Goal: Task Accomplishment & Management: Manage account settings

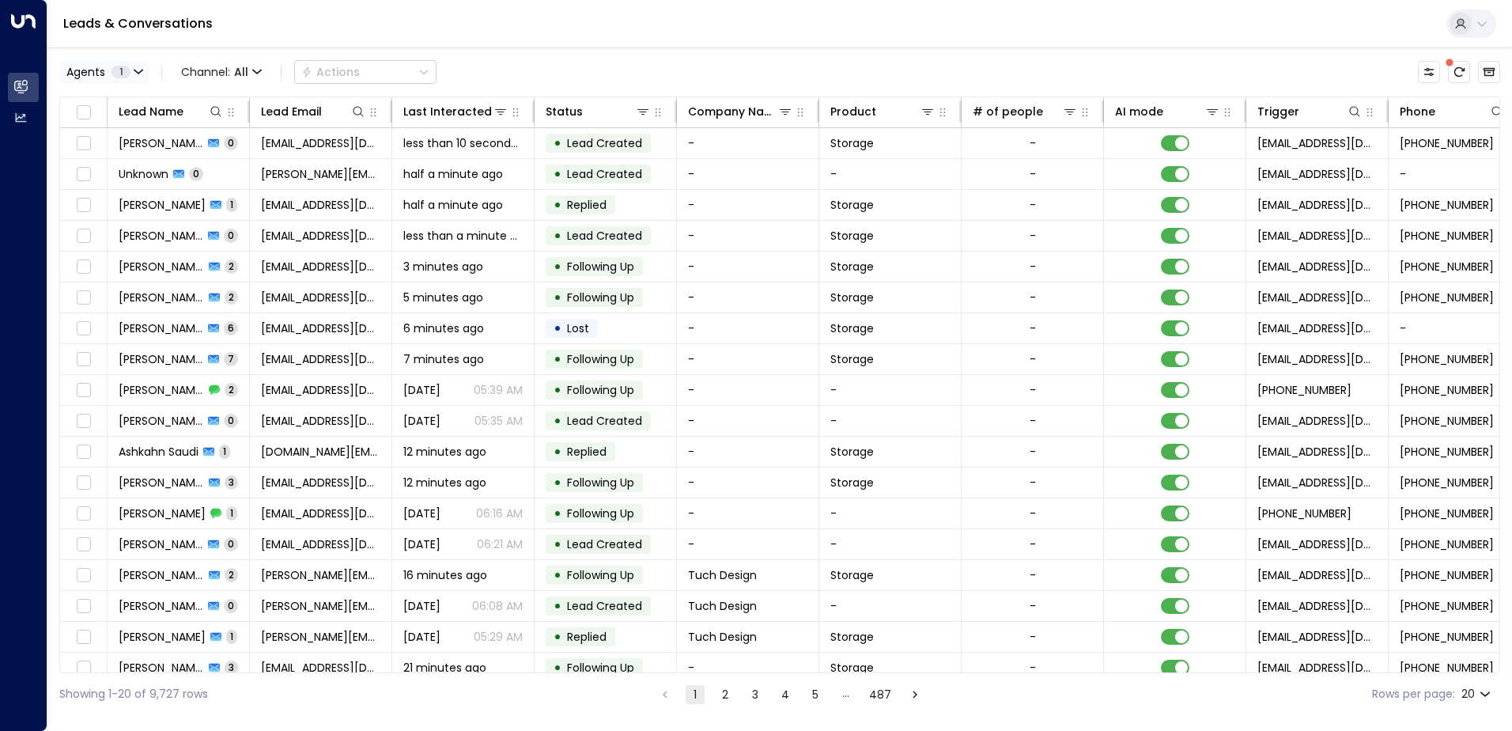
click at [138, 69] on icon "button" at bounding box center [138, 71] width 9 height 9
click at [196, 44] on div at bounding box center [756, 365] width 1512 height 731
click at [214, 112] on icon at bounding box center [216, 111] width 13 height 13
type input "*****"
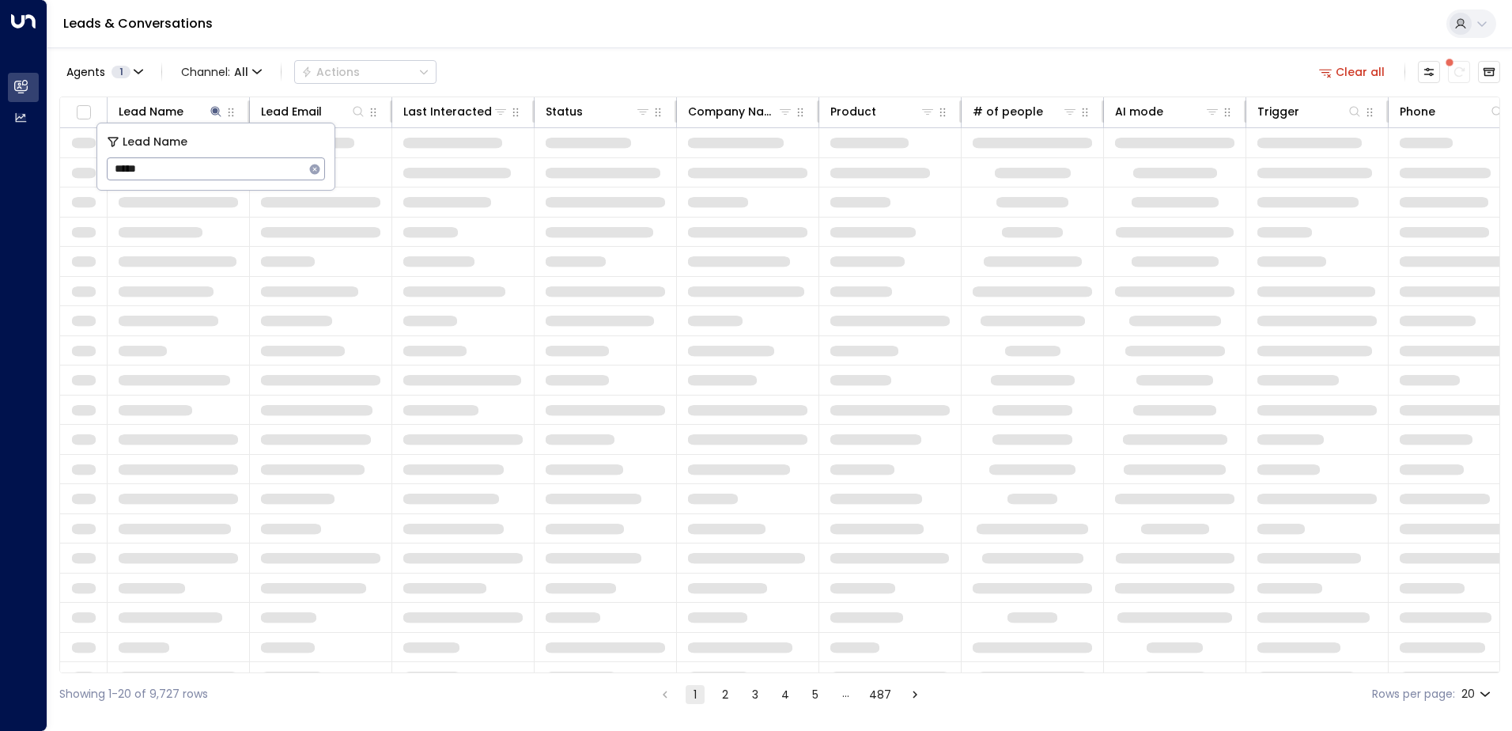
click at [515, 42] on div "Leads & Conversations" at bounding box center [779, 24] width 1465 height 48
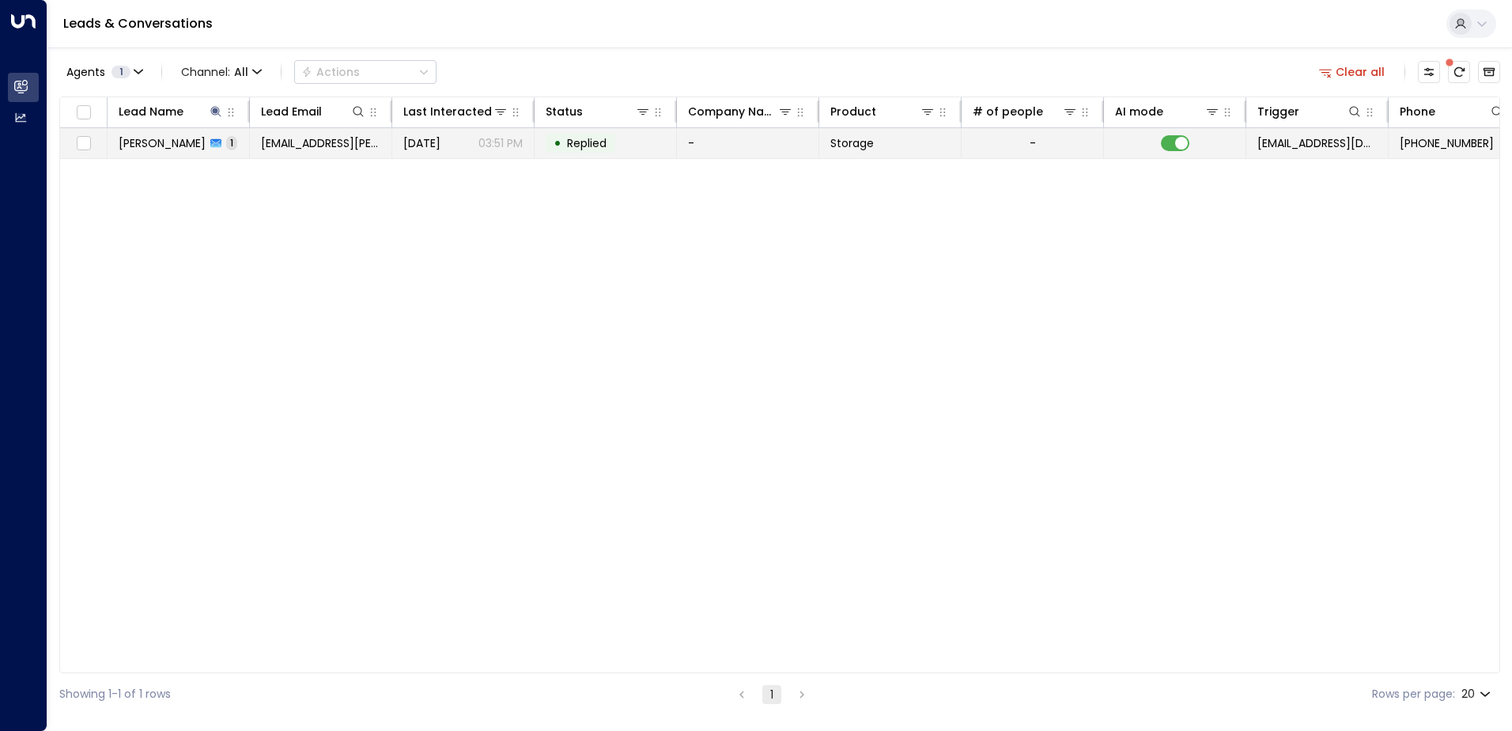
click at [253, 144] on td "[EMAIL_ADDRESS][PERSON_NAME][DOMAIN_NAME]" at bounding box center [321, 143] width 142 height 30
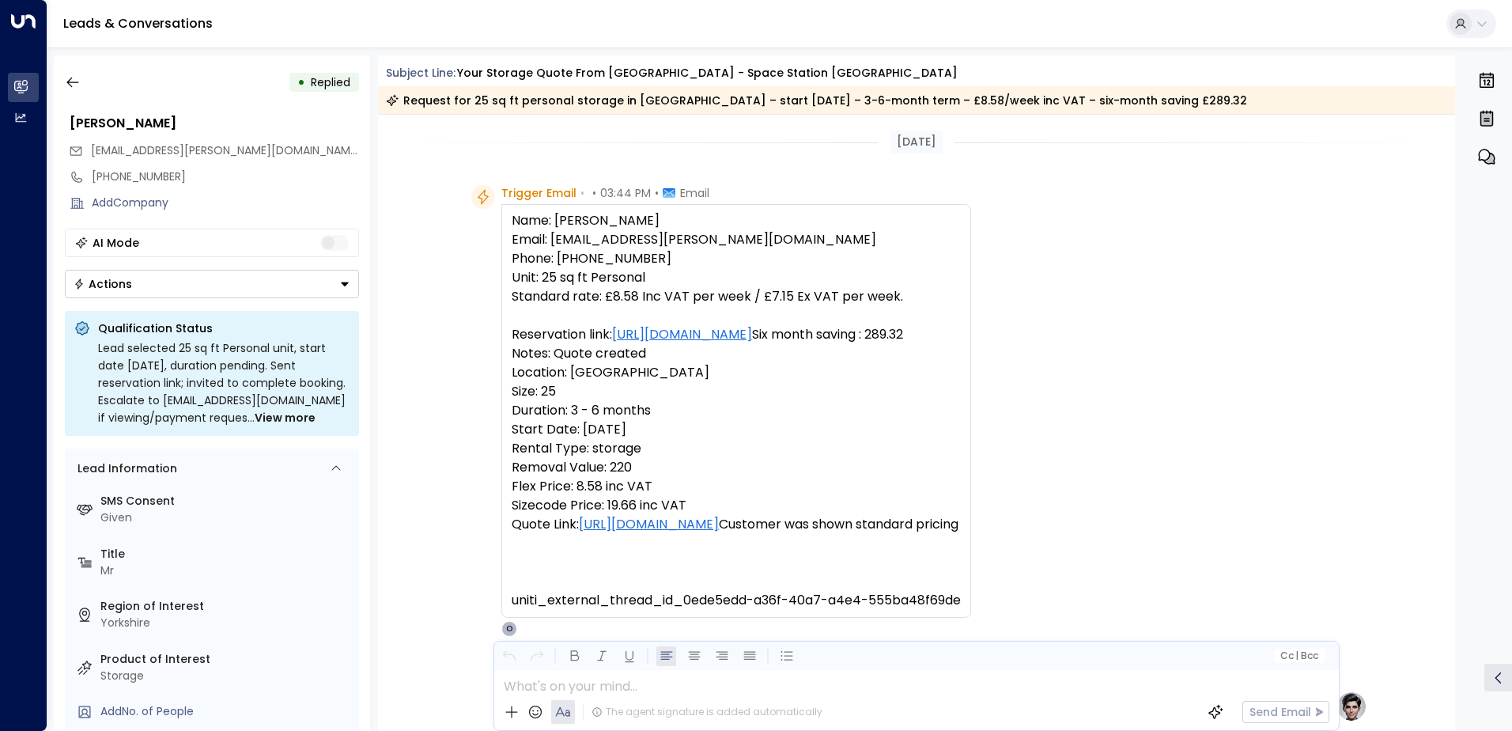
click at [342, 287] on icon "Button group with a nested menu" at bounding box center [344, 283] width 11 height 11
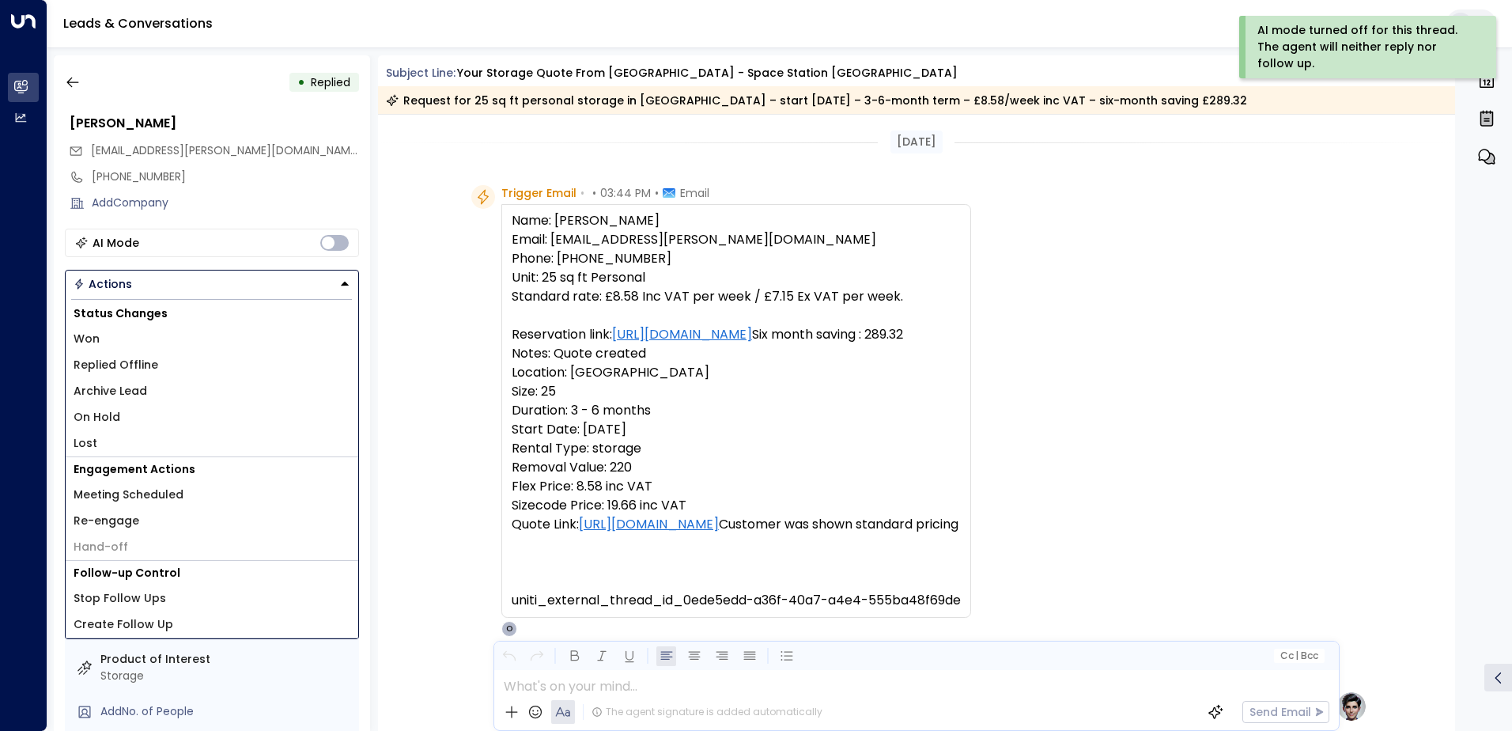
click at [143, 369] on span "Replied Offline" at bounding box center [116, 365] width 85 height 17
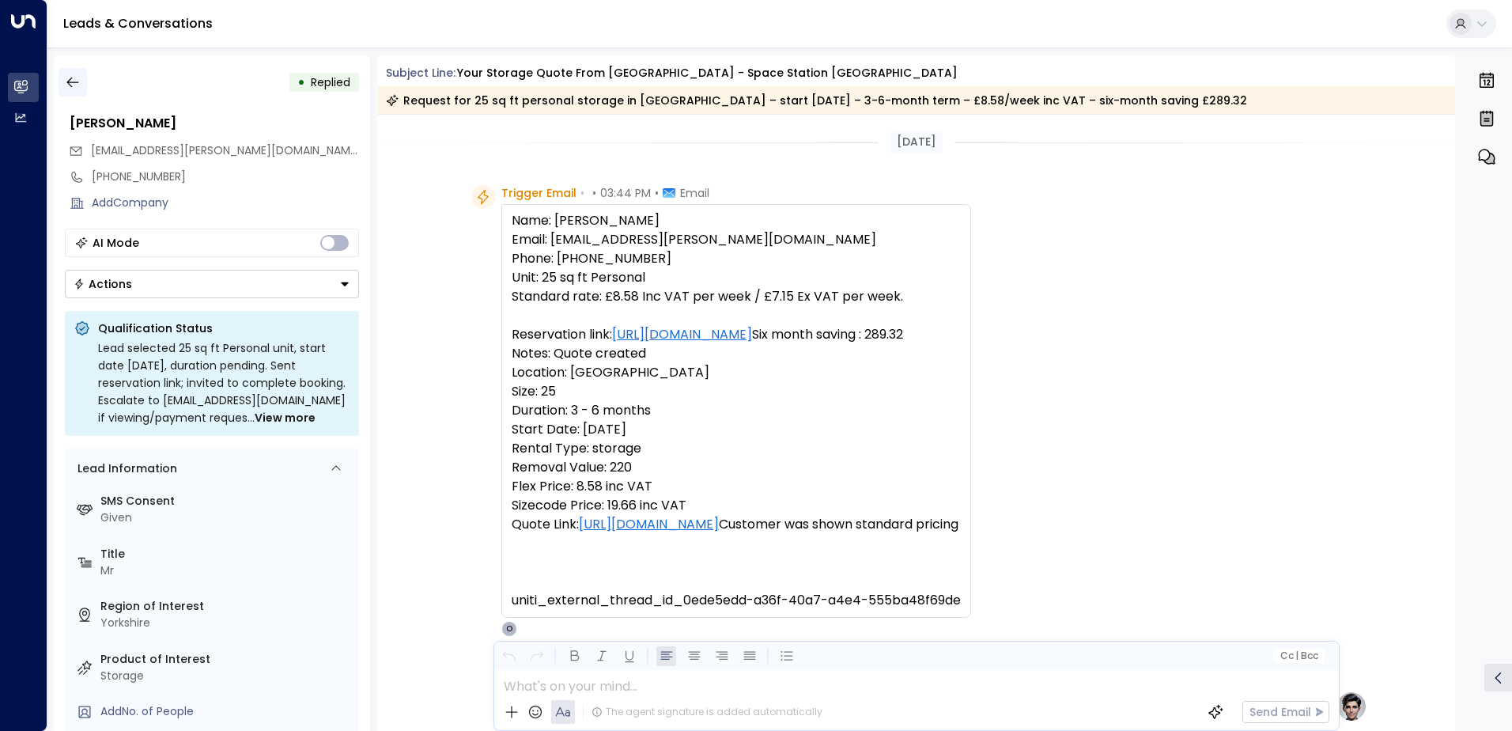
click at [82, 84] on button "button" at bounding box center [73, 82] width 28 height 28
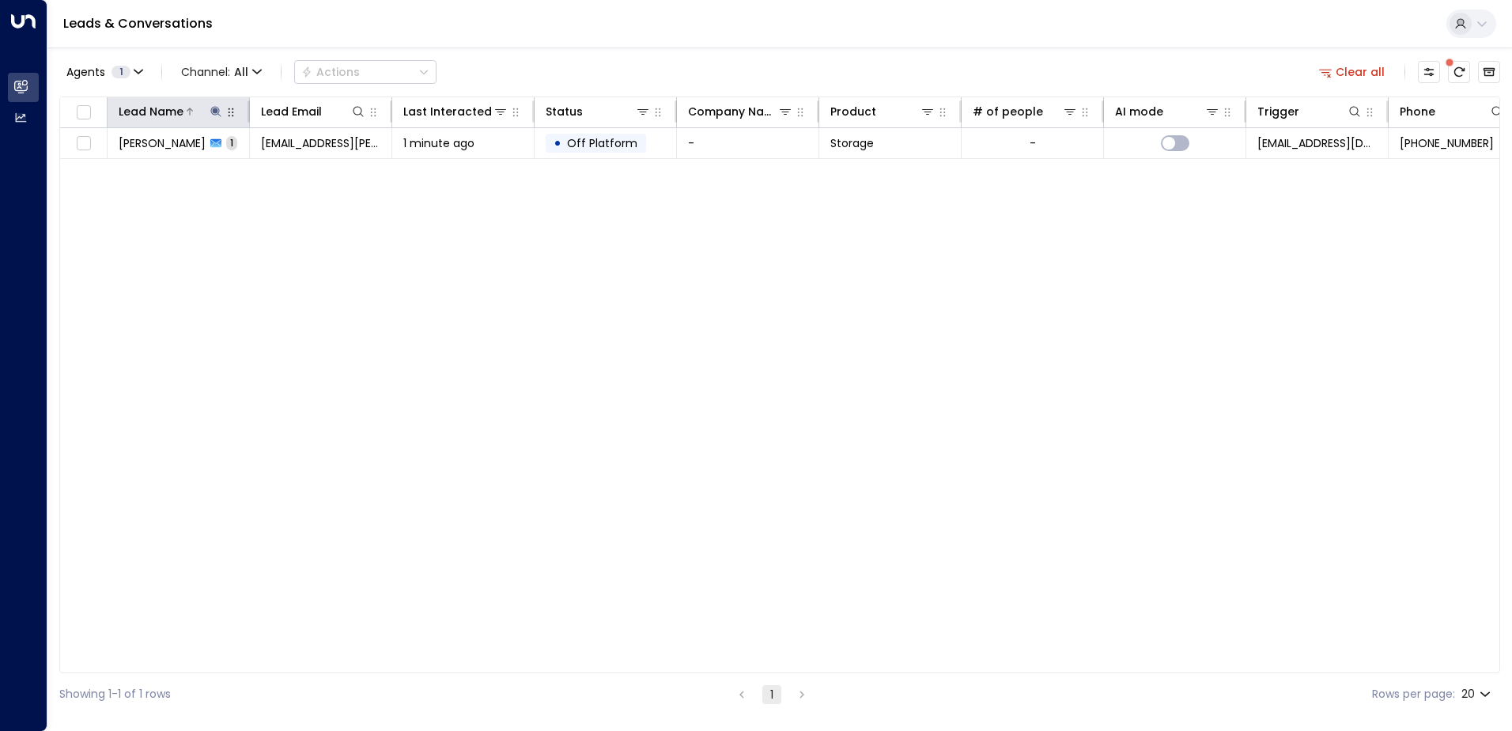
click at [213, 110] on icon at bounding box center [216, 111] width 13 height 13
click at [311, 169] on icon "button" at bounding box center [315, 169] width 10 height 10
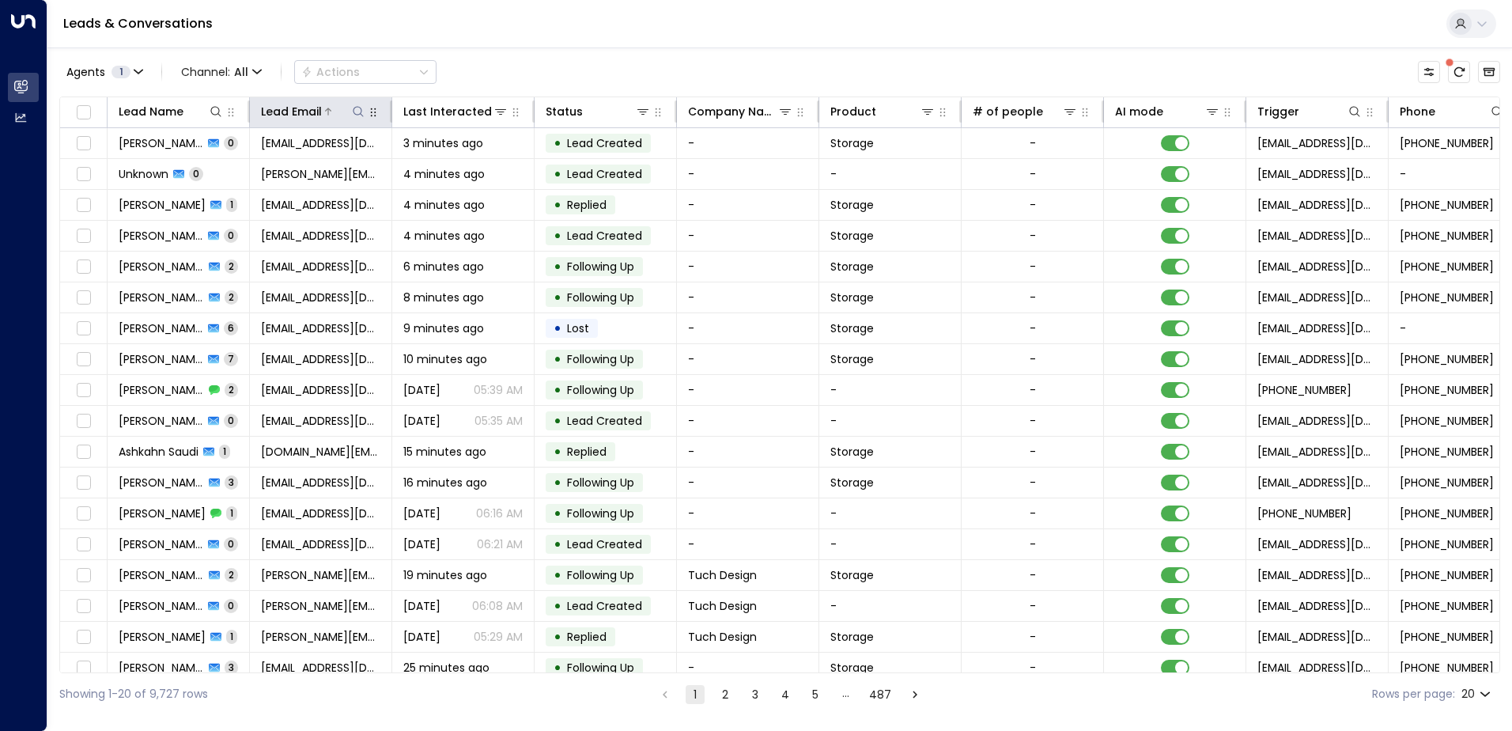
click at [357, 111] on icon at bounding box center [358, 111] width 13 height 13
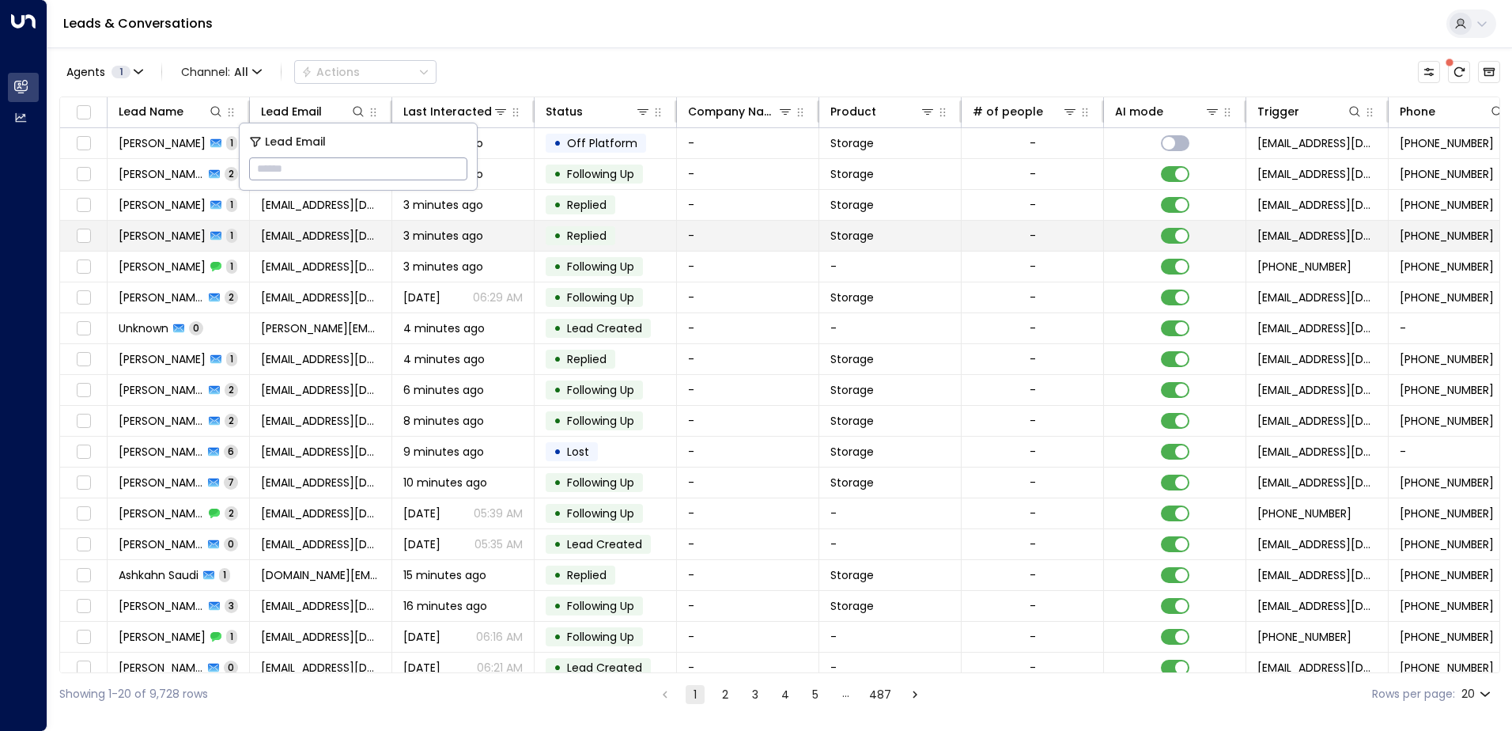
type input "**********"
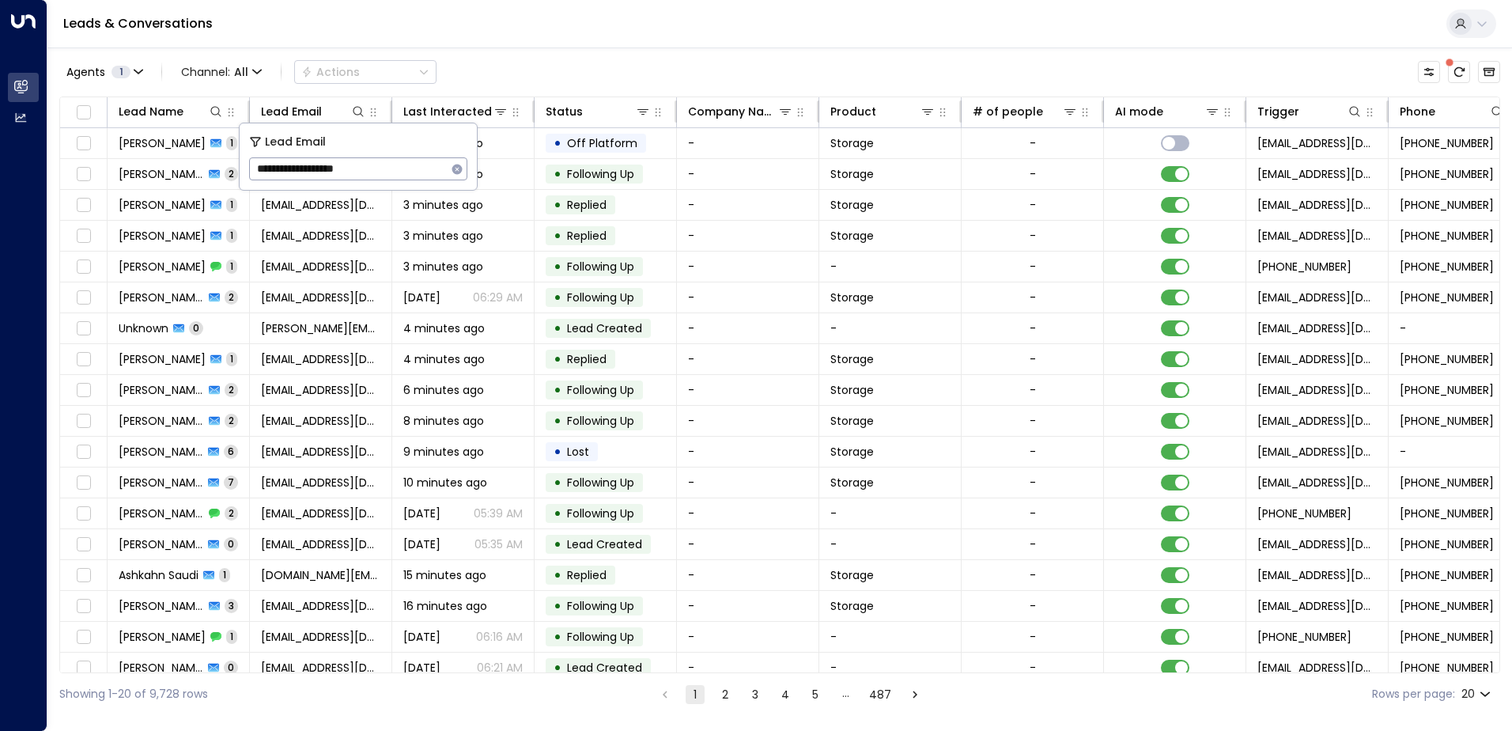
click at [452, 33] on div "Leads & Conversations" at bounding box center [779, 24] width 1465 height 48
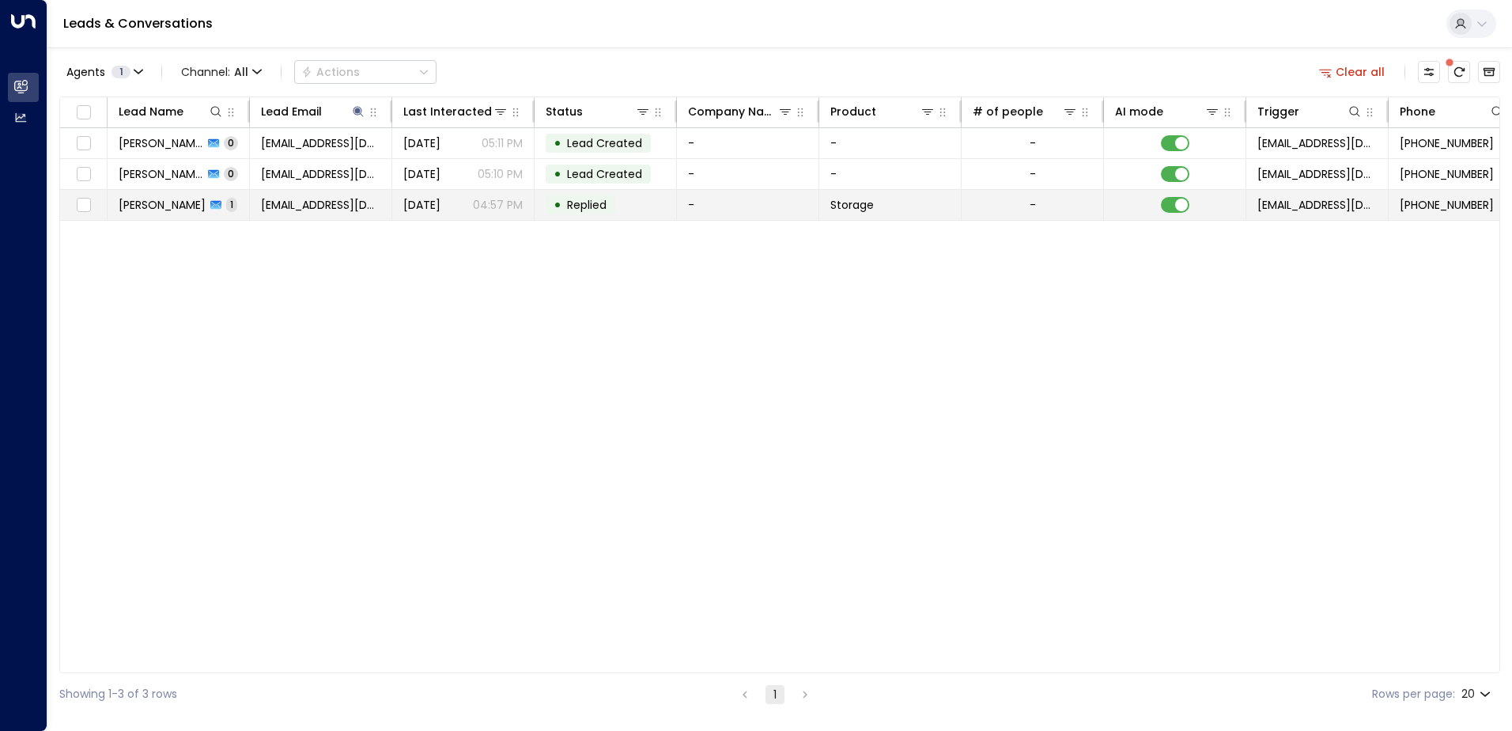
click at [156, 207] on span "[PERSON_NAME]" at bounding box center [162, 205] width 87 height 16
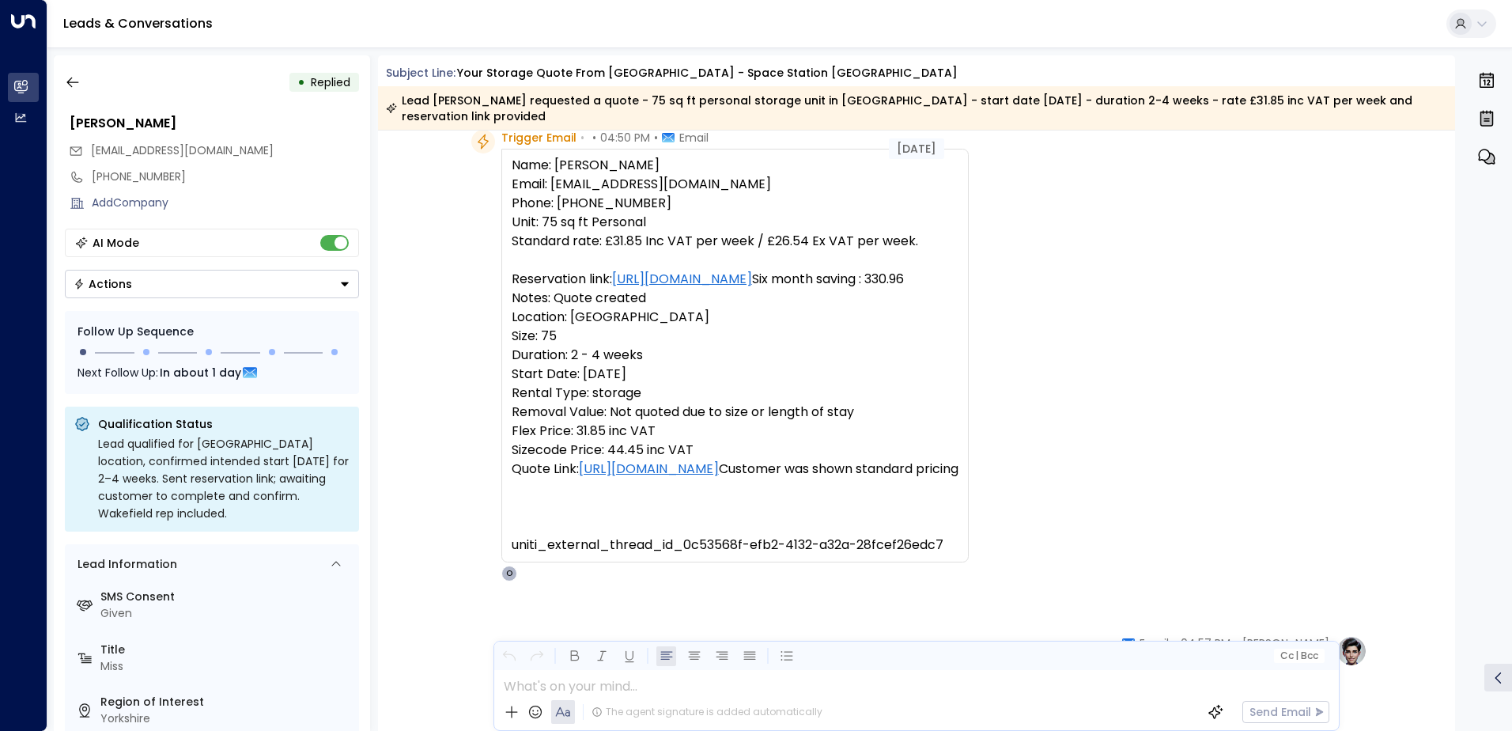
scroll to position [43, 0]
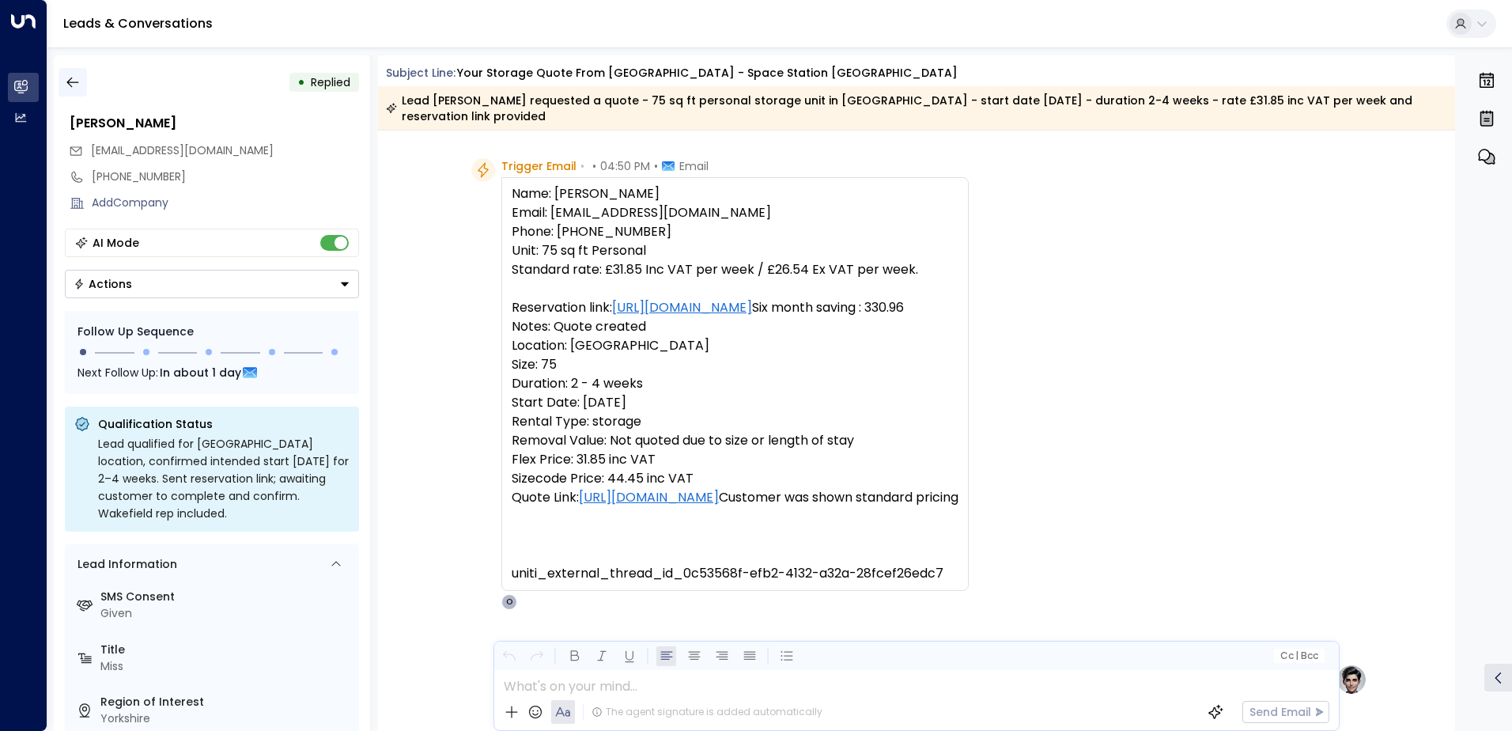
click at [70, 82] on icon "button" at bounding box center [72, 83] width 12 height 10
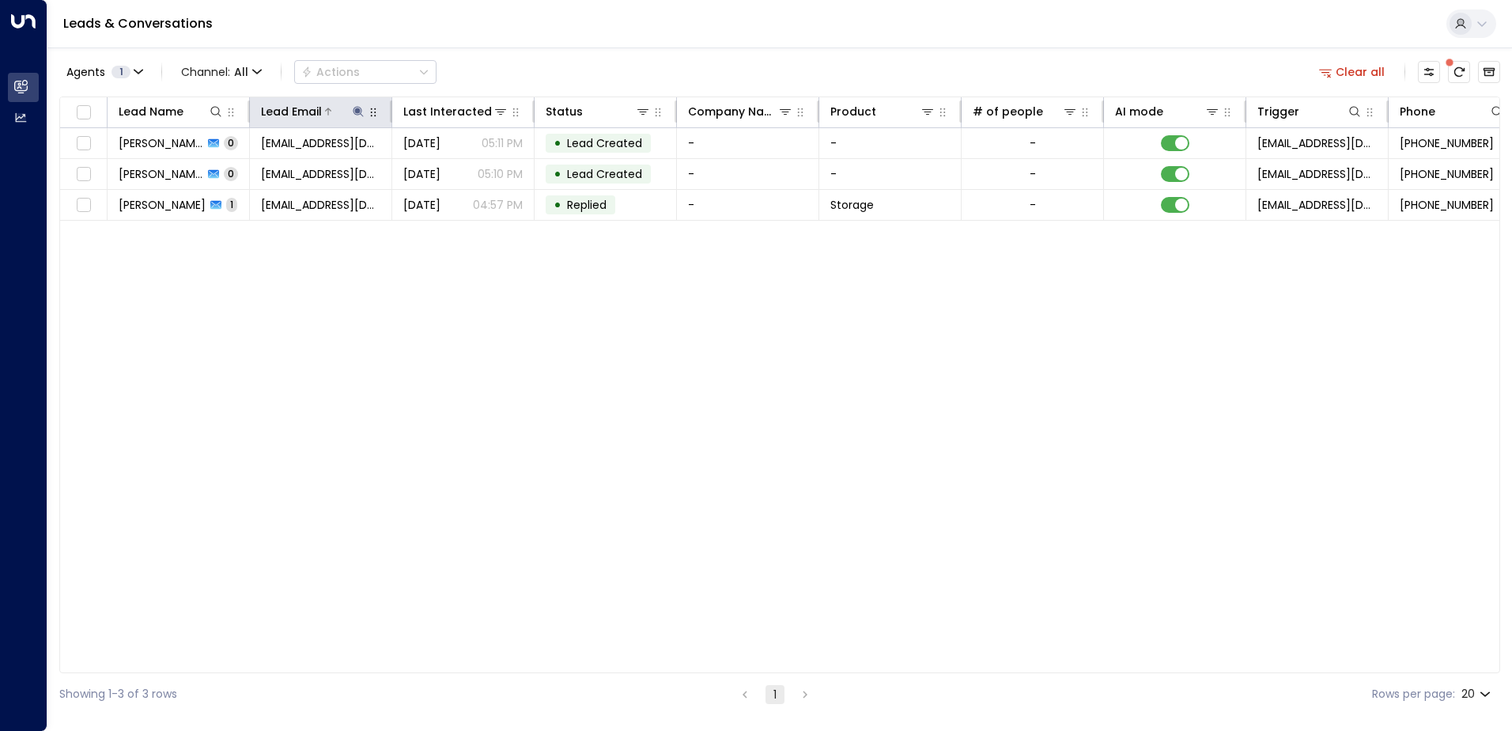
click at [361, 115] on icon at bounding box center [358, 111] width 10 height 10
click at [460, 169] on icon "button" at bounding box center [457, 169] width 10 height 10
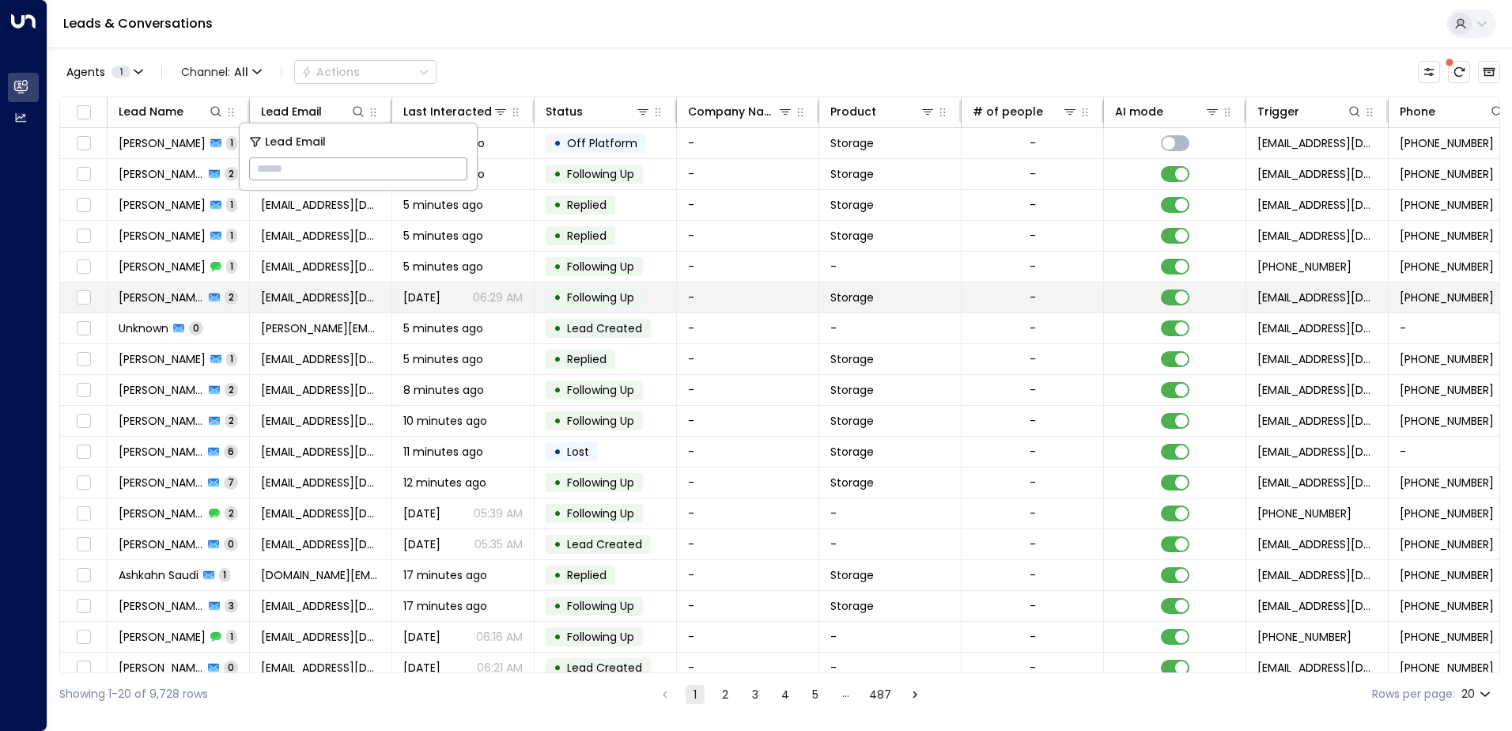
type input "**********"
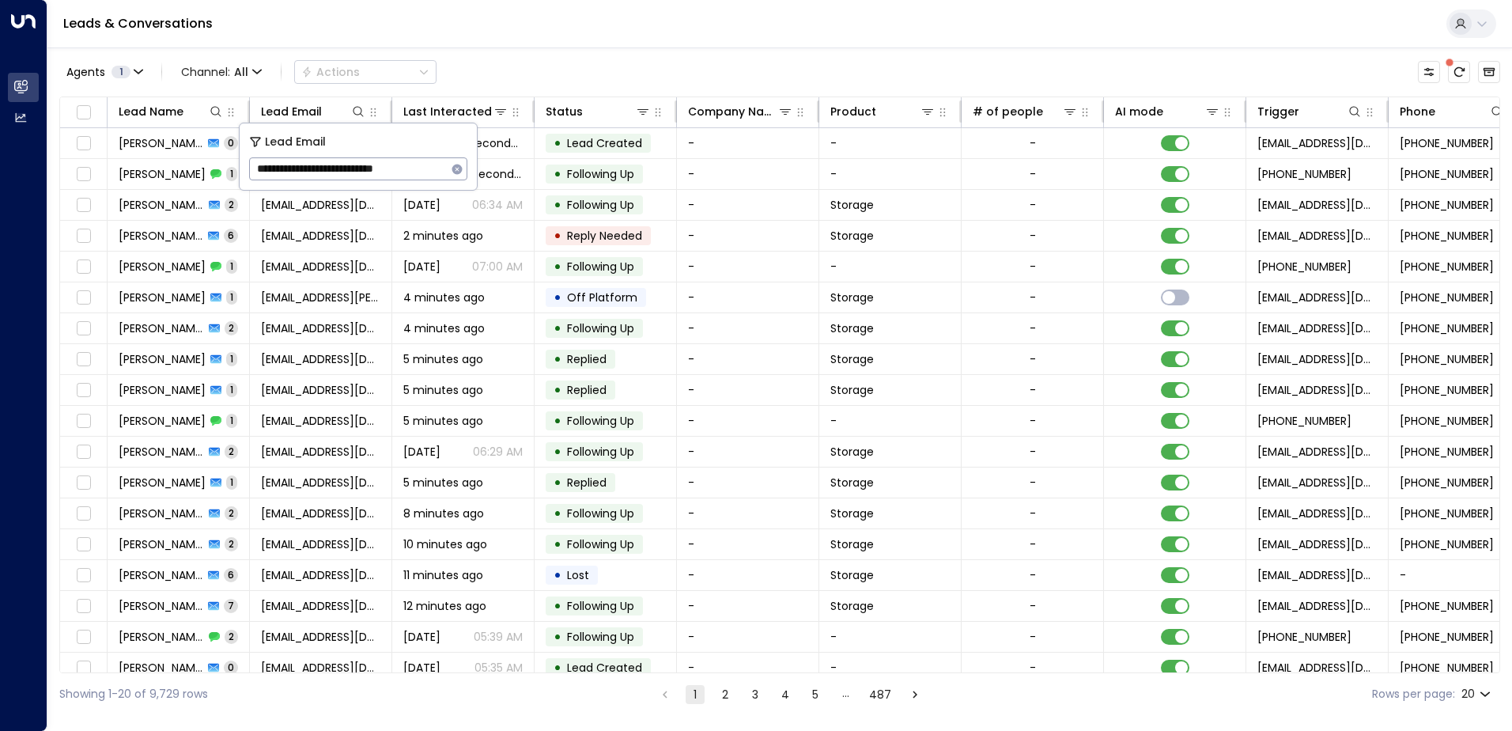
click at [573, 38] on div "Leads & Conversations" at bounding box center [779, 24] width 1465 height 48
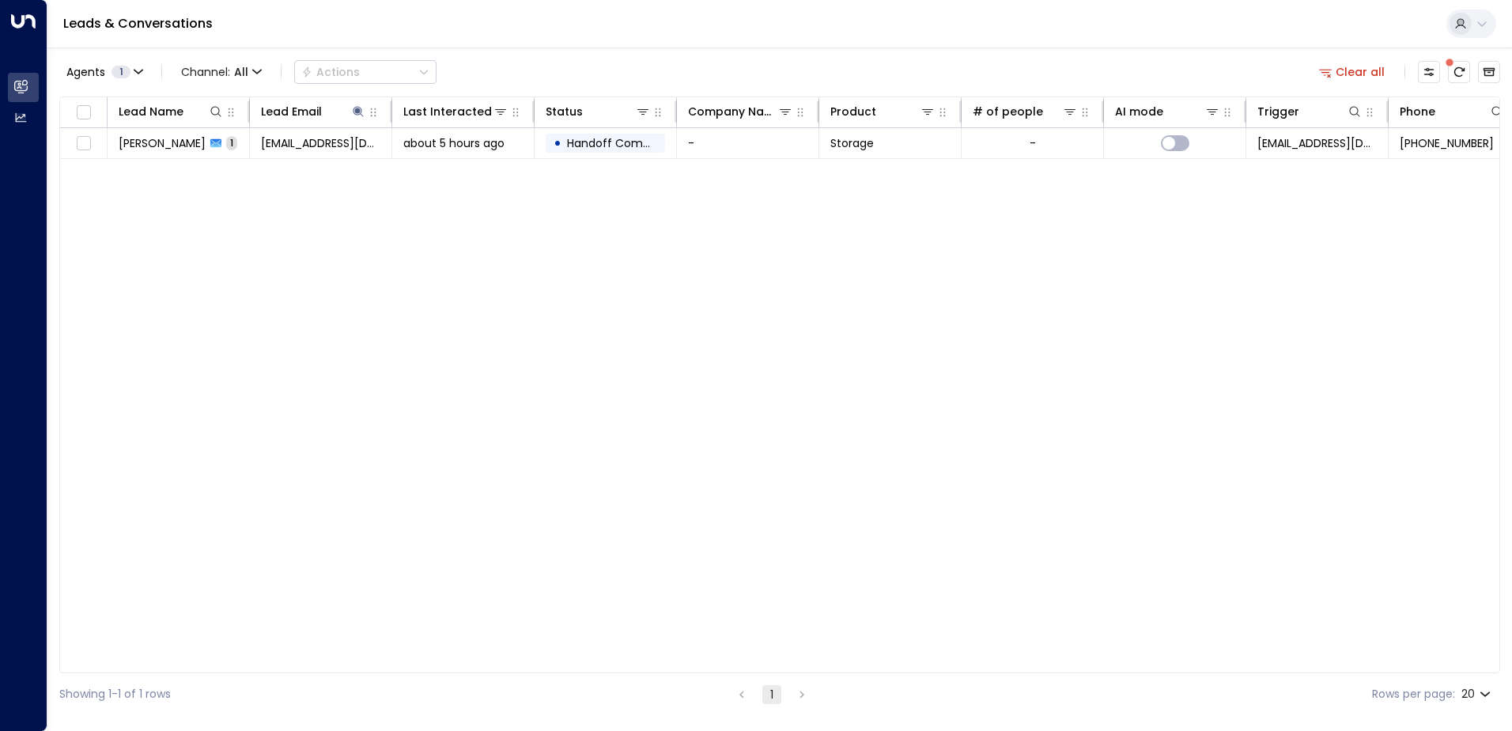
click at [197, 142] on span "[PERSON_NAME]" at bounding box center [162, 143] width 87 height 16
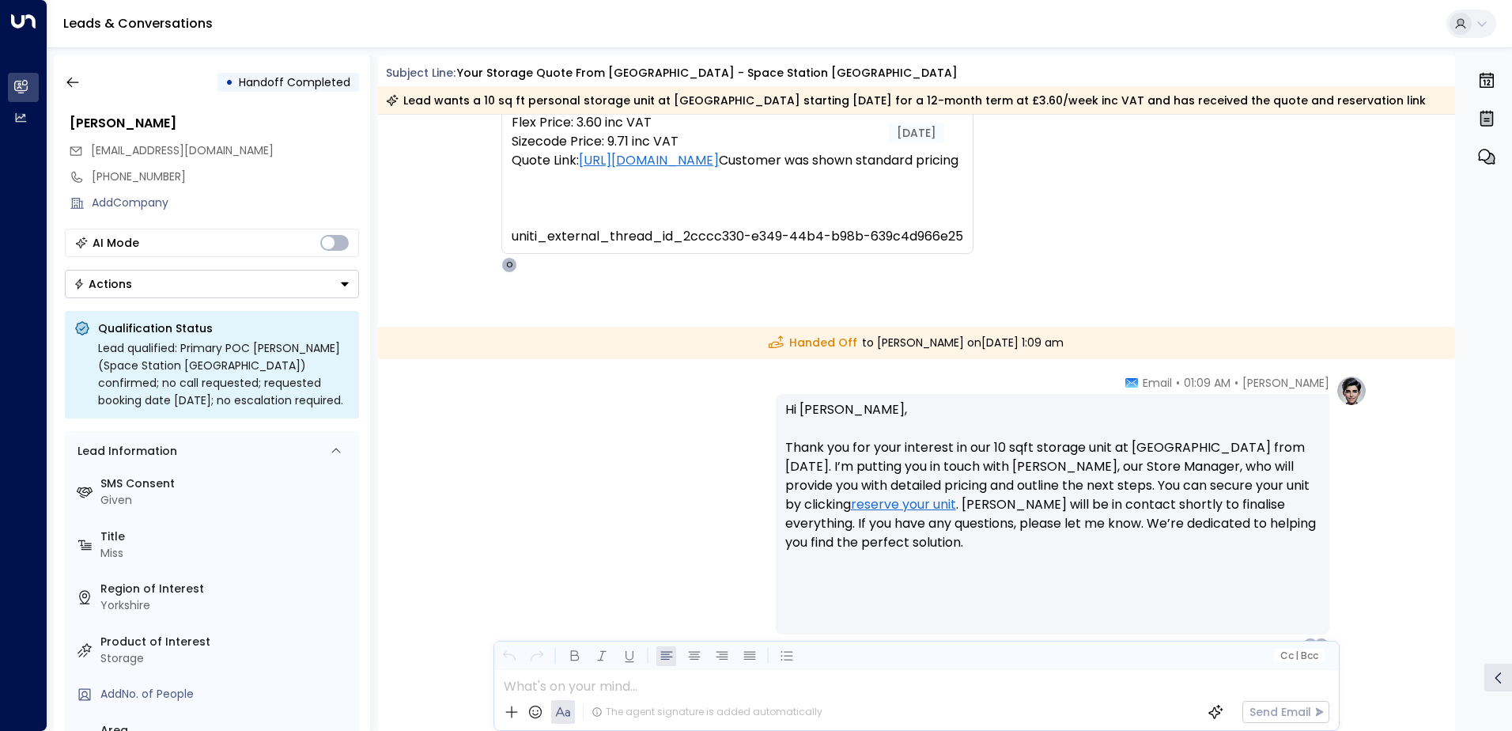
scroll to position [444, 0]
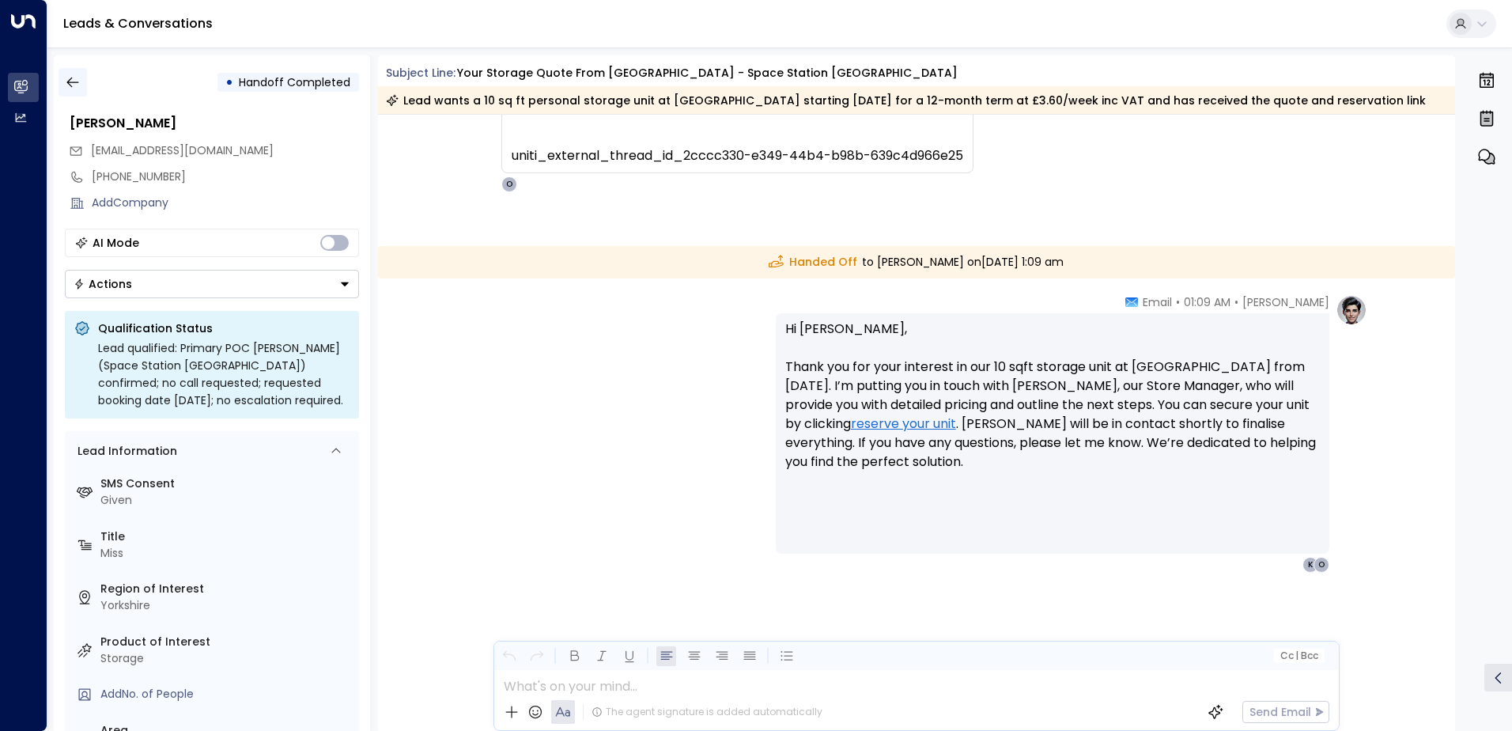
click at [72, 80] on icon "button" at bounding box center [73, 82] width 16 height 16
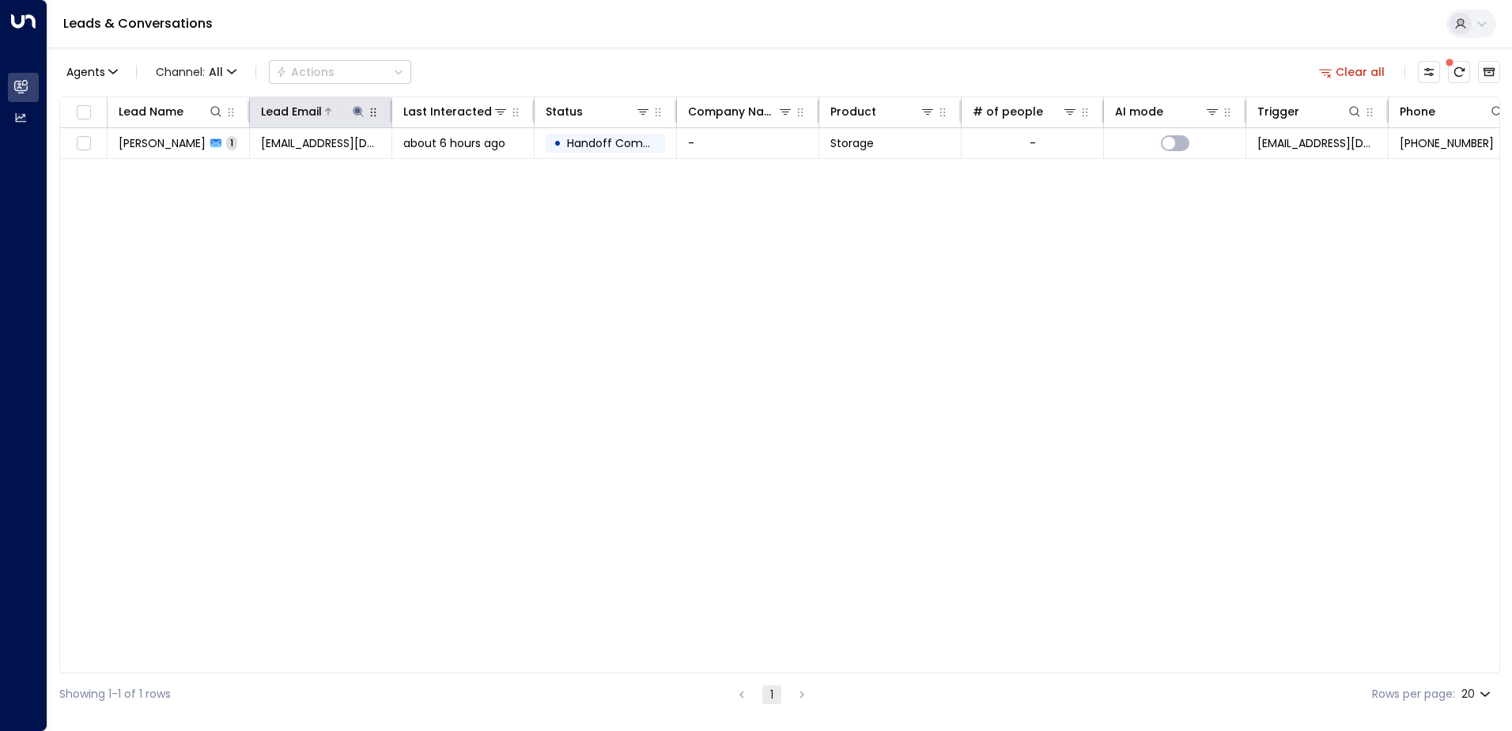
click at [357, 113] on icon at bounding box center [358, 111] width 10 height 10
click at [453, 171] on icon "button" at bounding box center [457, 169] width 10 height 10
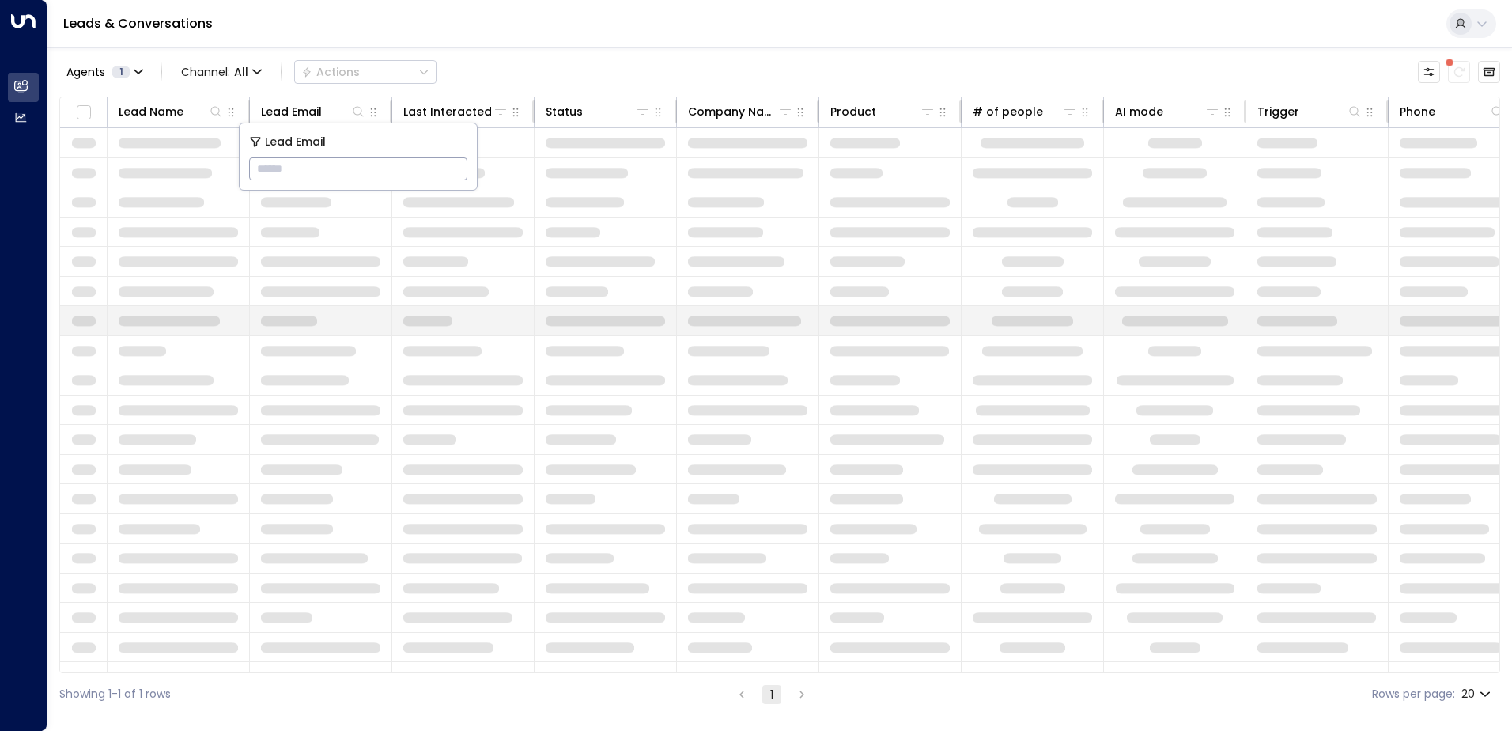
type input "**********"
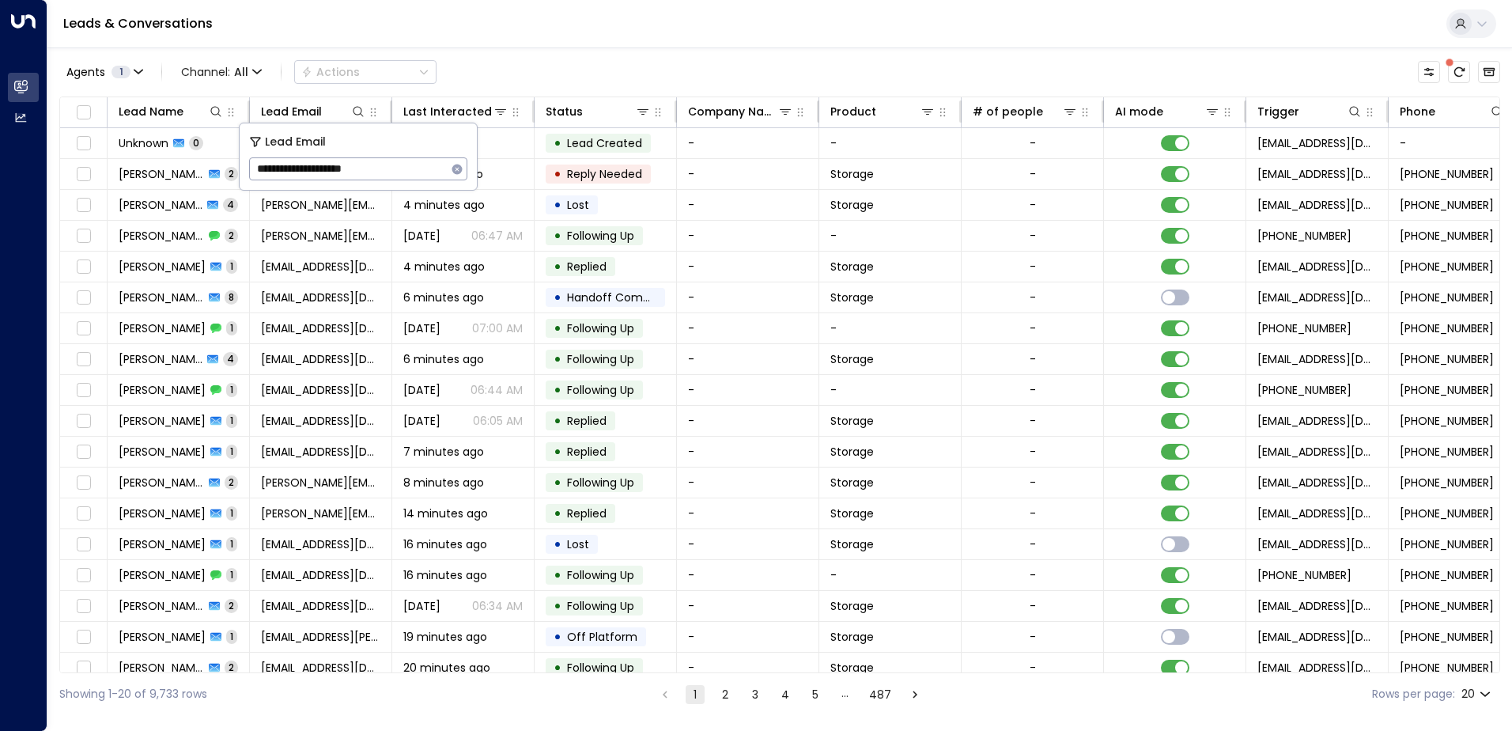
click at [563, 21] on div "Leads & Conversations" at bounding box center [779, 24] width 1465 height 48
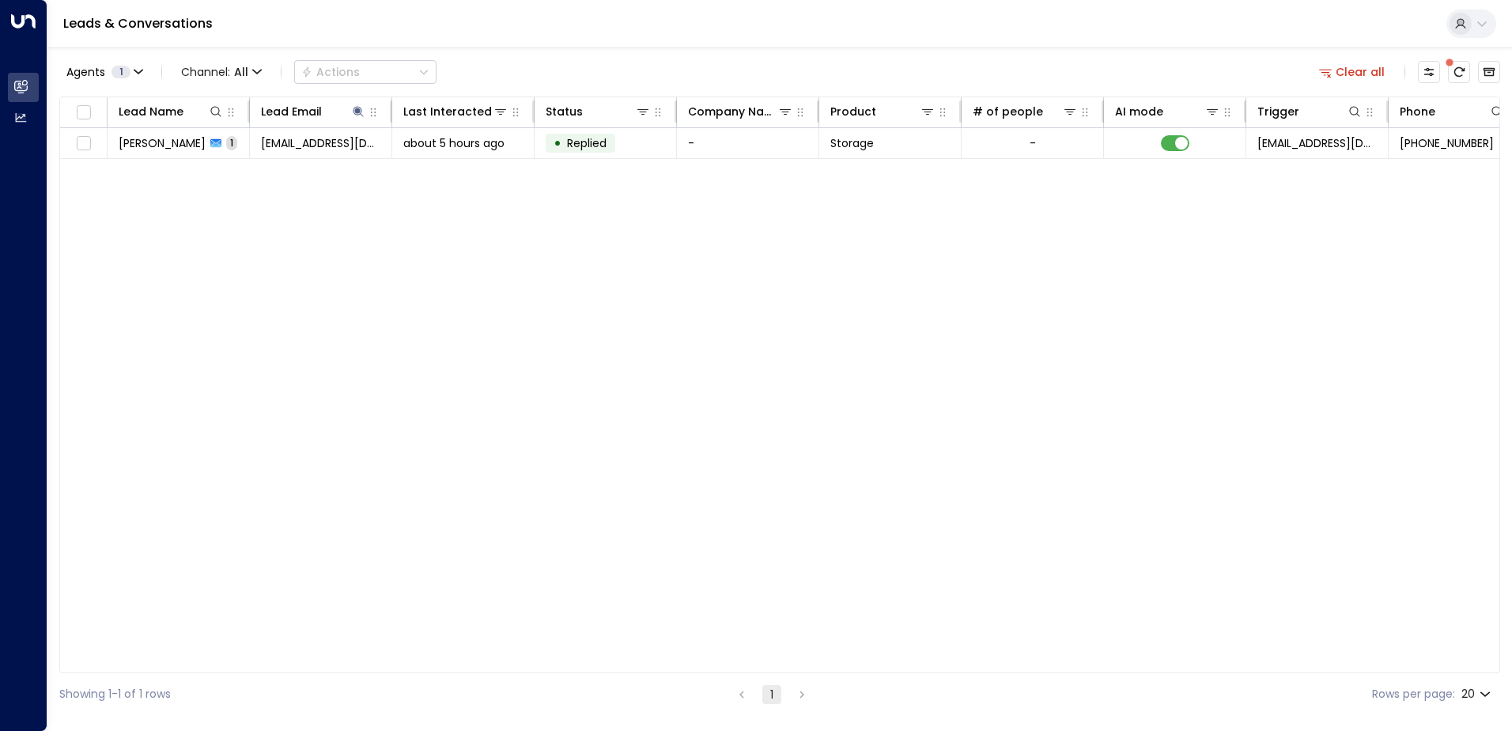
click at [298, 152] on td "[EMAIL_ADDRESS][DOMAIN_NAME]" at bounding box center [321, 143] width 142 height 30
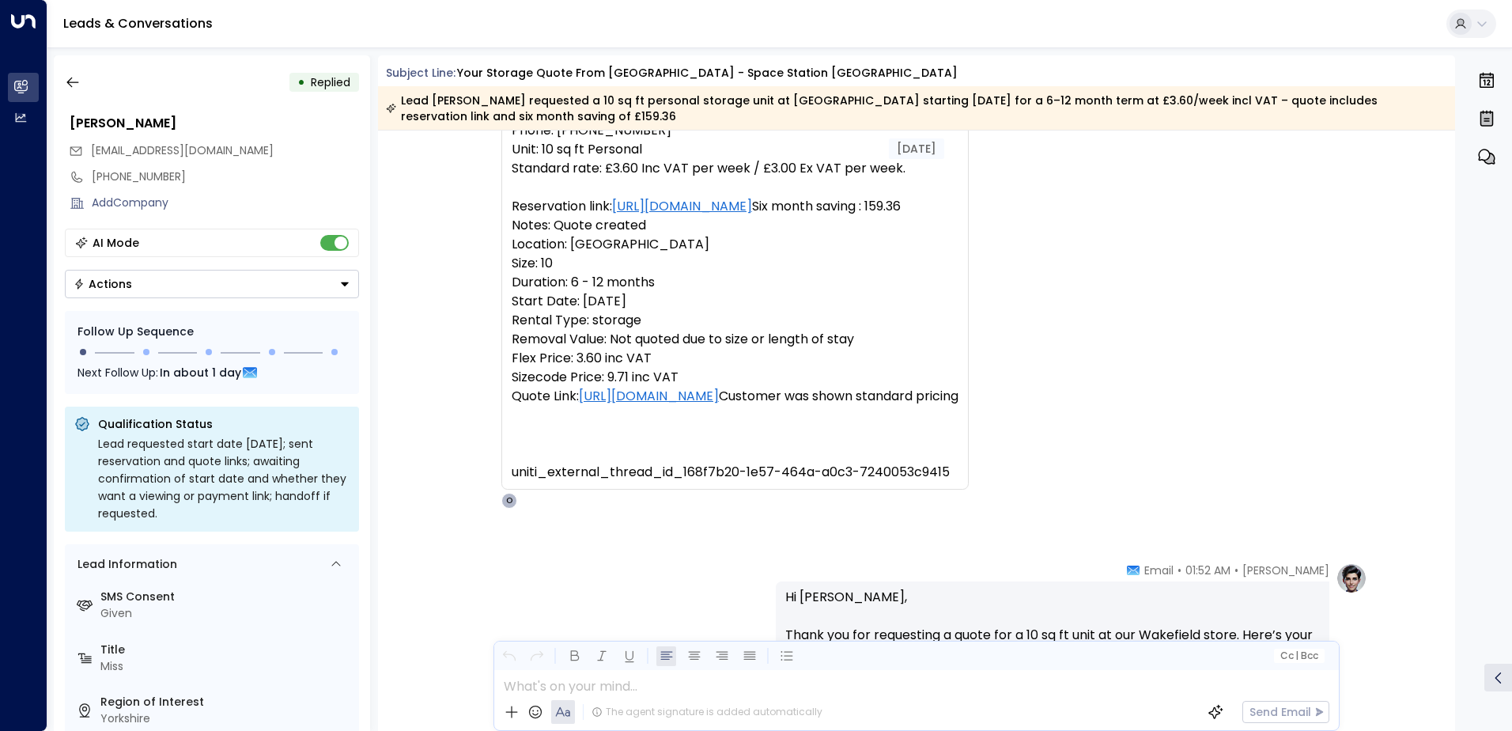
scroll to position [7, 0]
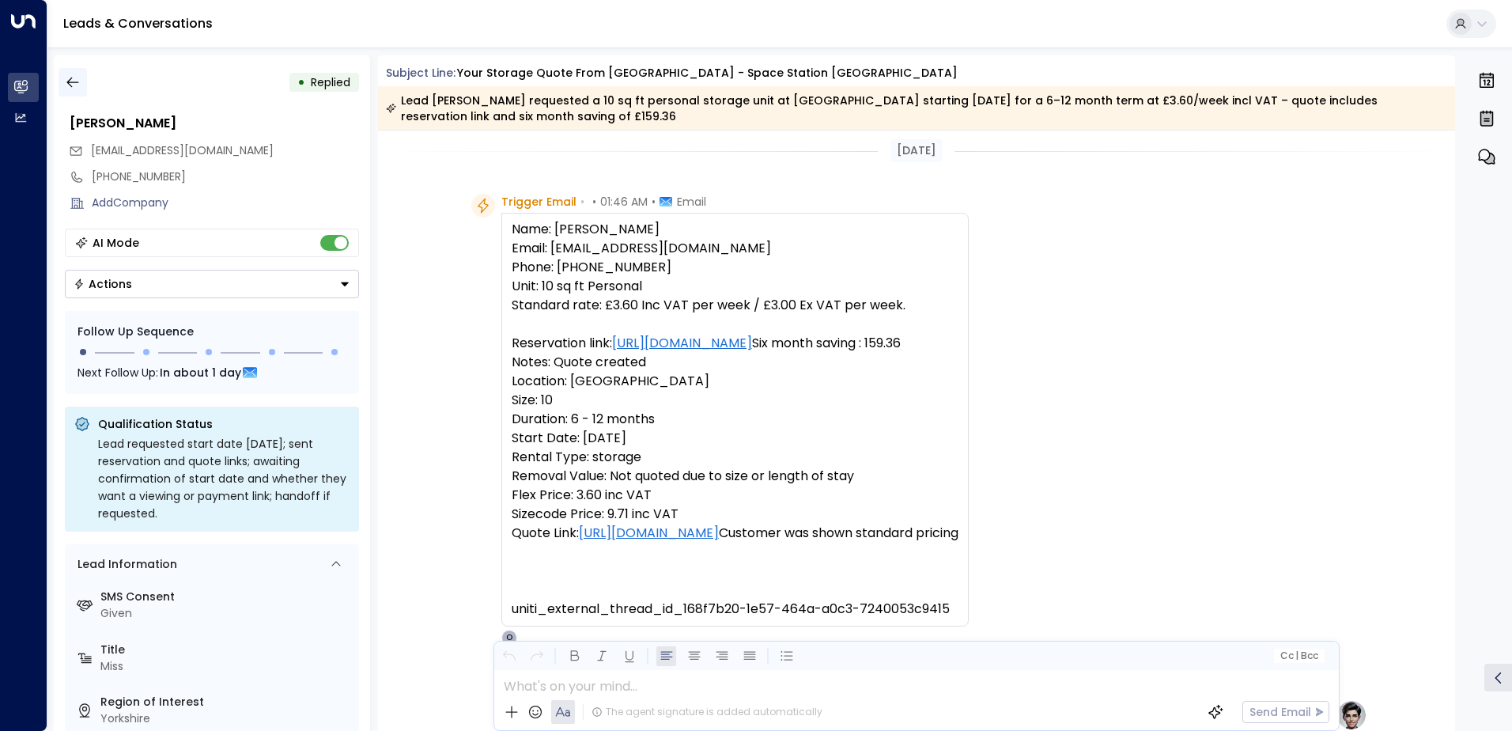
click at [78, 79] on icon "button" at bounding box center [73, 82] width 16 height 16
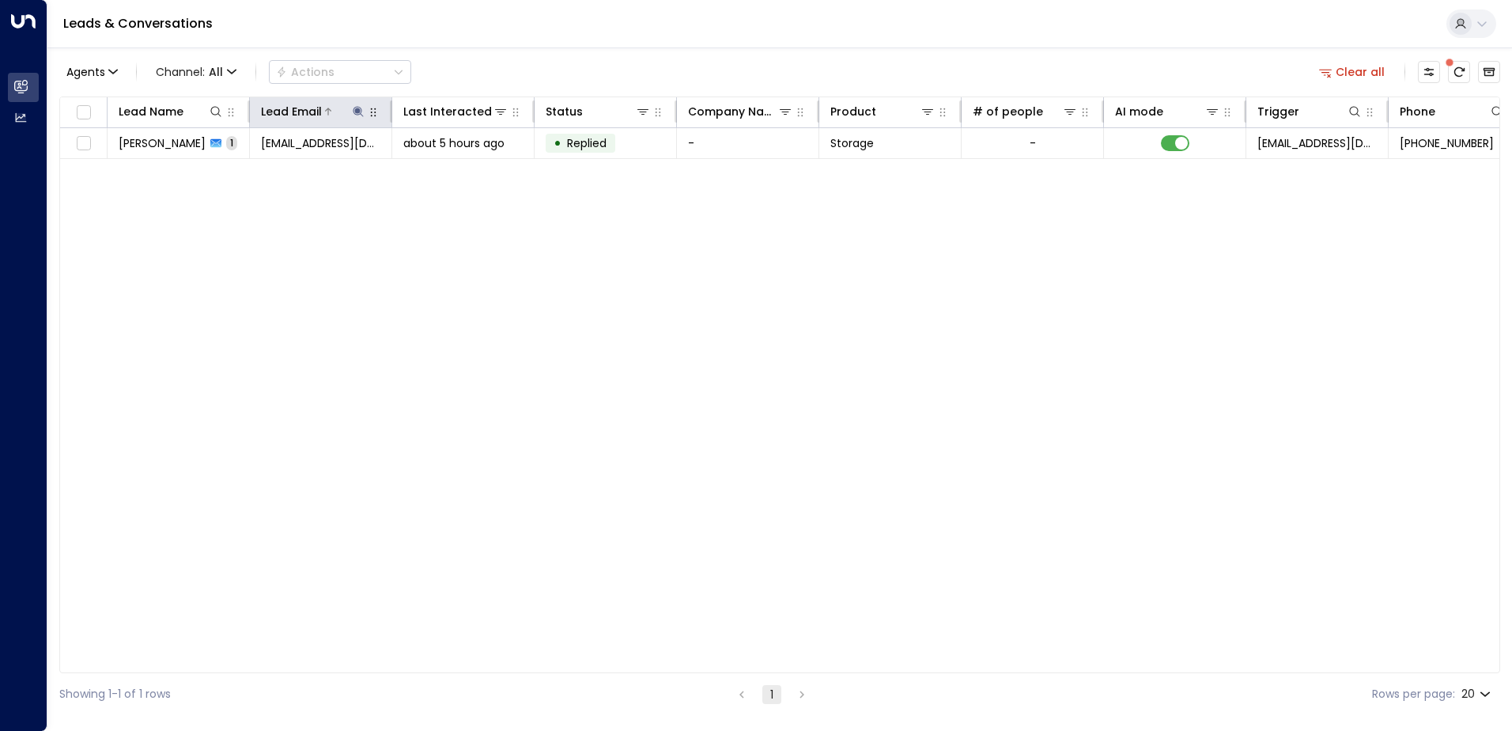
click at [360, 109] on icon at bounding box center [358, 111] width 13 height 13
click at [456, 166] on icon "button" at bounding box center [457, 169] width 10 height 10
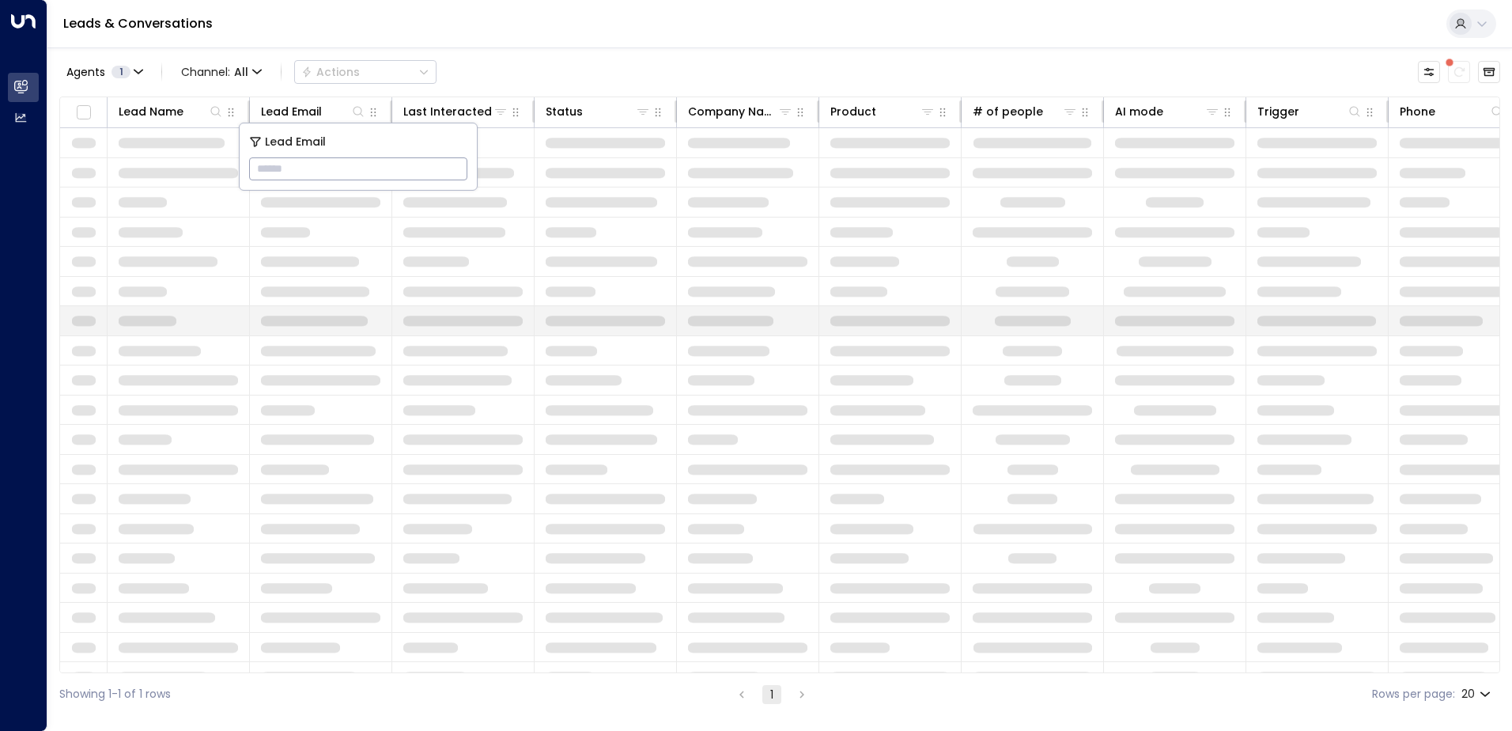
type input "**********"
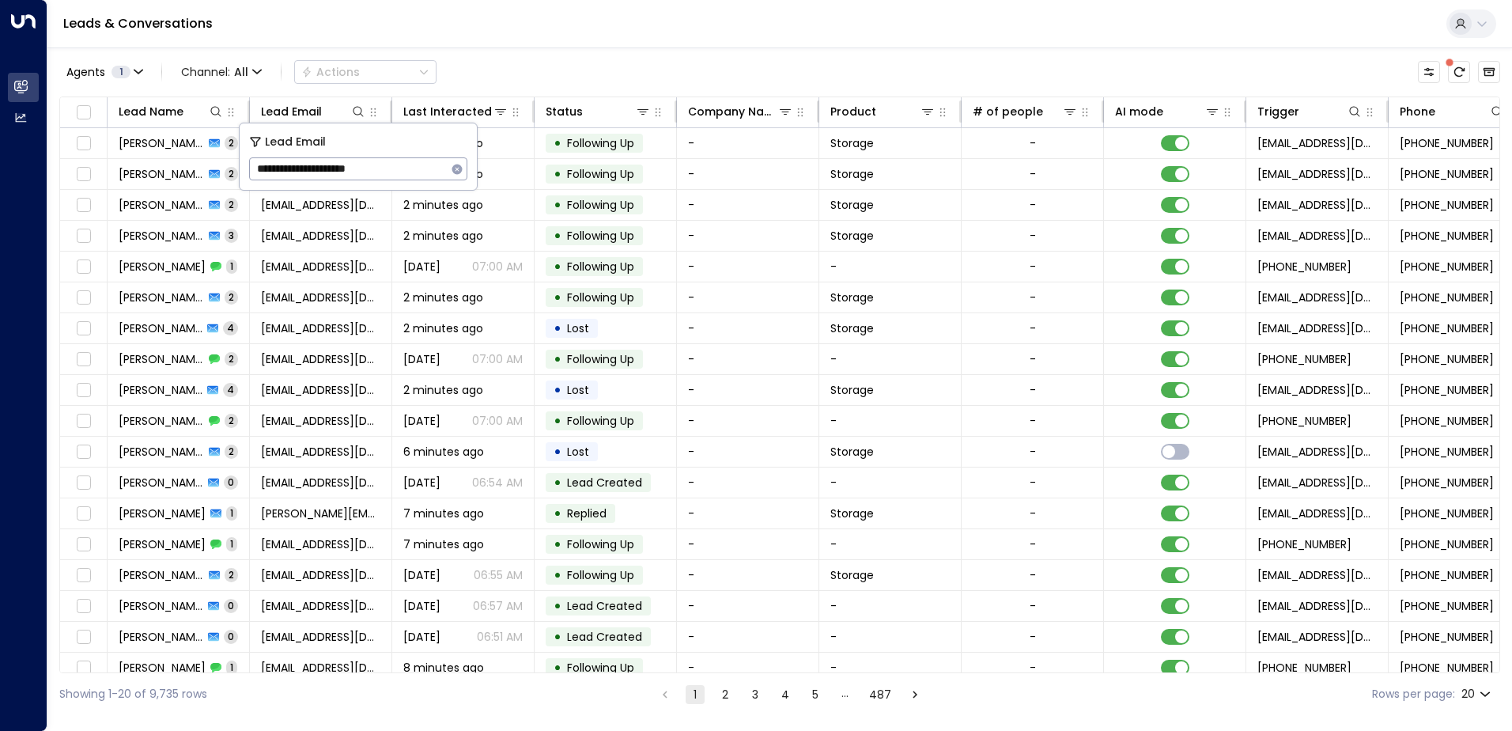
click at [535, 38] on div "Leads & Conversations" at bounding box center [779, 24] width 1465 height 48
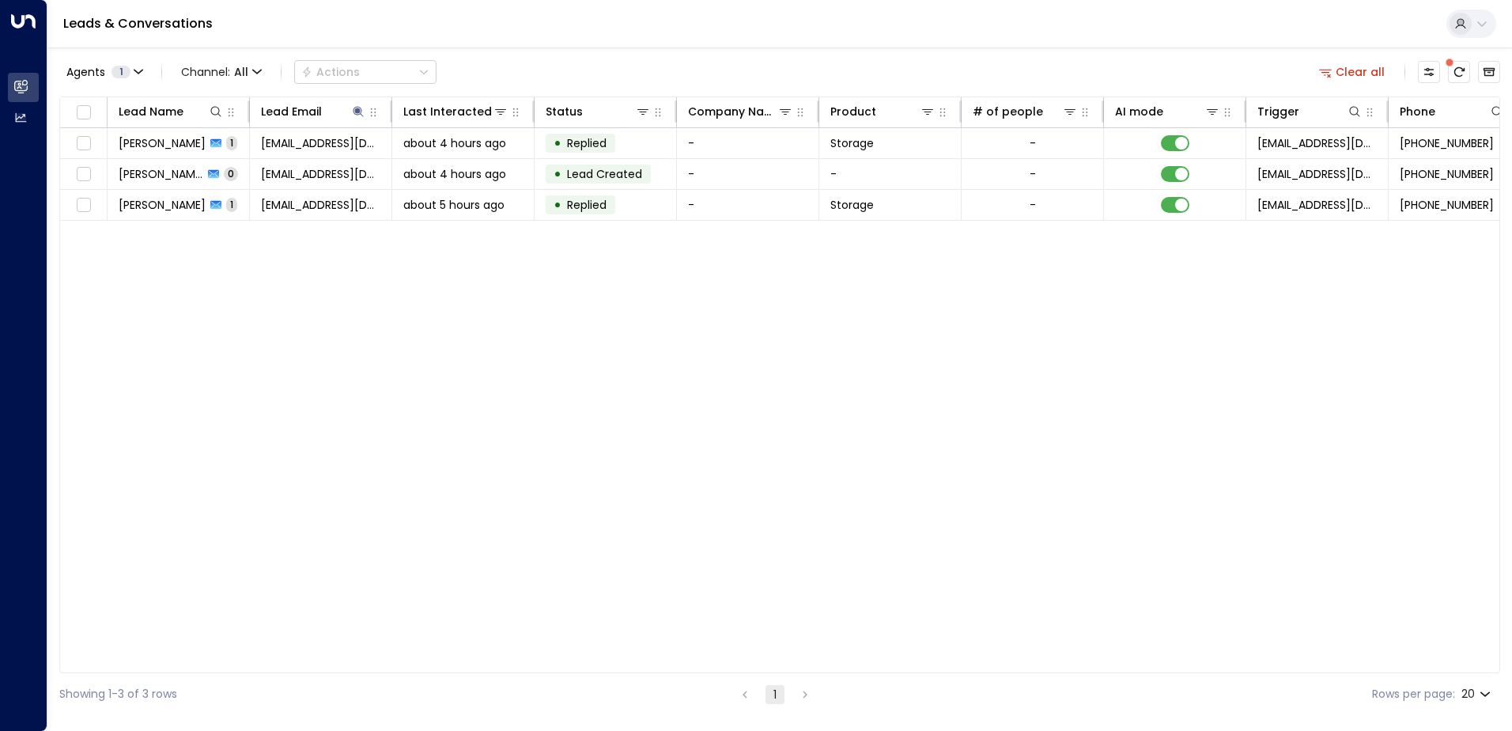
click at [176, 149] on span "[PERSON_NAME]" at bounding box center [162, 143] width 87 height 16
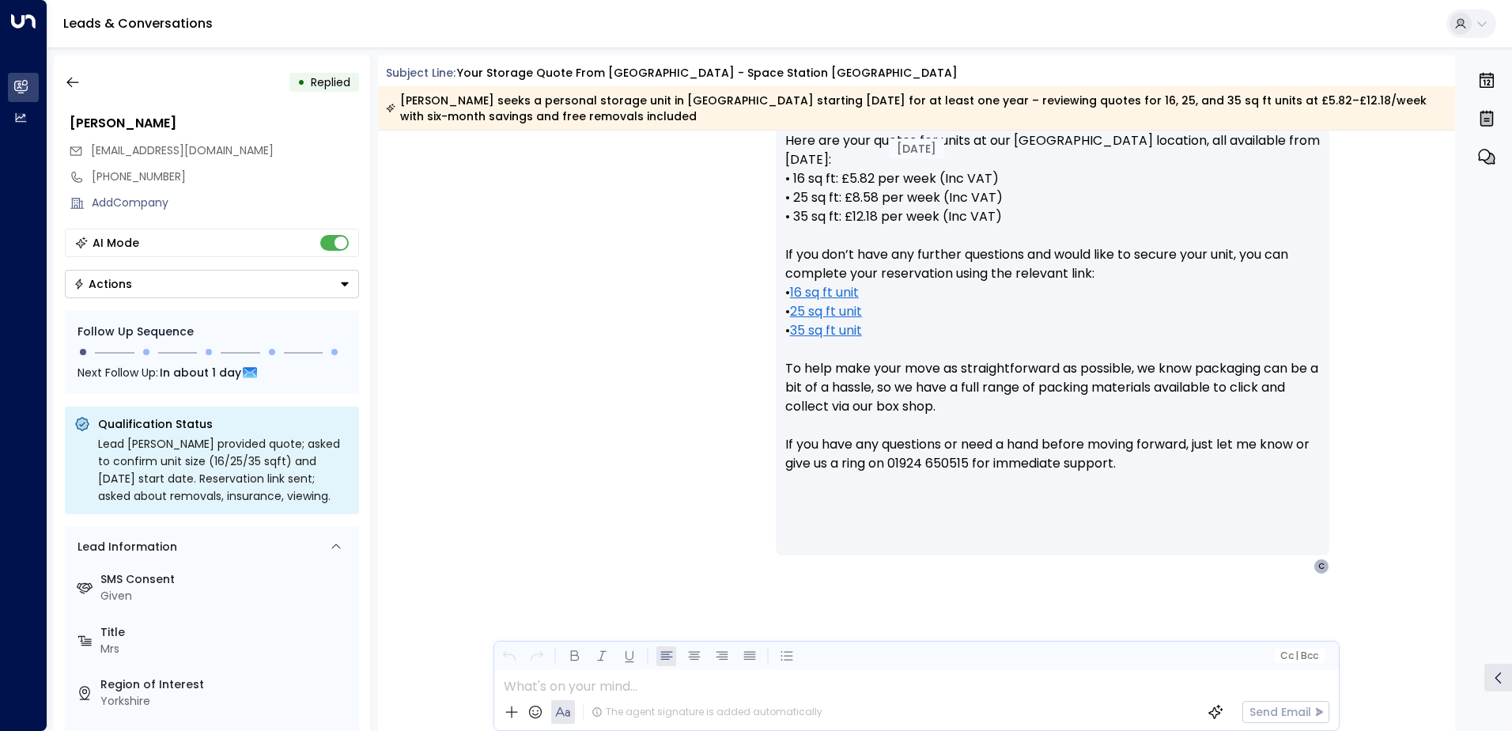
scroll to position [640, 0]
click at [66, 79] on icon "button" at bounding box center [73, 82] width 16 height 16
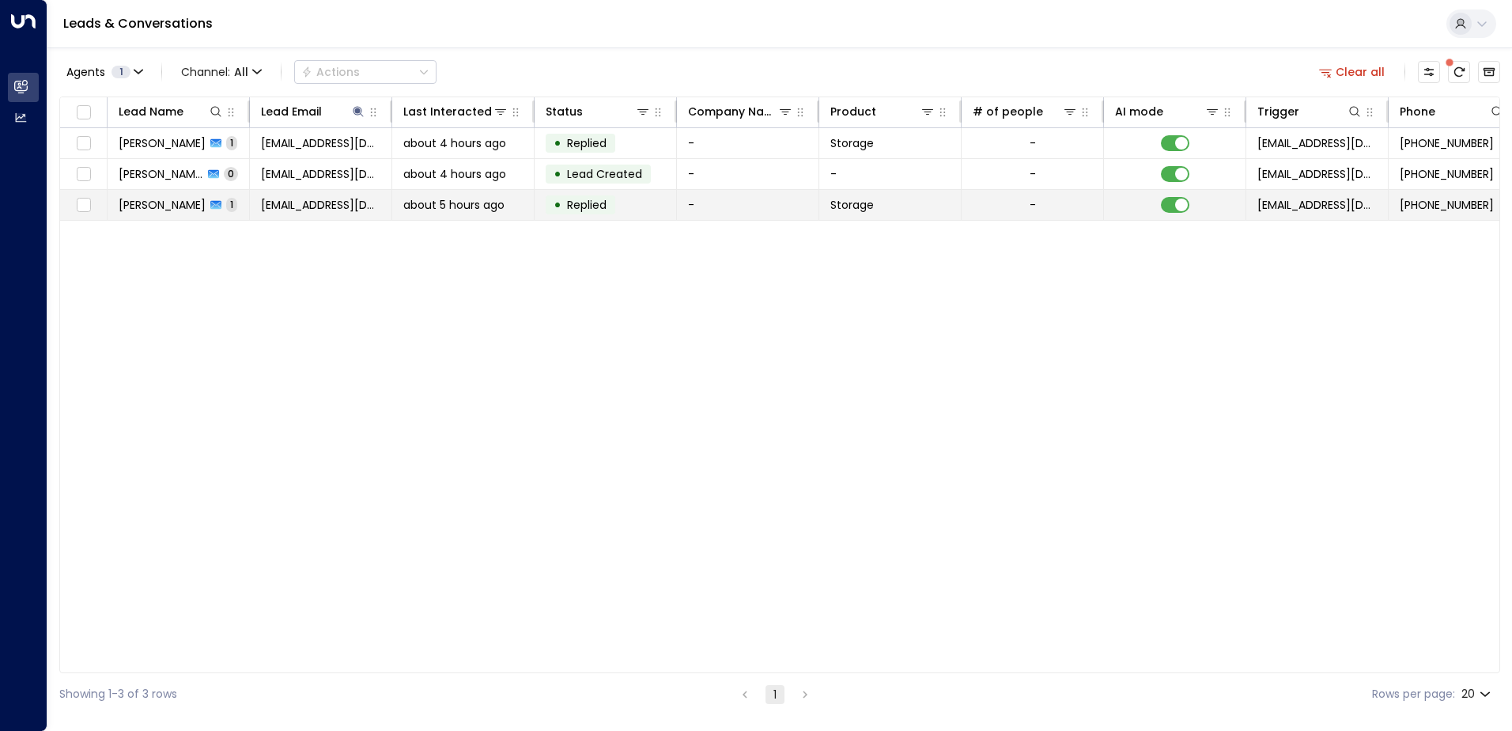
click at [136, 210] on span "[PERSON_NAME]" at bounding box center [162, 205] width 87 height 16
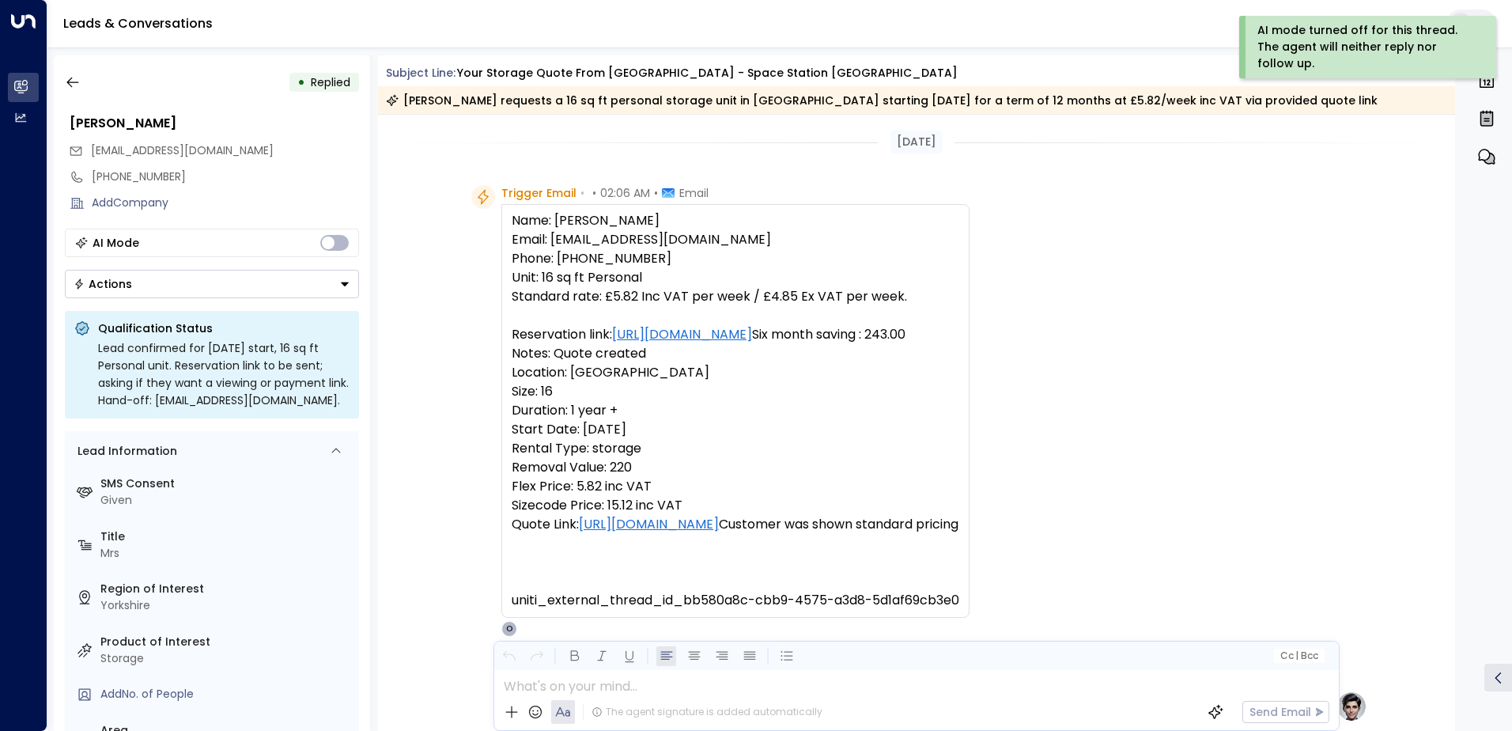
click at [344, 282] on icon "Button group with a nested menu" at bounding box center [344, 283] width 11 height 11
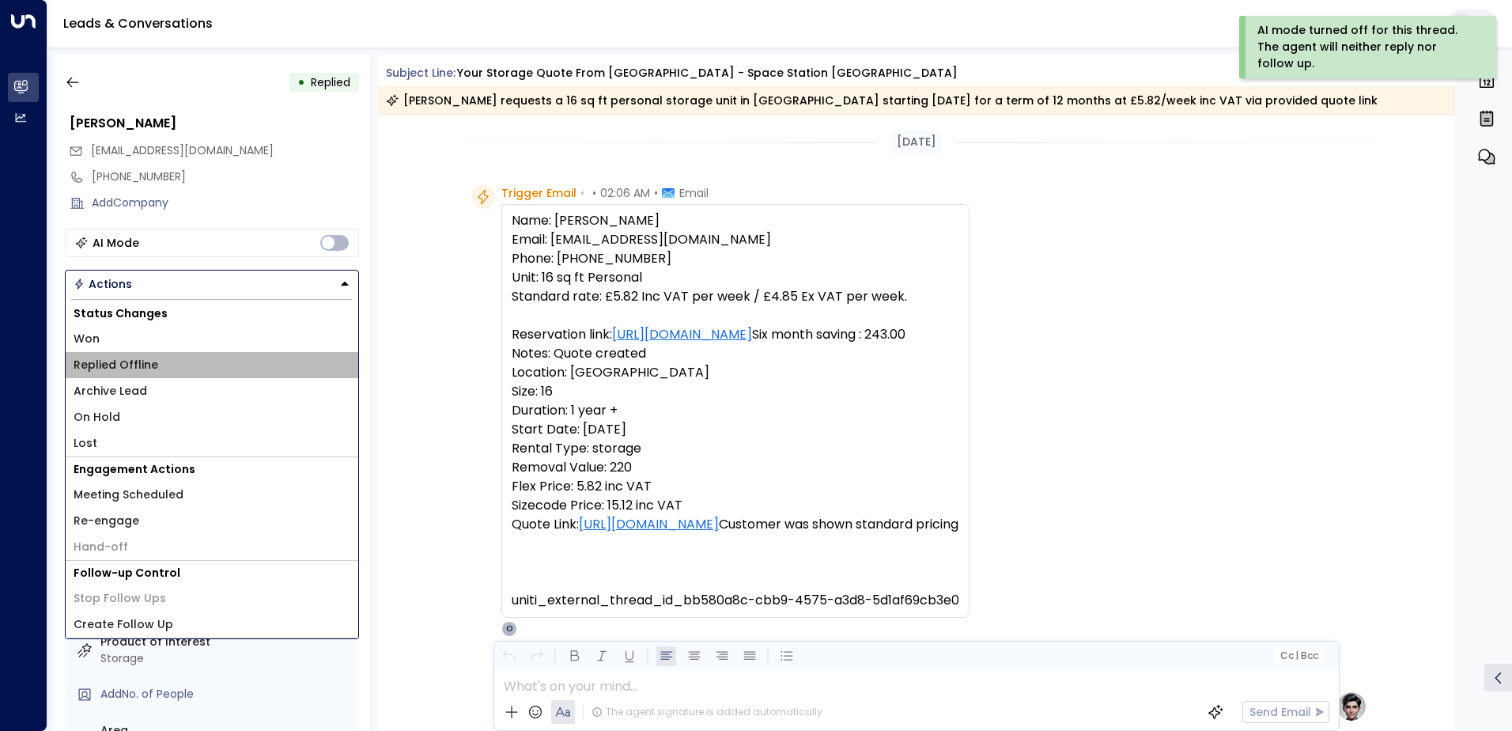
click at [145, 366] on span "Replied Offline" at bounding box center [116, 365] width 85 height 17
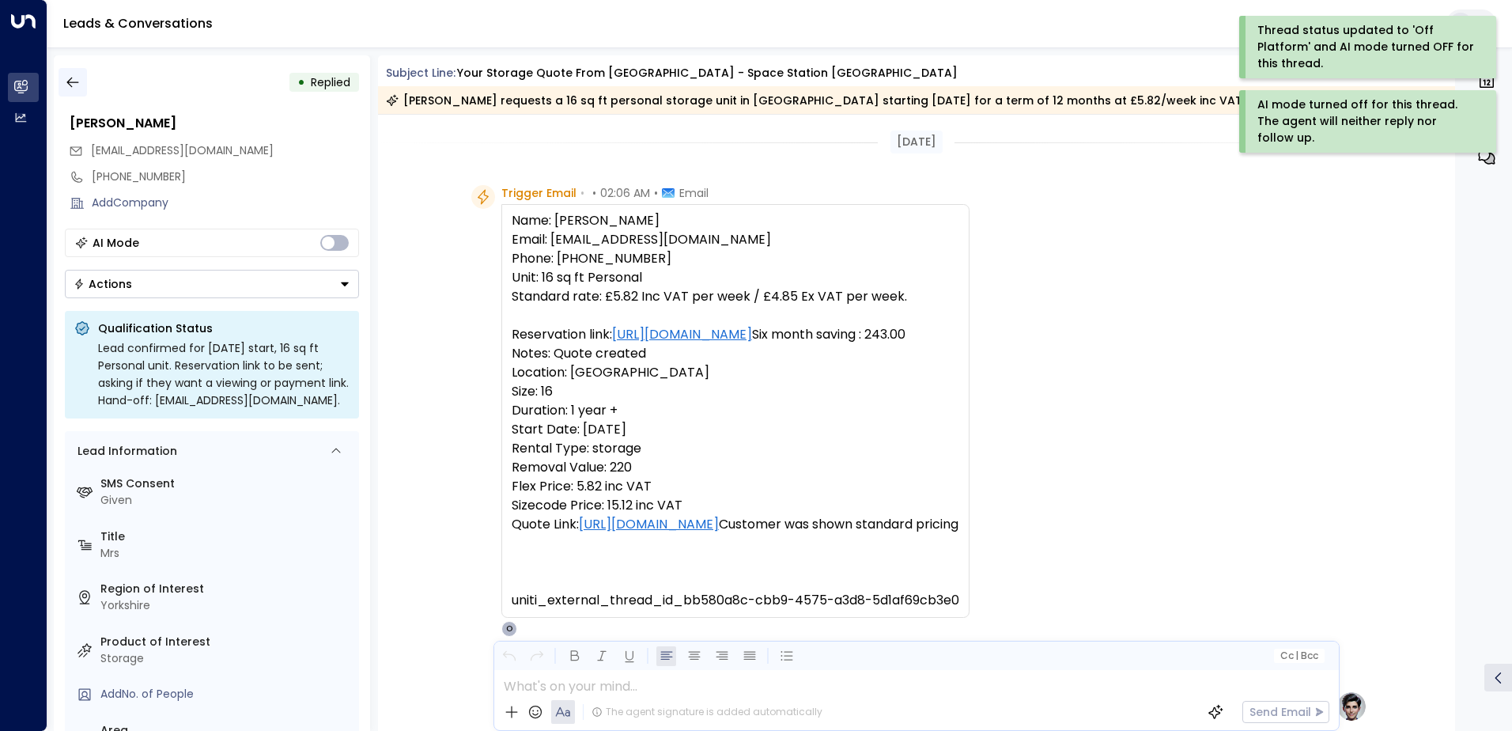
click at [75, 90] on button "button" at bounding box center [73, 82] width 28 height 28
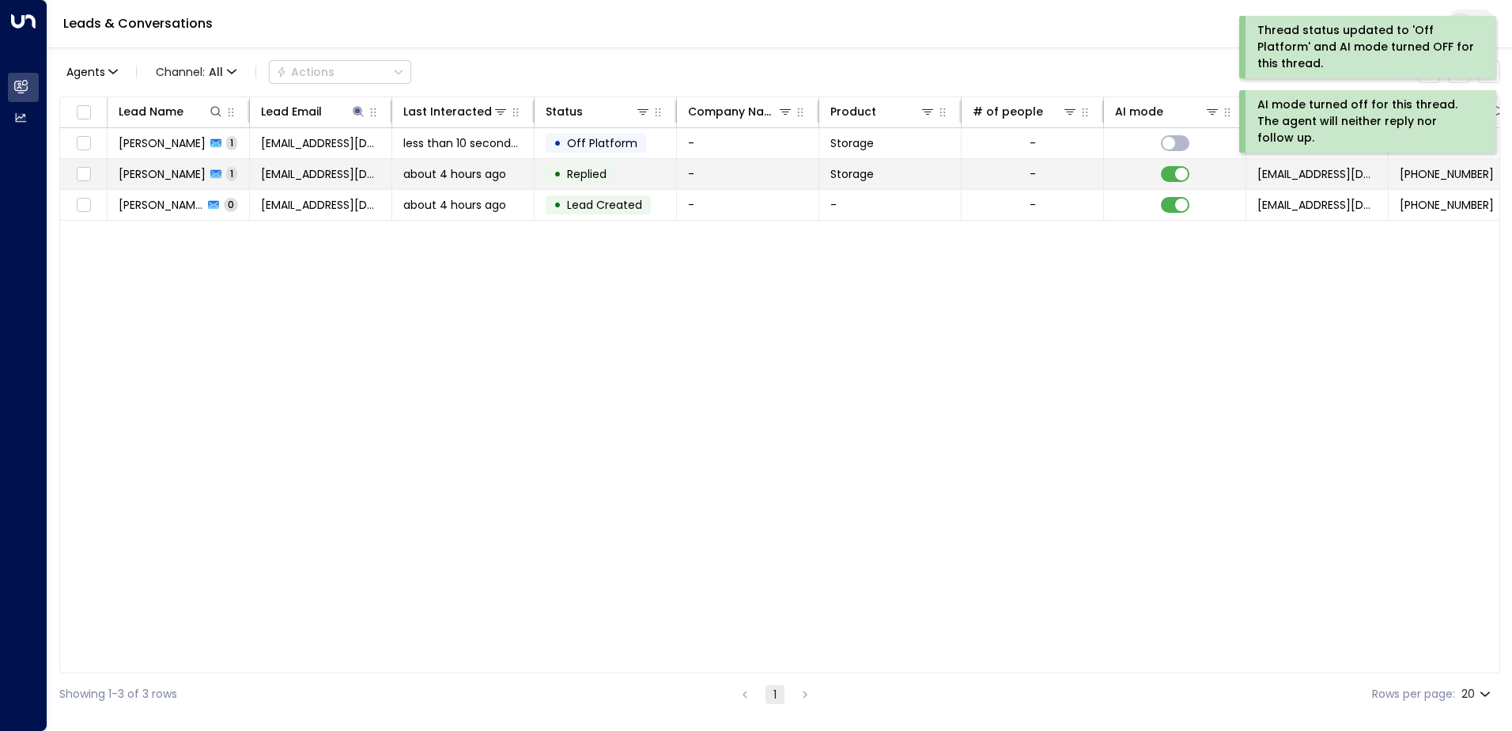
click at [157, 176] on span "[PERSON_NAME]" at bounding box center [162, 174] width 87 height 16
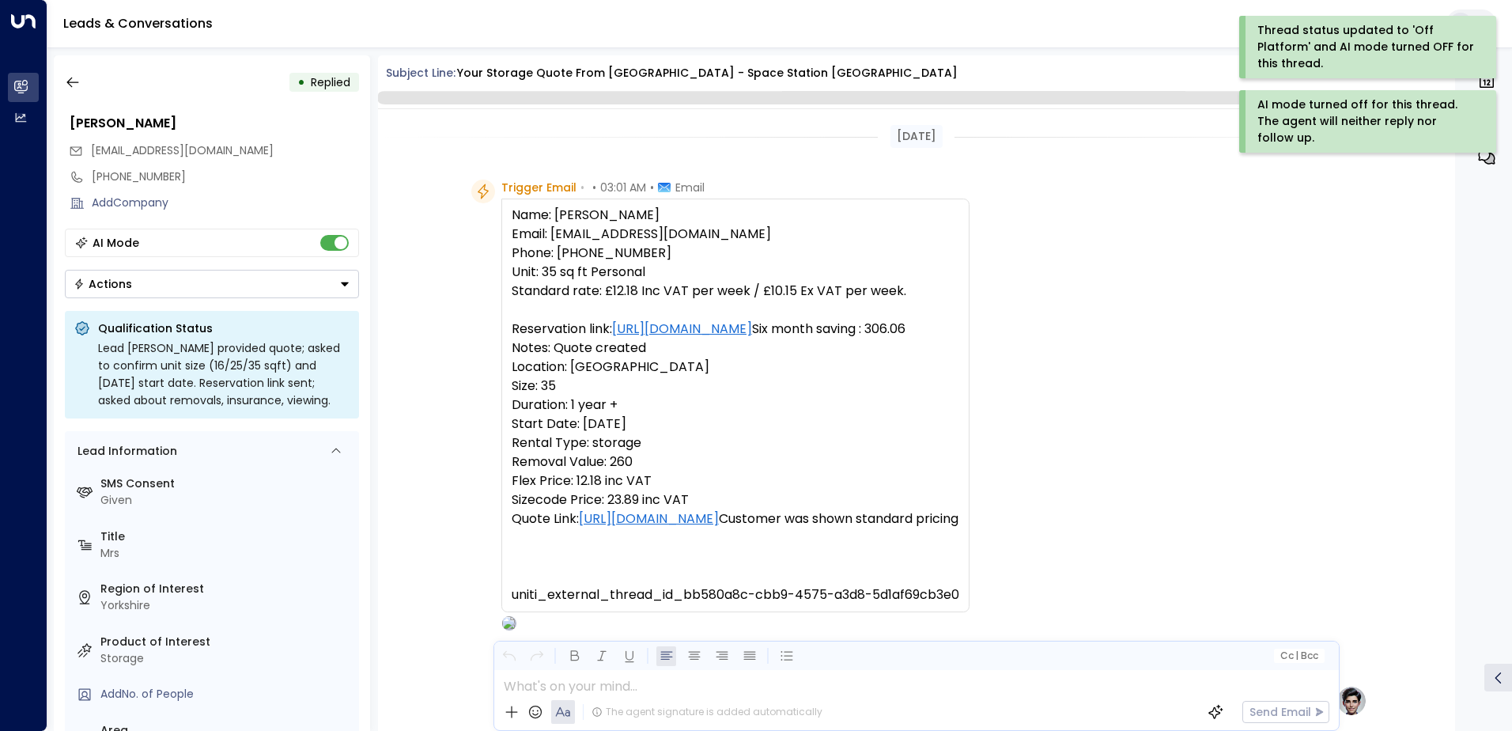
scroll to position [596, 0]
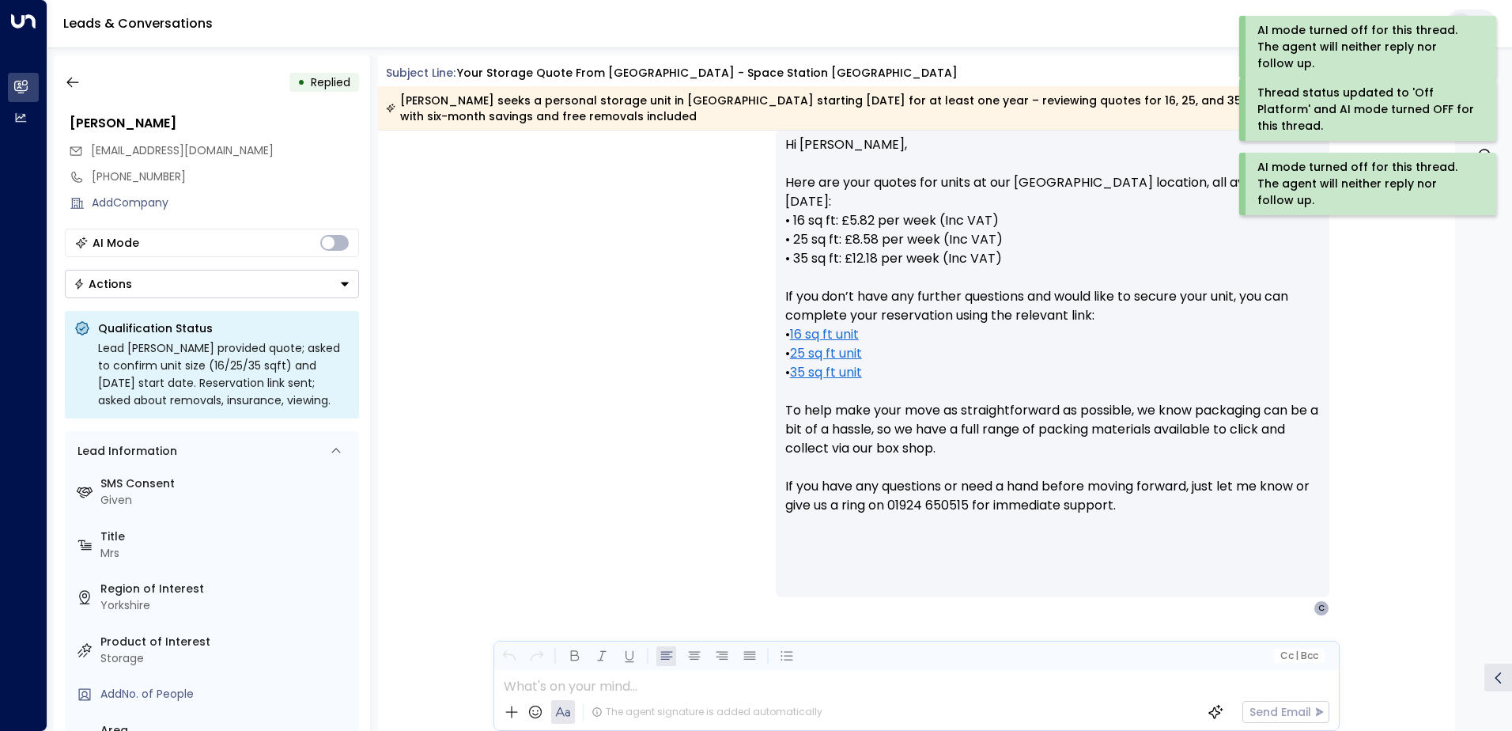
click at [344, 280] on icon "Button group with a nested menu" at bounding box center [344, 283] width 11 height 11
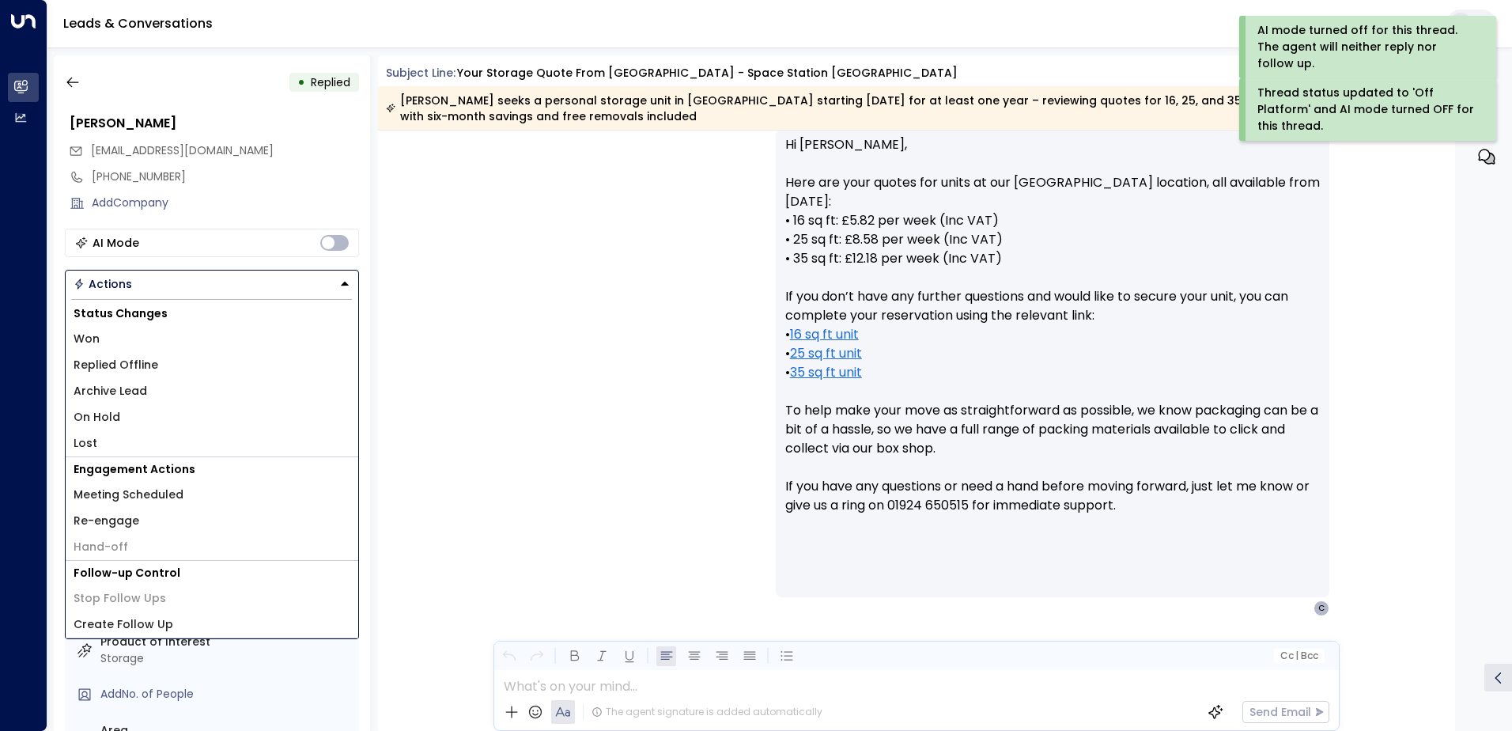
click at [145, 365] on span "Replied Offline" at bounding box center [116, 365] width 85 height 17
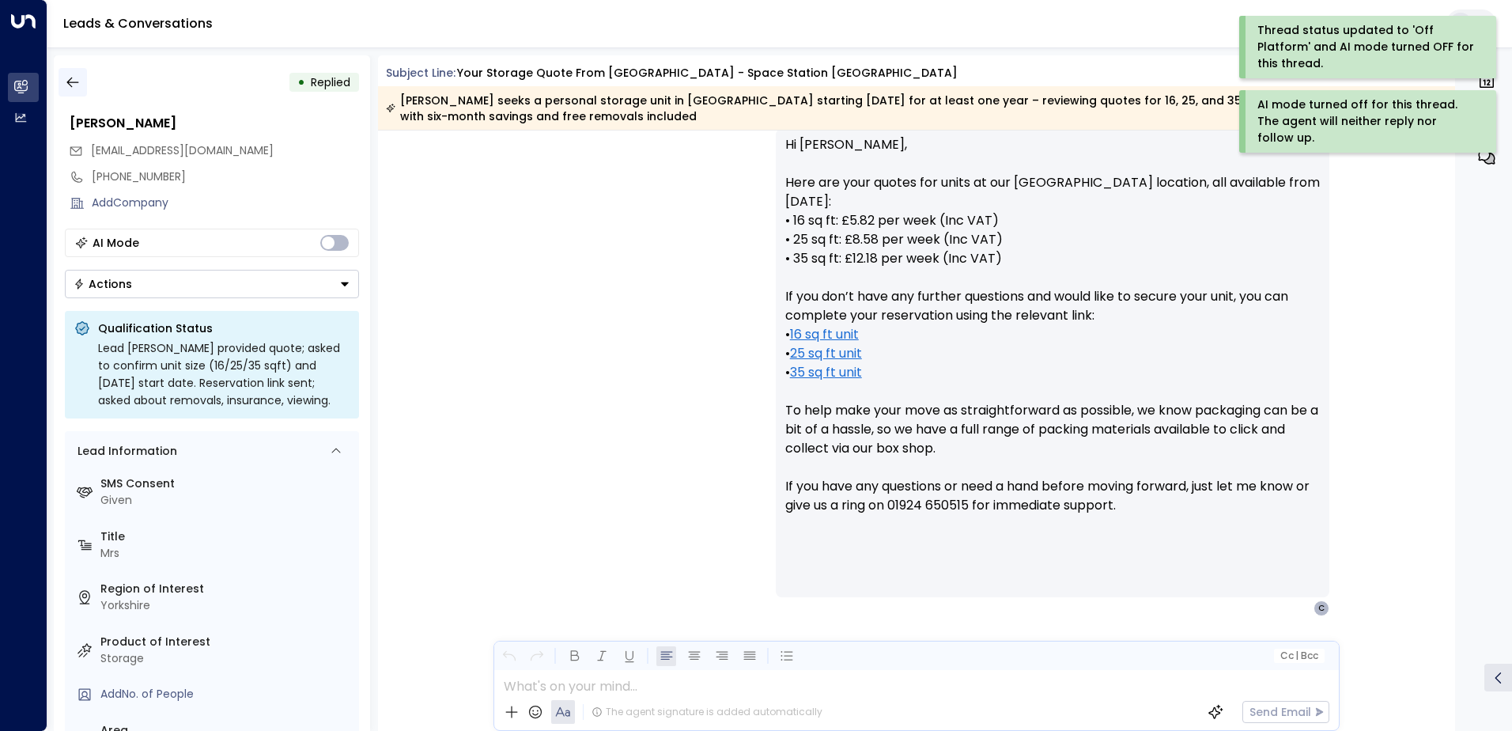
click at [74, 85] on icon "button" at bounding box center [73, 82] width 16 height 16
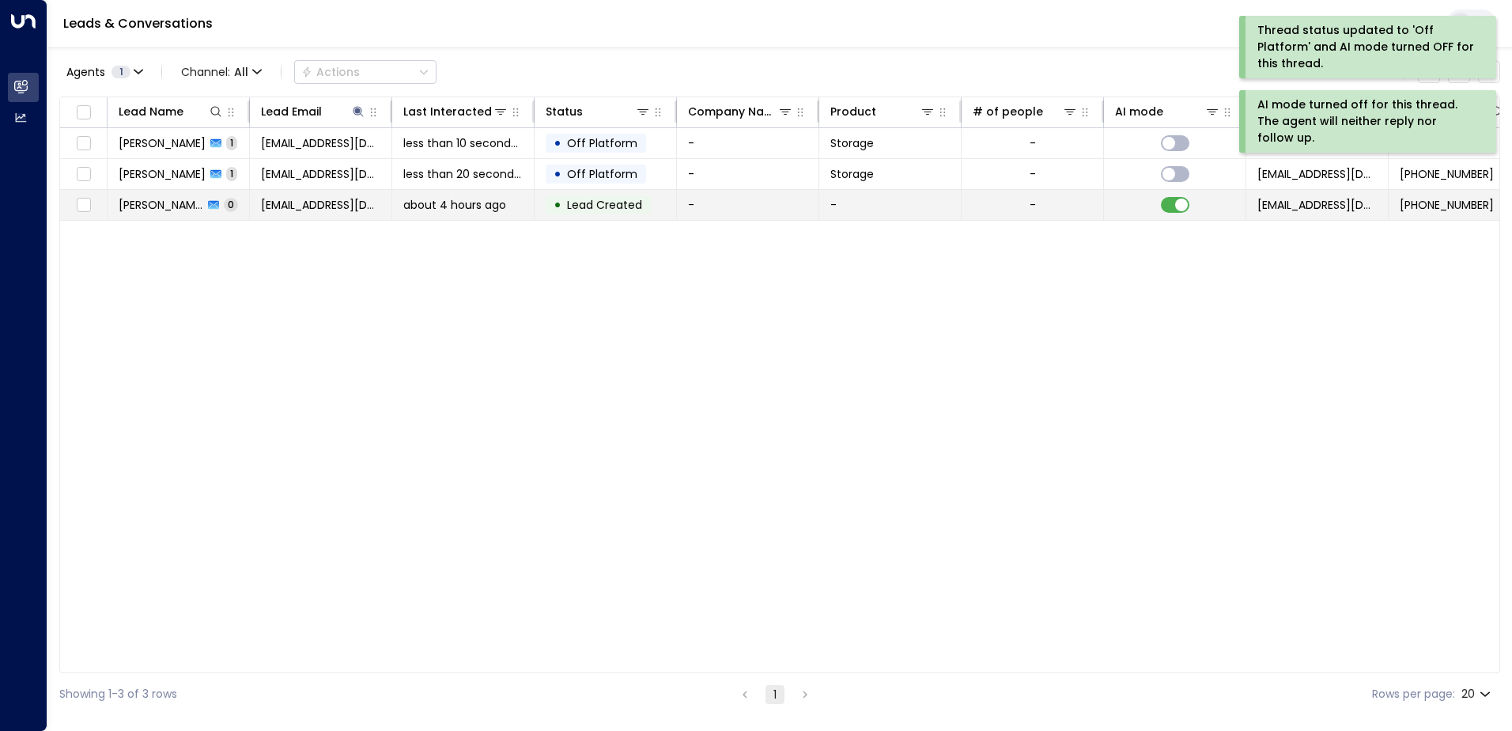
click at [157, 195] on td "[PERSON_NAME] 0" at bounding box center [179, 205] width 142 height 30
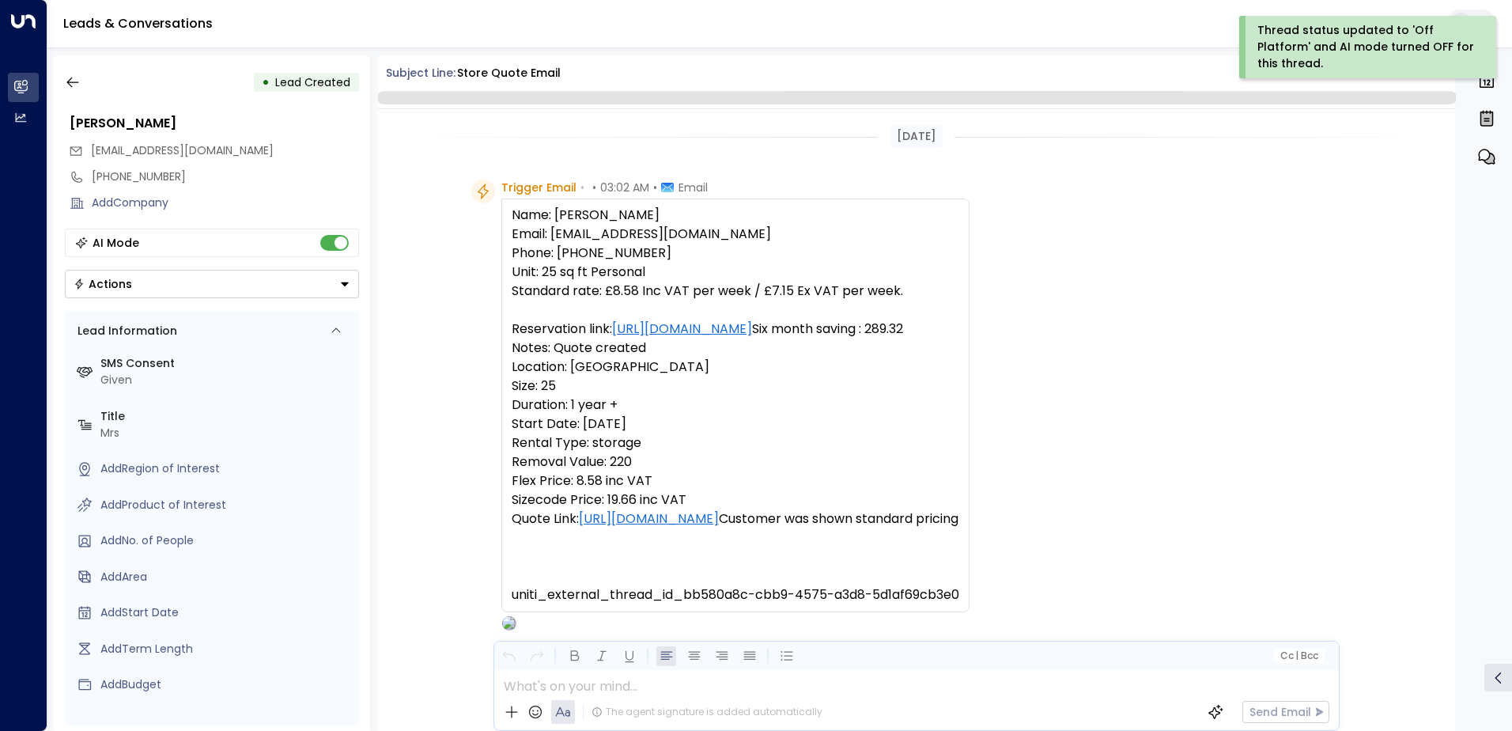
scroll to position [96, 0]
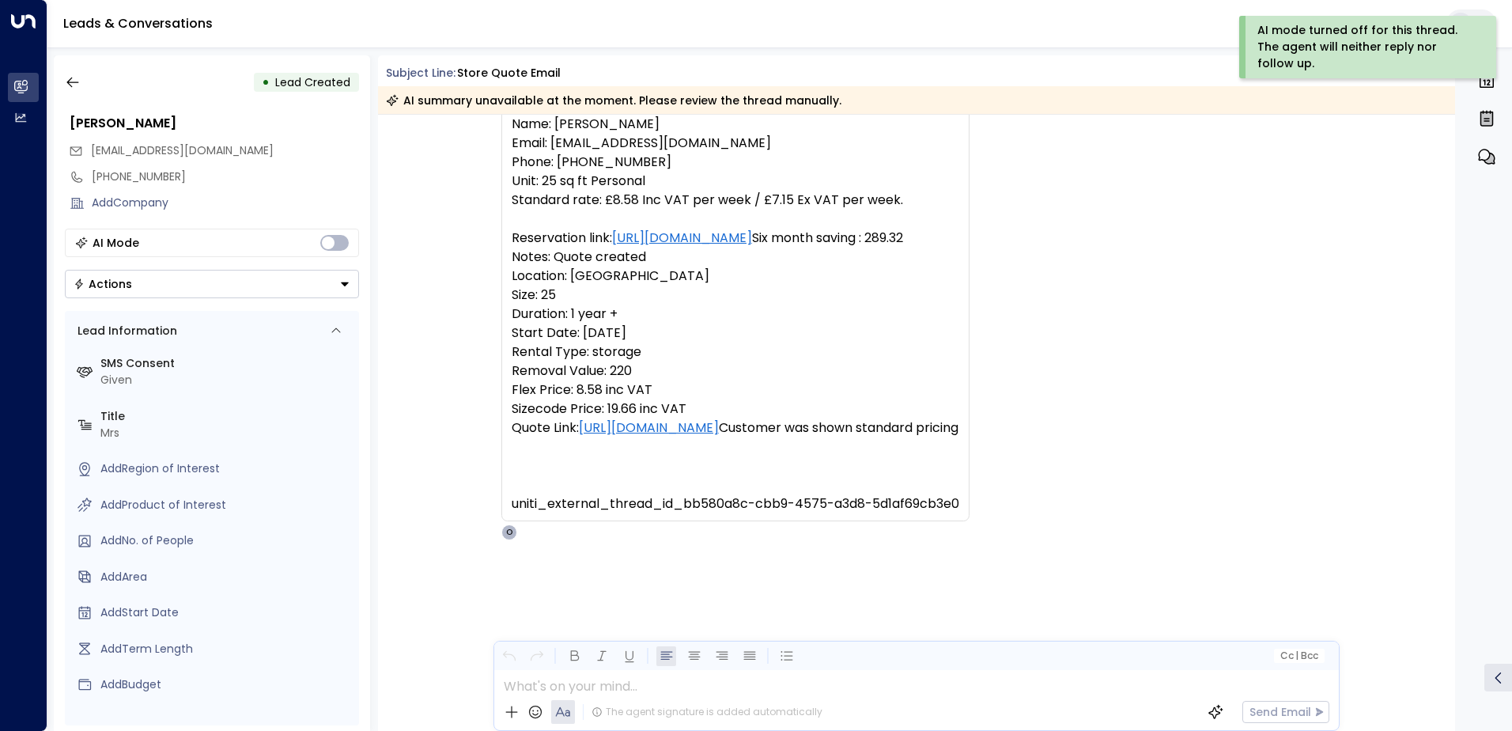
click at [342, 283] on icon "Button group with a nested menu" at bounding box center [345, 284] width 8 height 4
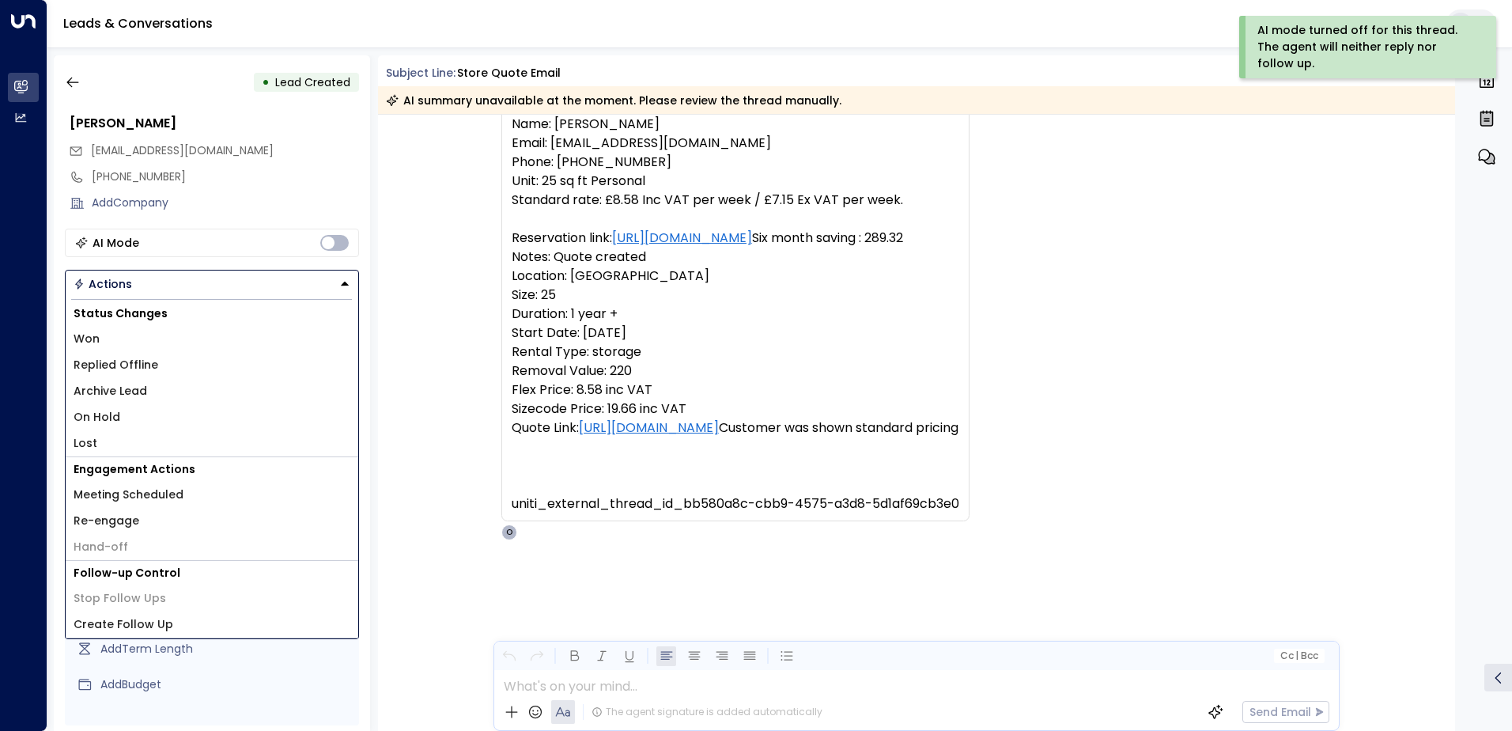
click at [130, 369] on span "Replied Offline" at bounding box center [116, 365] width 85 height 17
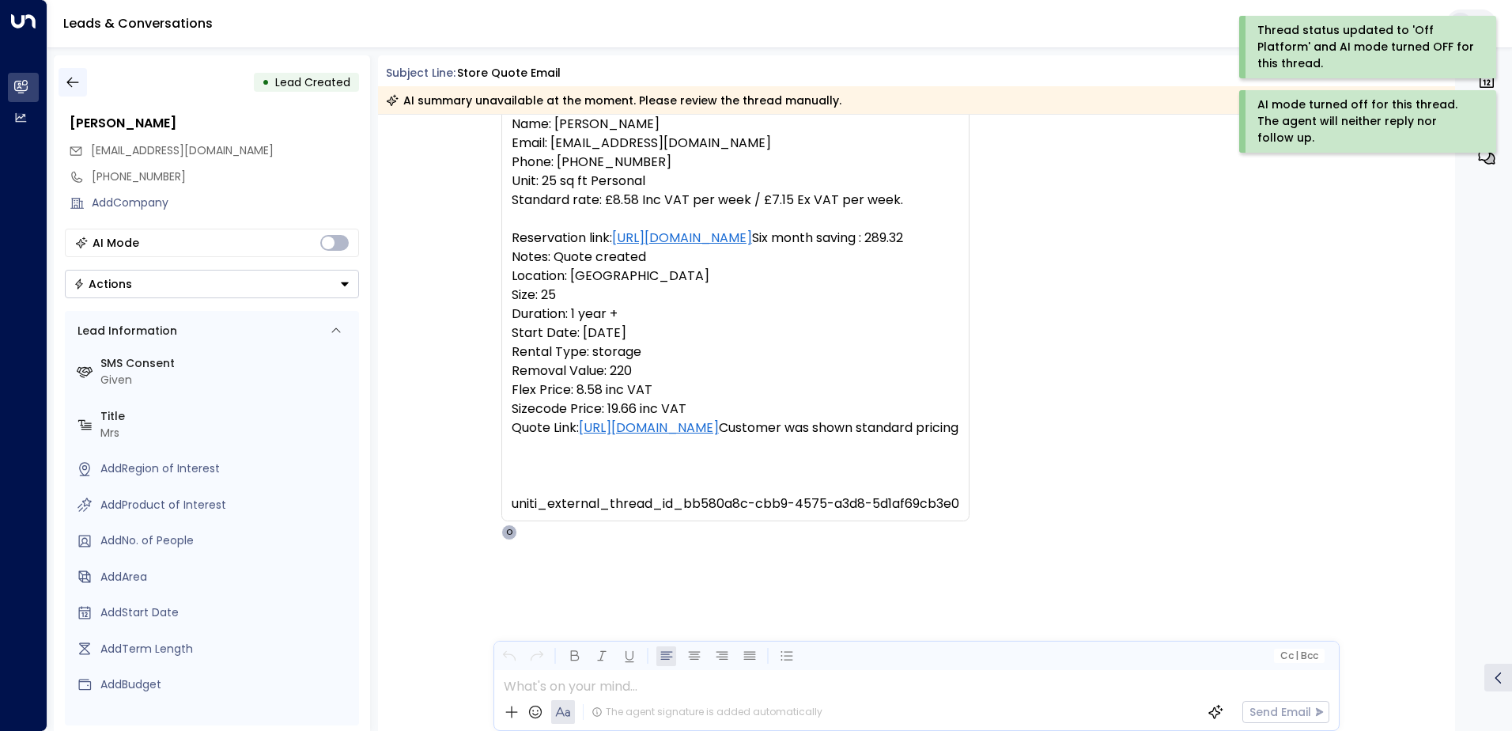
click at [66, 79] on icon "button" at bounding box center [73, 82] width 16 height 16
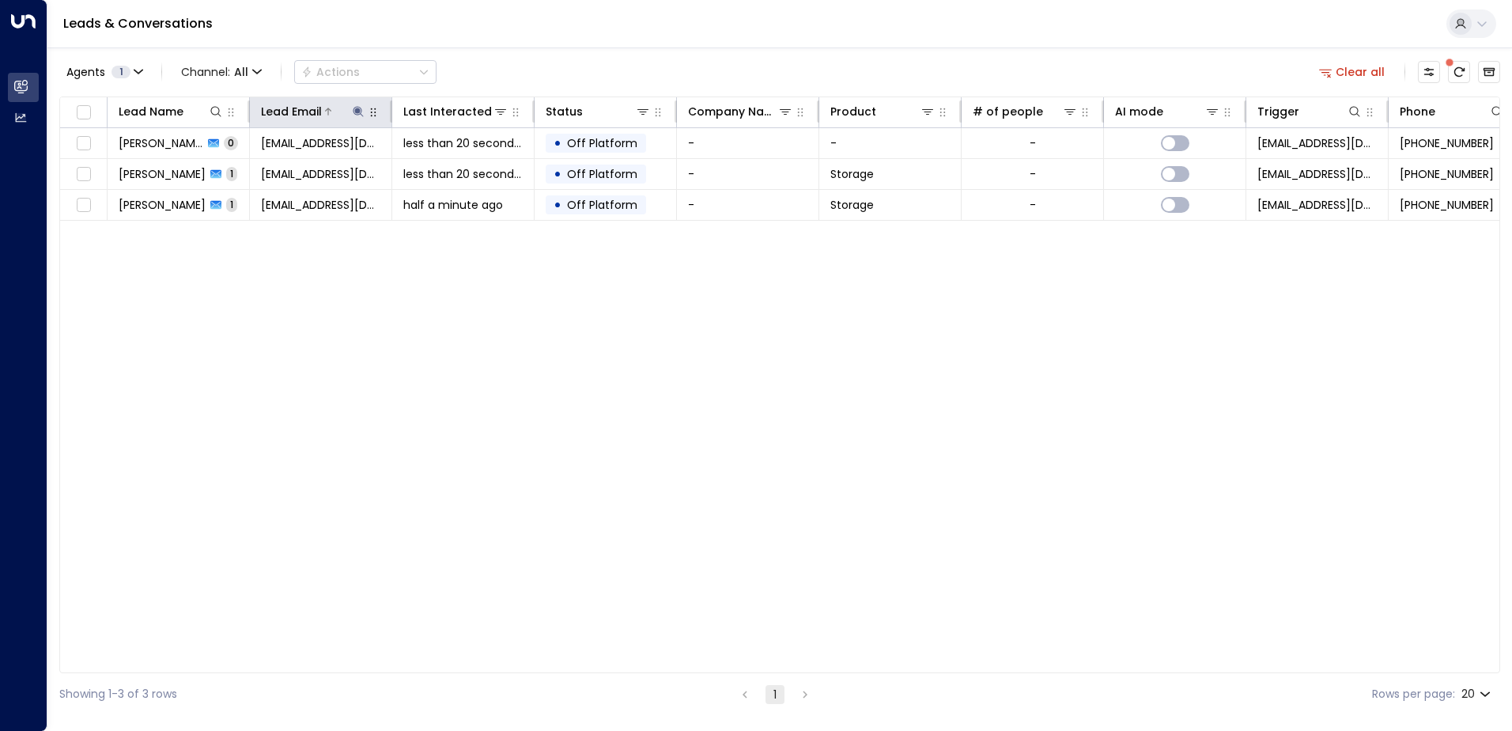
click at [357, 115] on icon at bounding box center [358, 111] width 13 height 13
click at [456, 170] on icon "button" at bounding box center [457, 169] width 13 height 13
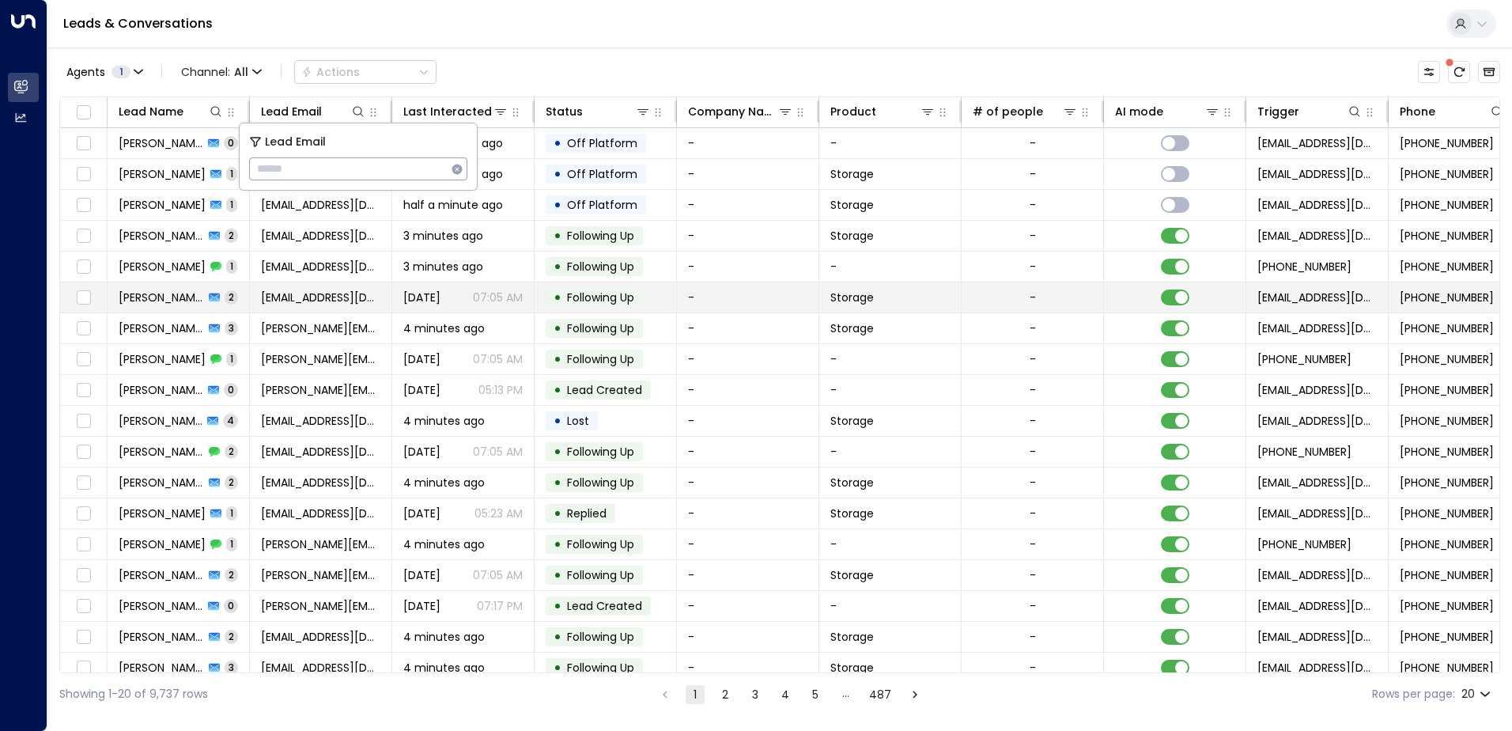
type input "**********"
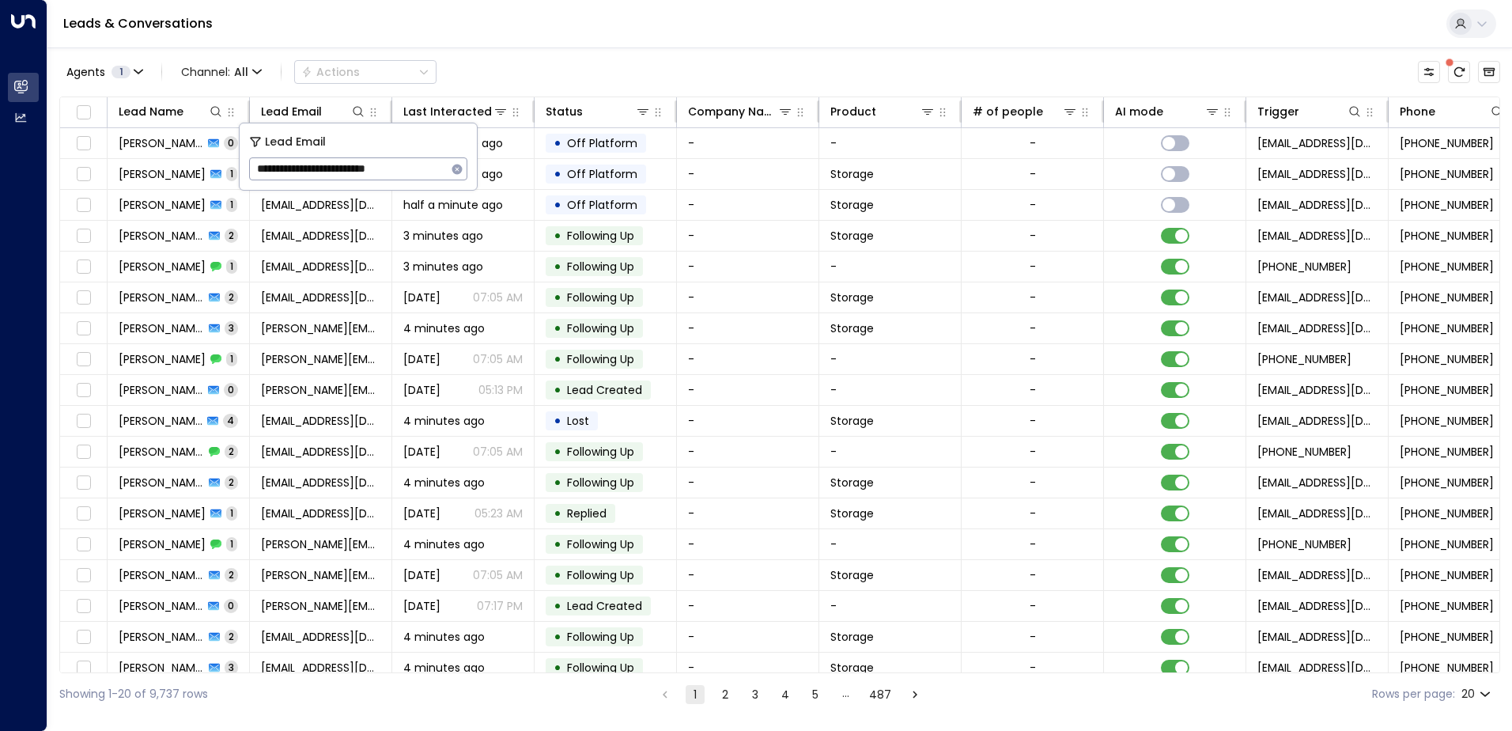
click at [510, 44] on div "Leads & Conversations" at bounding box center [779, 24] width 1465 height 48
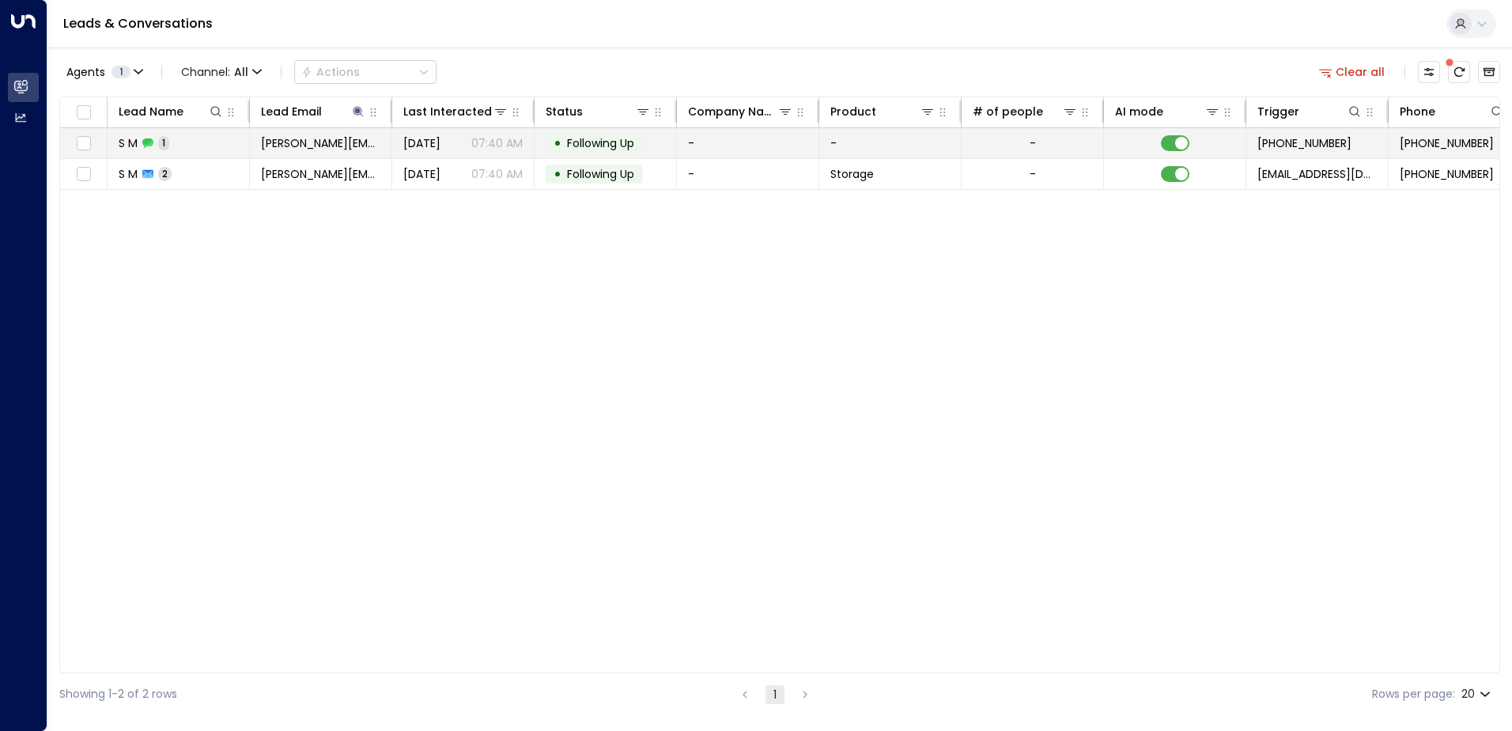
click at [209, 144] on td "S M 1" at bounding box center [179, 143] width 142 height 30
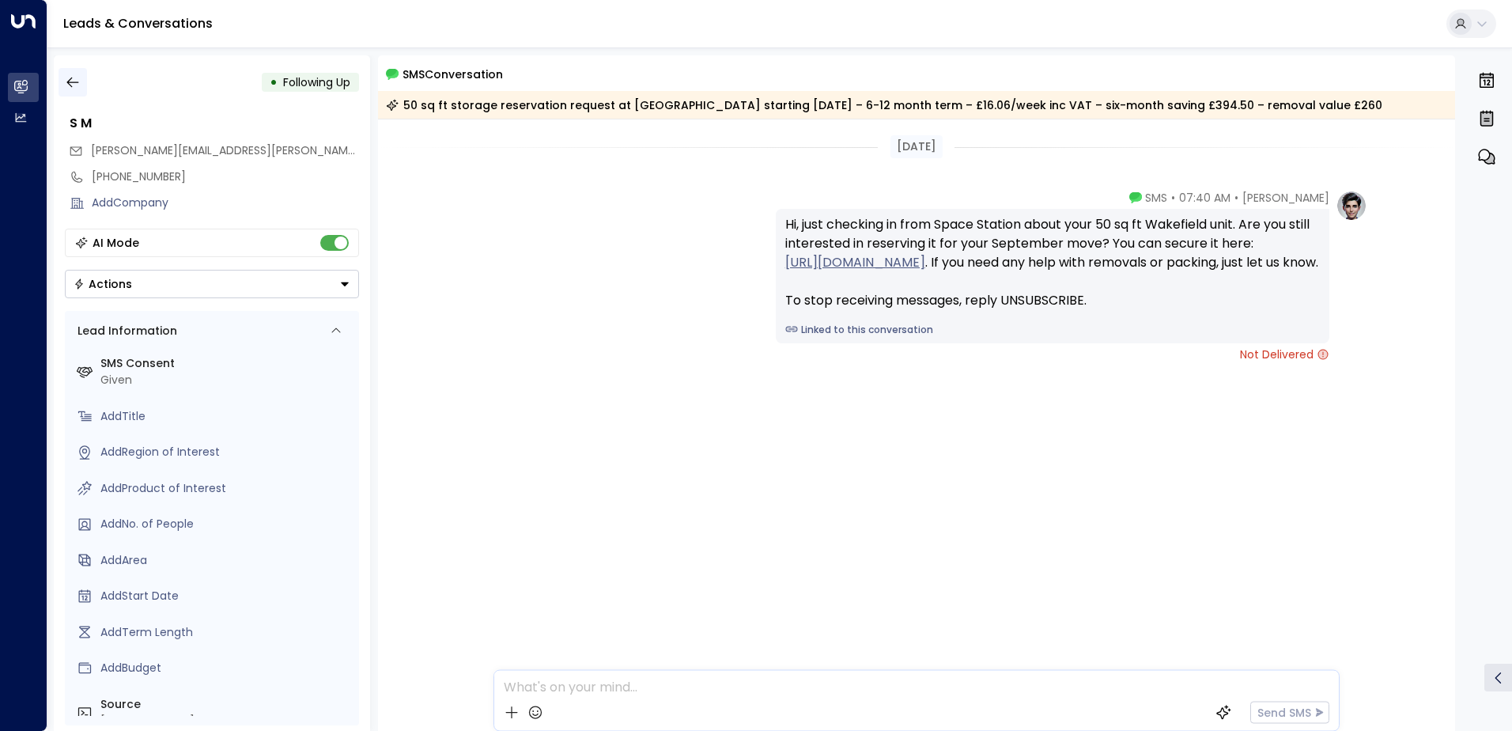
click at [78, 80] on icon "button" at bounding box center [73, 82] width 16 height 16
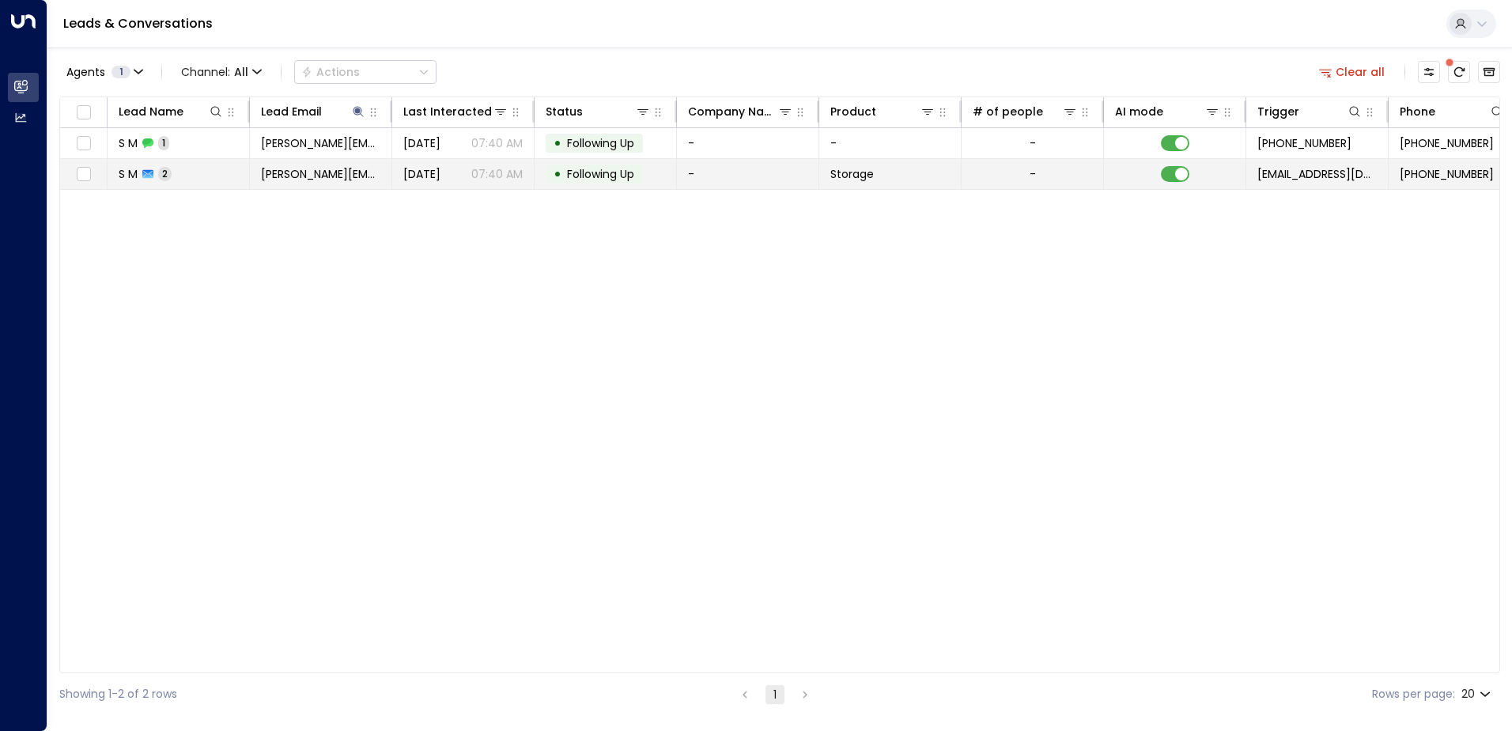
click at [131, 168] on span "S M" at bounding box center [128, 174] width 19 height 16
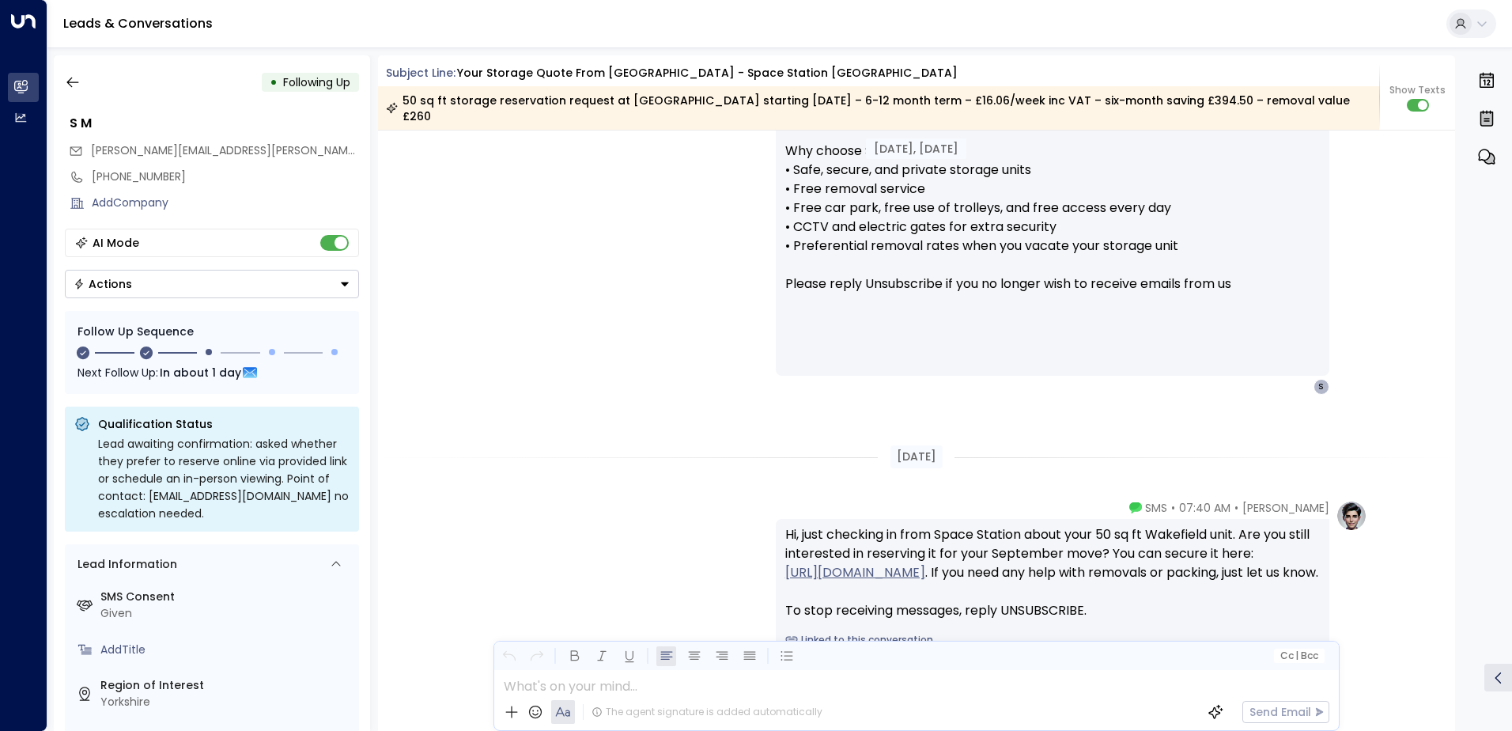
scroll to position [1608, 0]
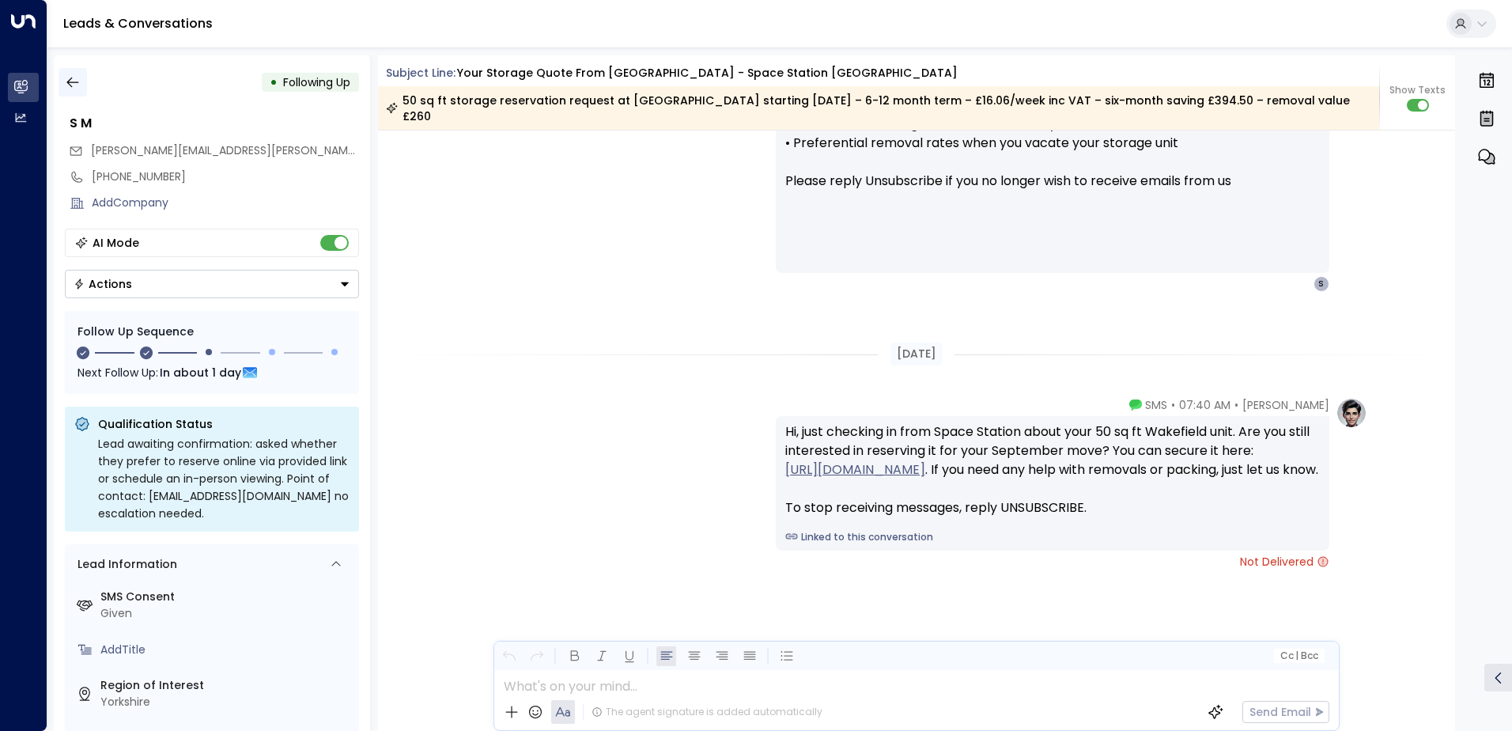
click at [70, 81] on icon "button" at bounding box center [73, 82] width 16 height 16
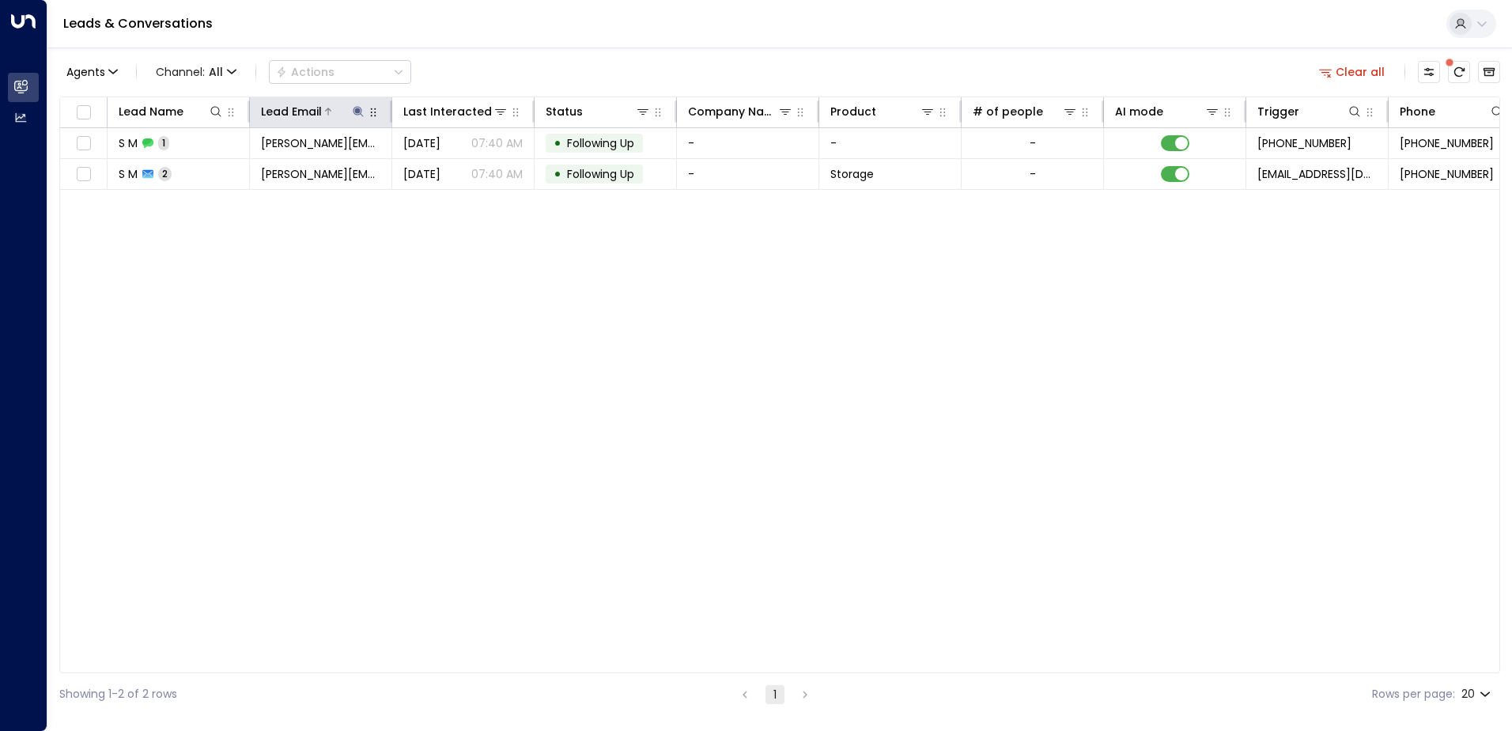
click at [358, 109] on icon at bounding box center [358, 111] width 10 height 10
click at [456, 168] on icon "button" at bounding box center [457, 169] width 13 height 13
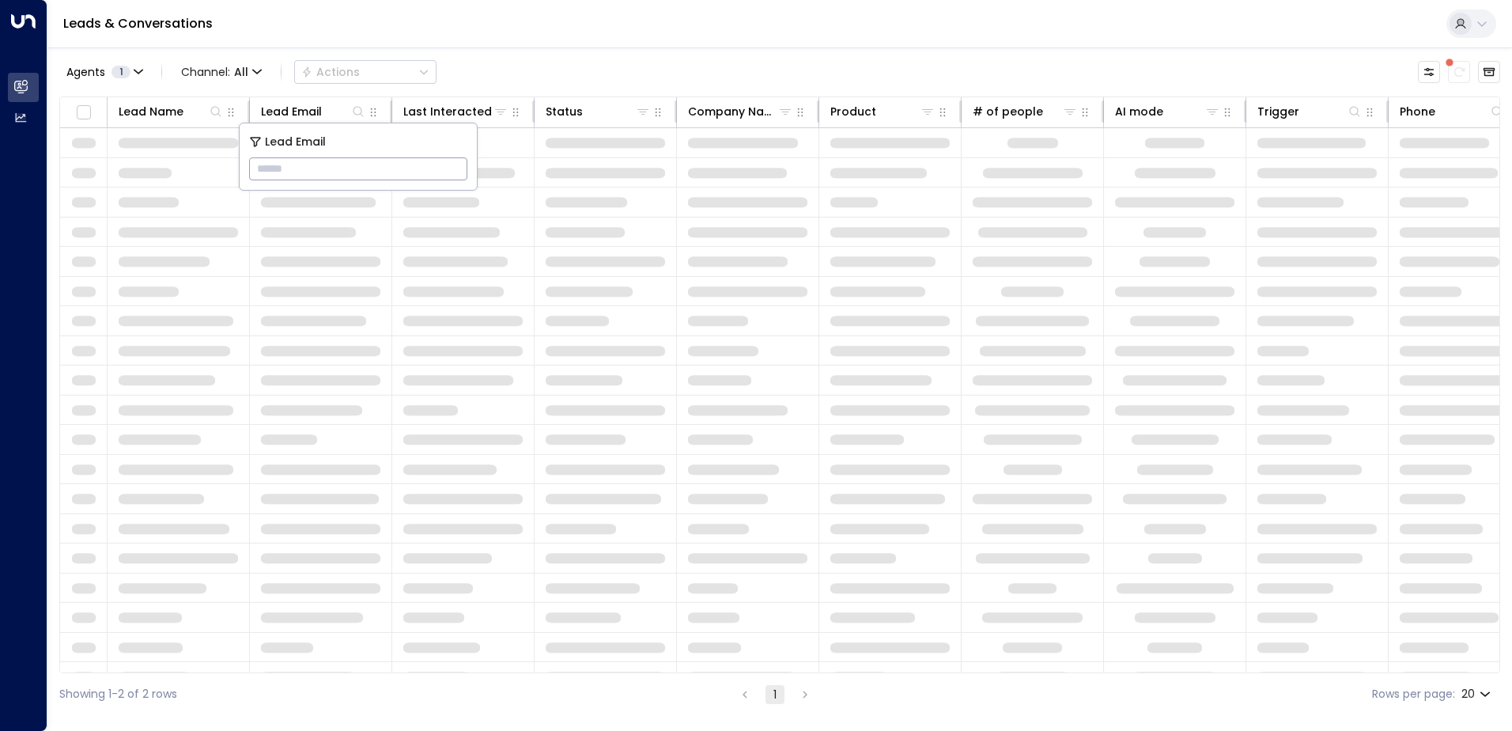
type input "**********"
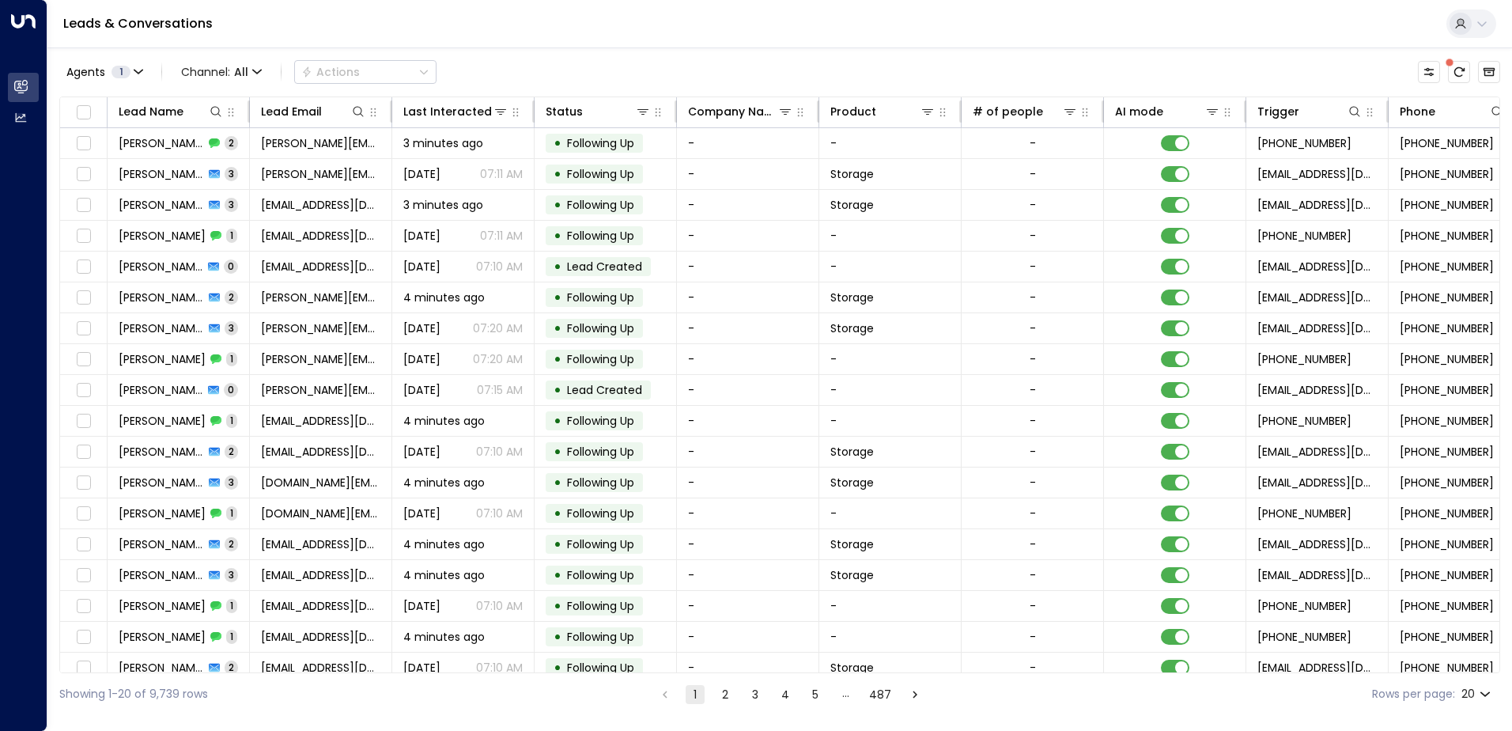
click at [491, 30] on div "Leads & Conversations" at bounding box center [779, 24] width 1465 height 48
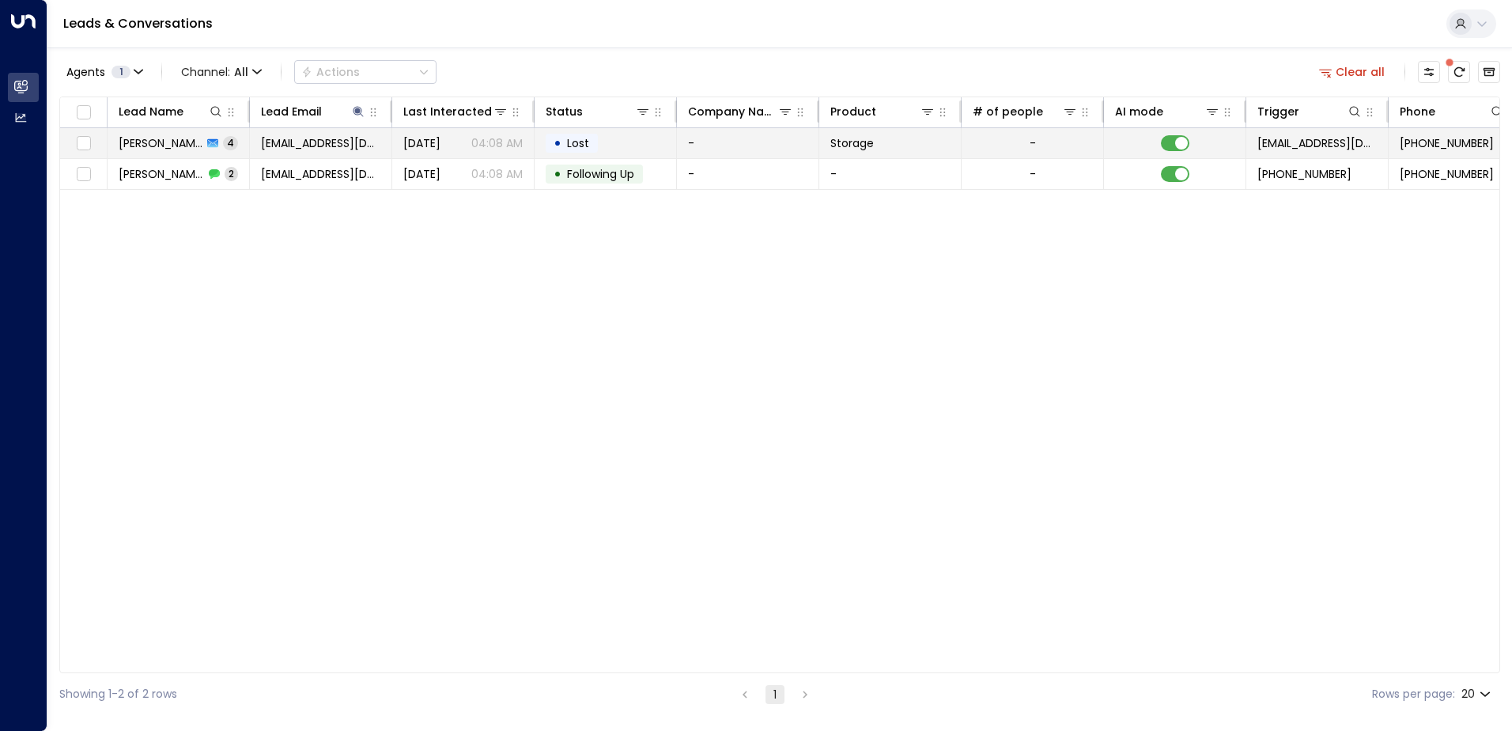
click at [172, 140] on span "[PERSON_NAME]" at bounding box center [161, 143] width 84 height 16
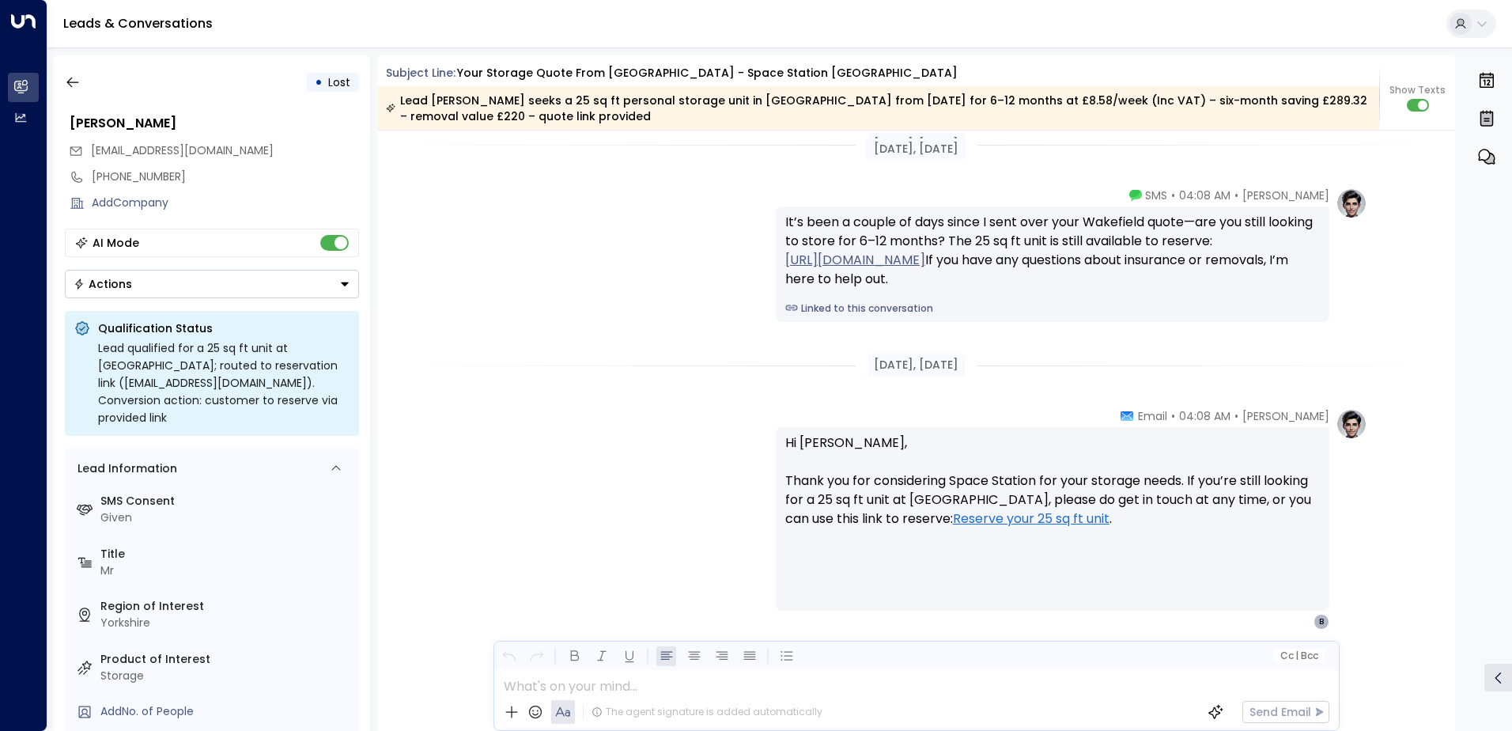
scroll to position [2422, 0]
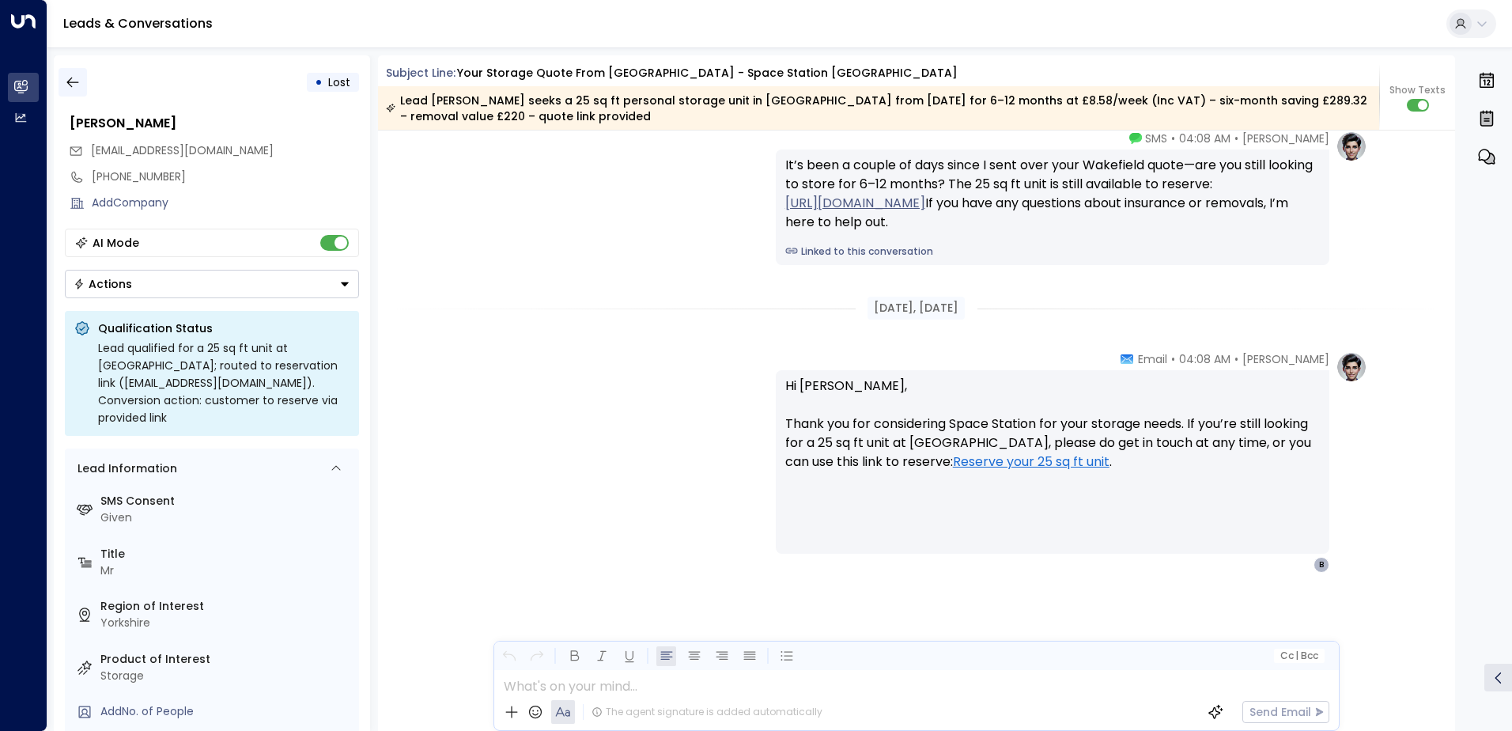
click at [74, 81] on icon "button" at bounding box center [73, 82] width 16 height 16
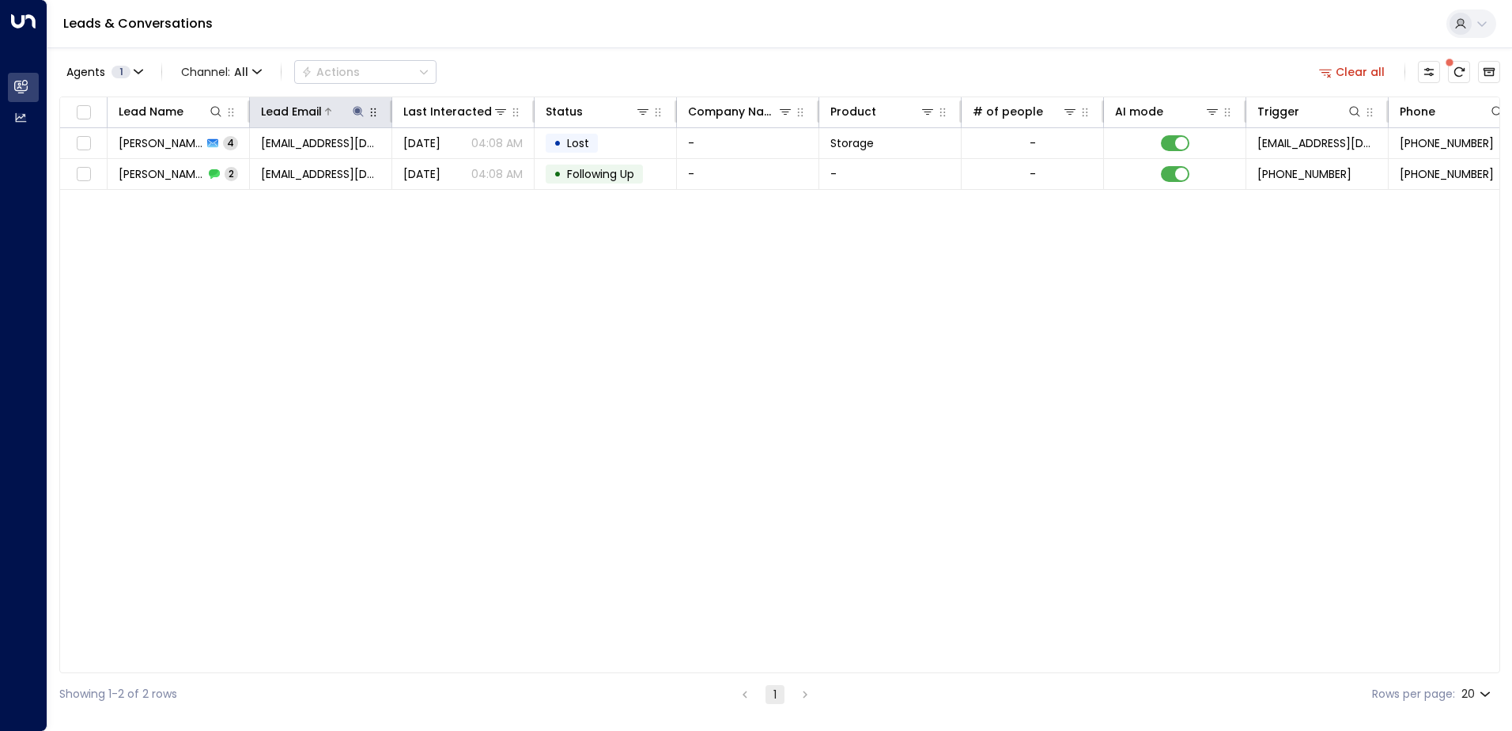
click at [357, 109] on icon at bounding box center [358, 111] width 10 height 10
click at [456, 168] on icon "button" at bounding box center [457, 169] width 13 height 13
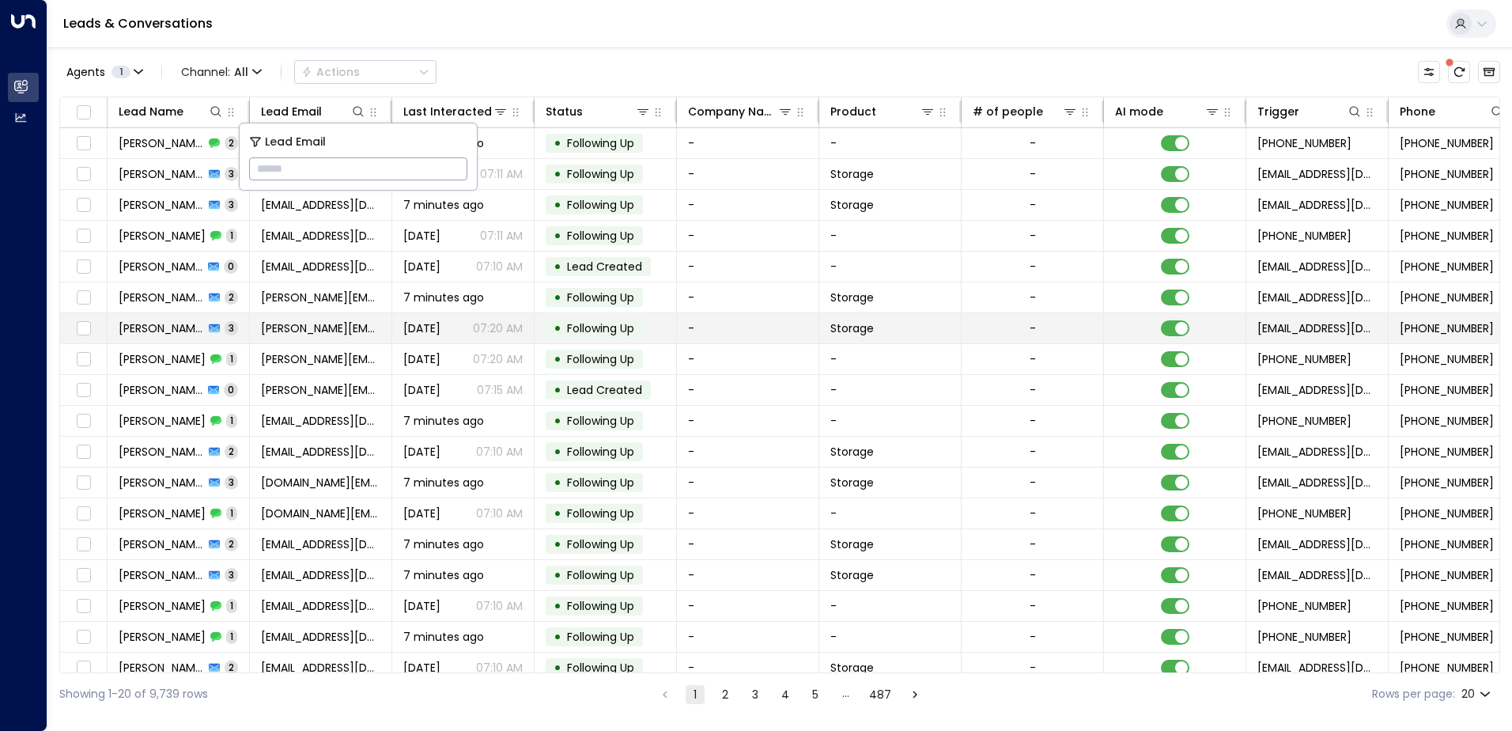
type input "**********"
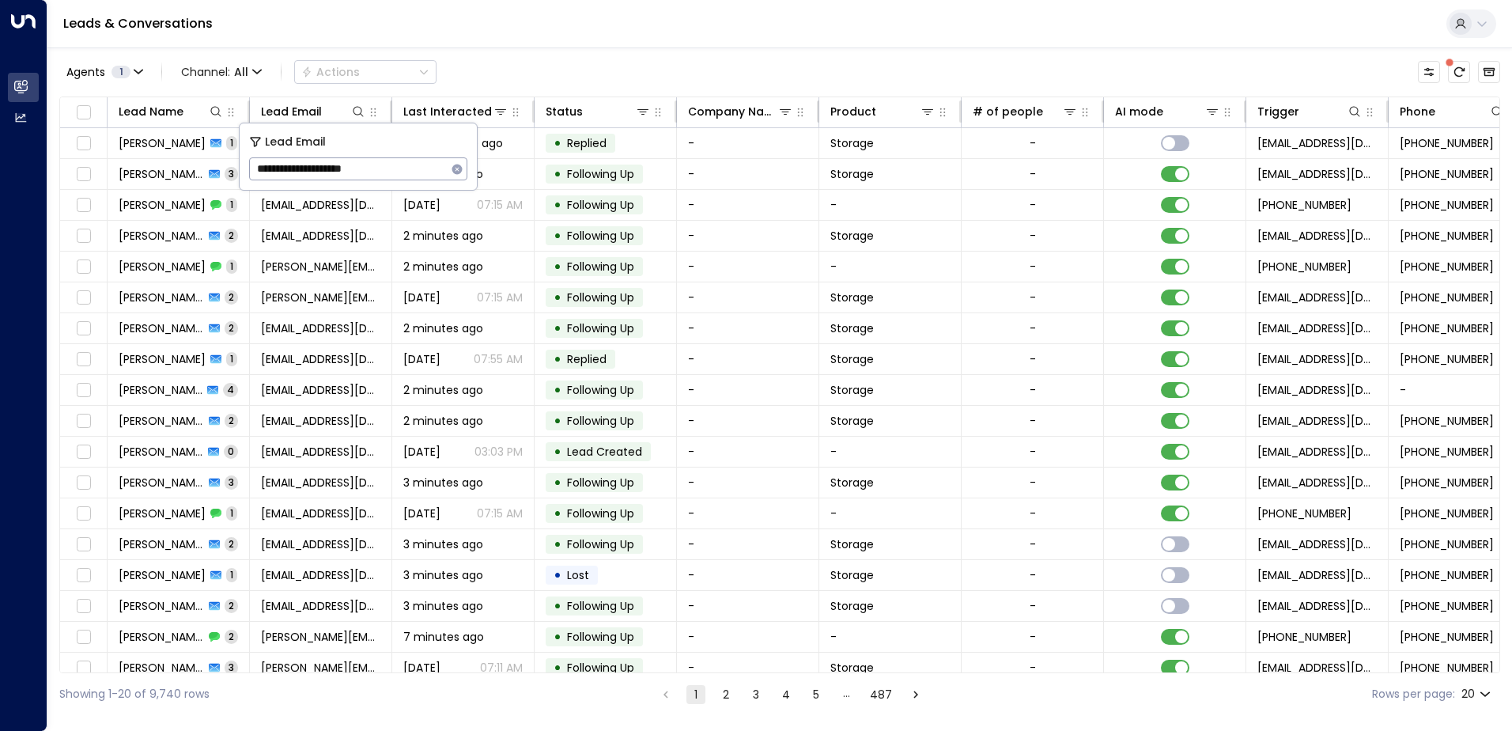
click at [427, 34] on div "Leads & Conversations" at bounding box center [779, 24] width 1465 height 48
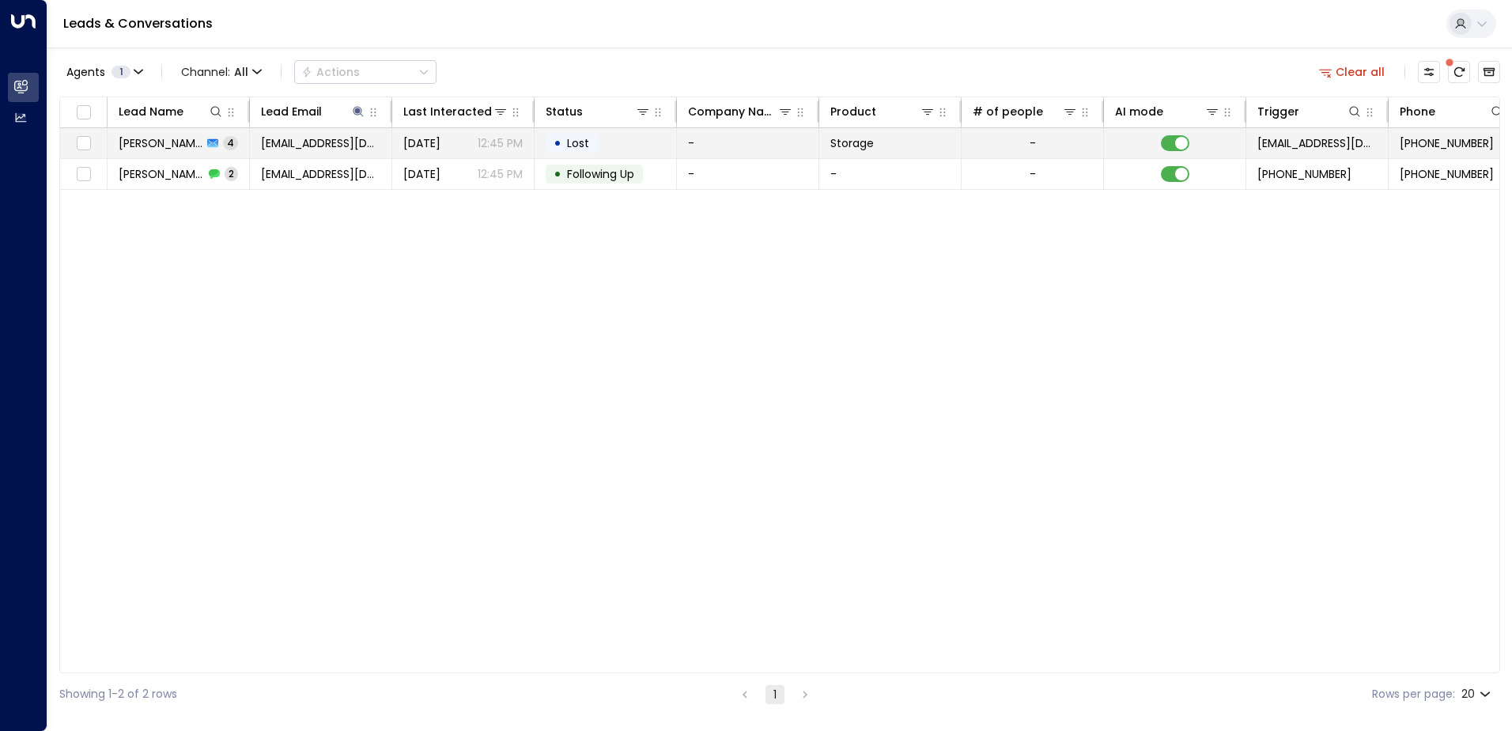
click at [131, 146] on span "[PERSON_NAME]" at bounding box center [161, 143] width 84 height 16
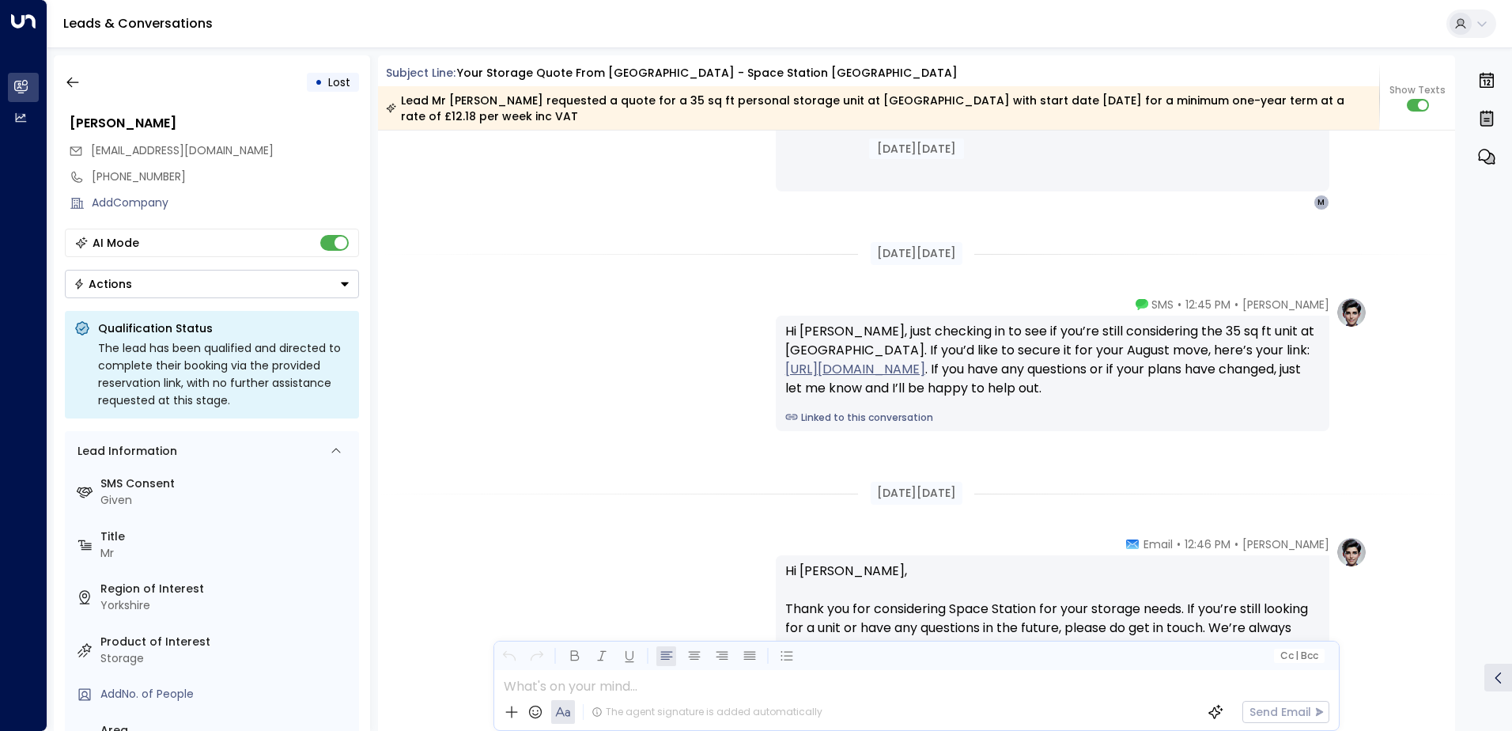
scroll to position [2479, 0]
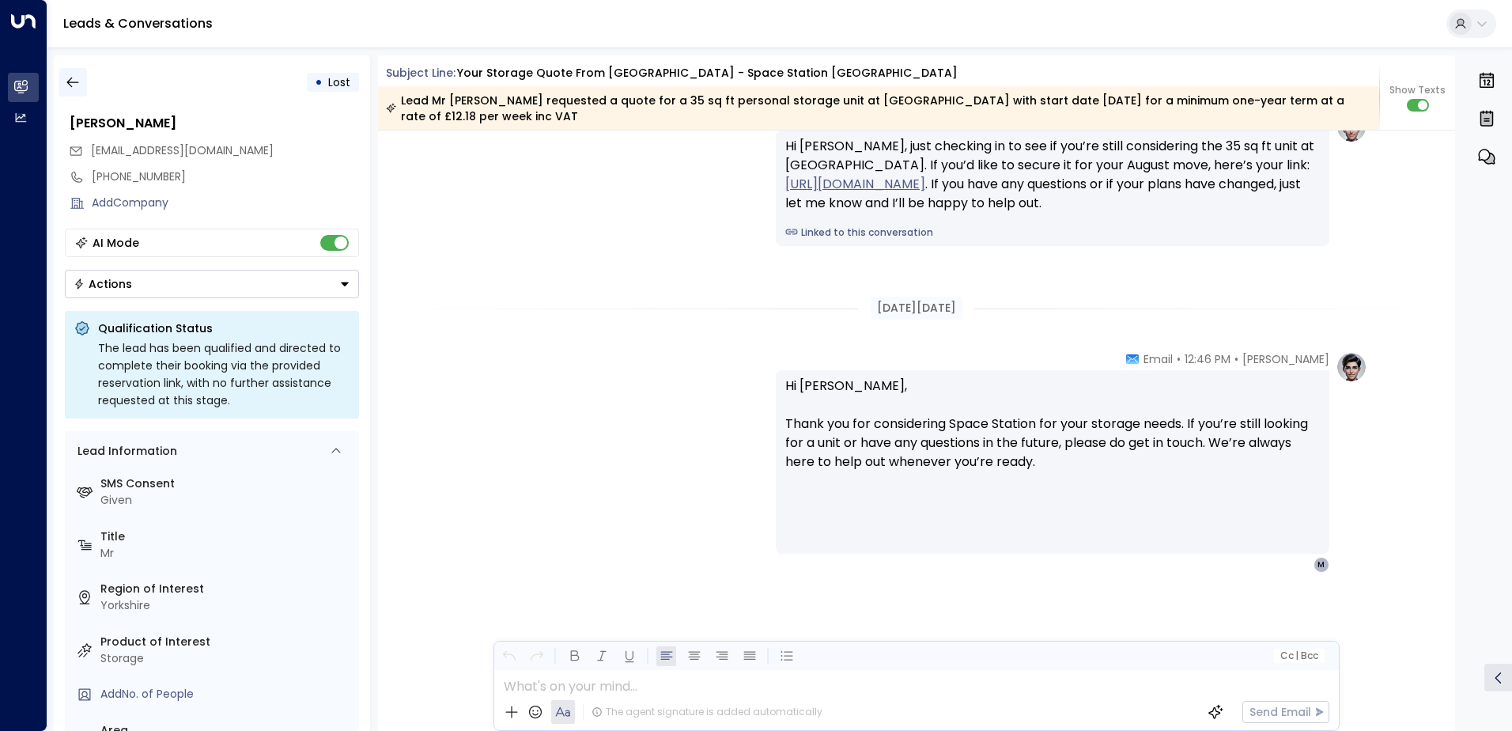
click at [76, 81] on icon "button" at bounding box center [73, 82] width 16 height 16
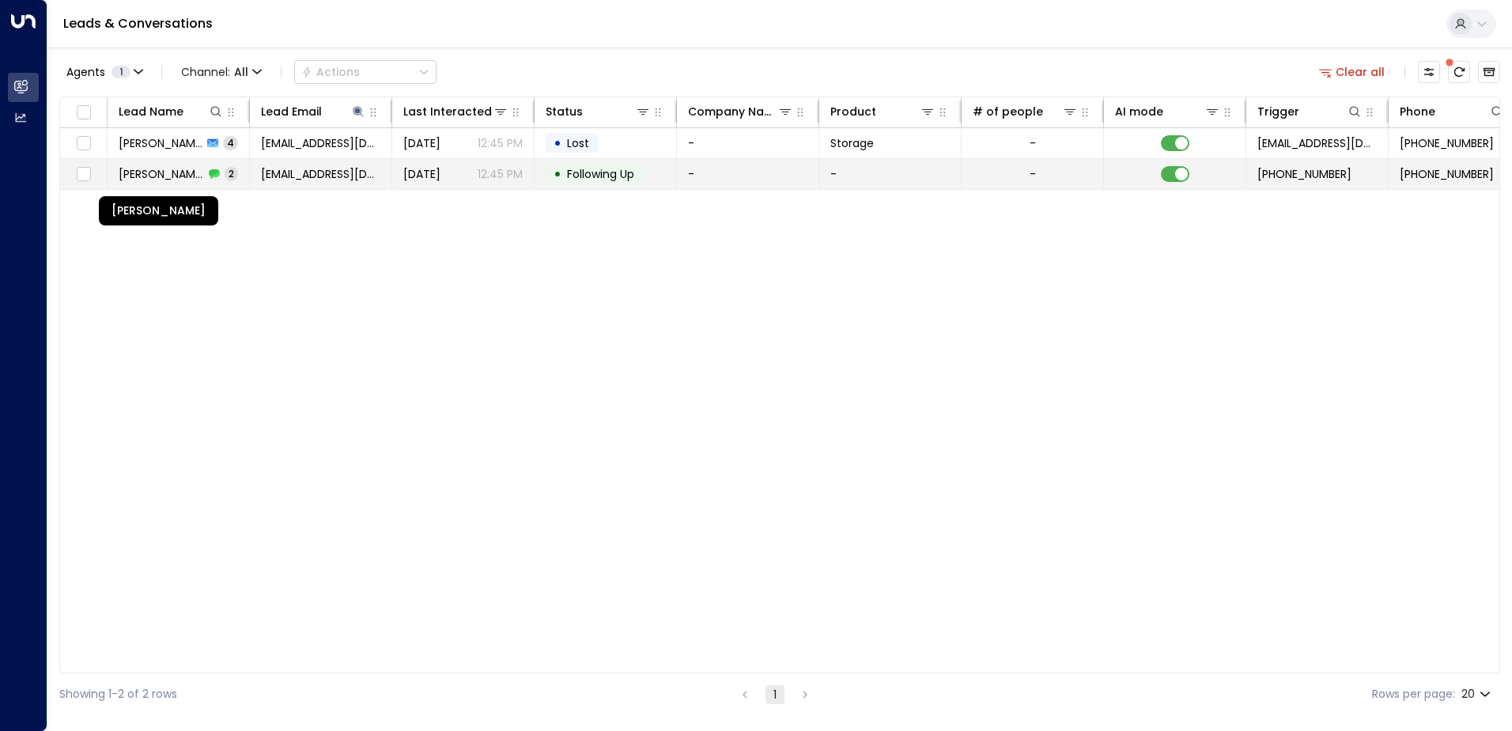
click at [179, 179] on span "[PERSON_NAME]" at bounding box center [161, 174] width 85 height 16
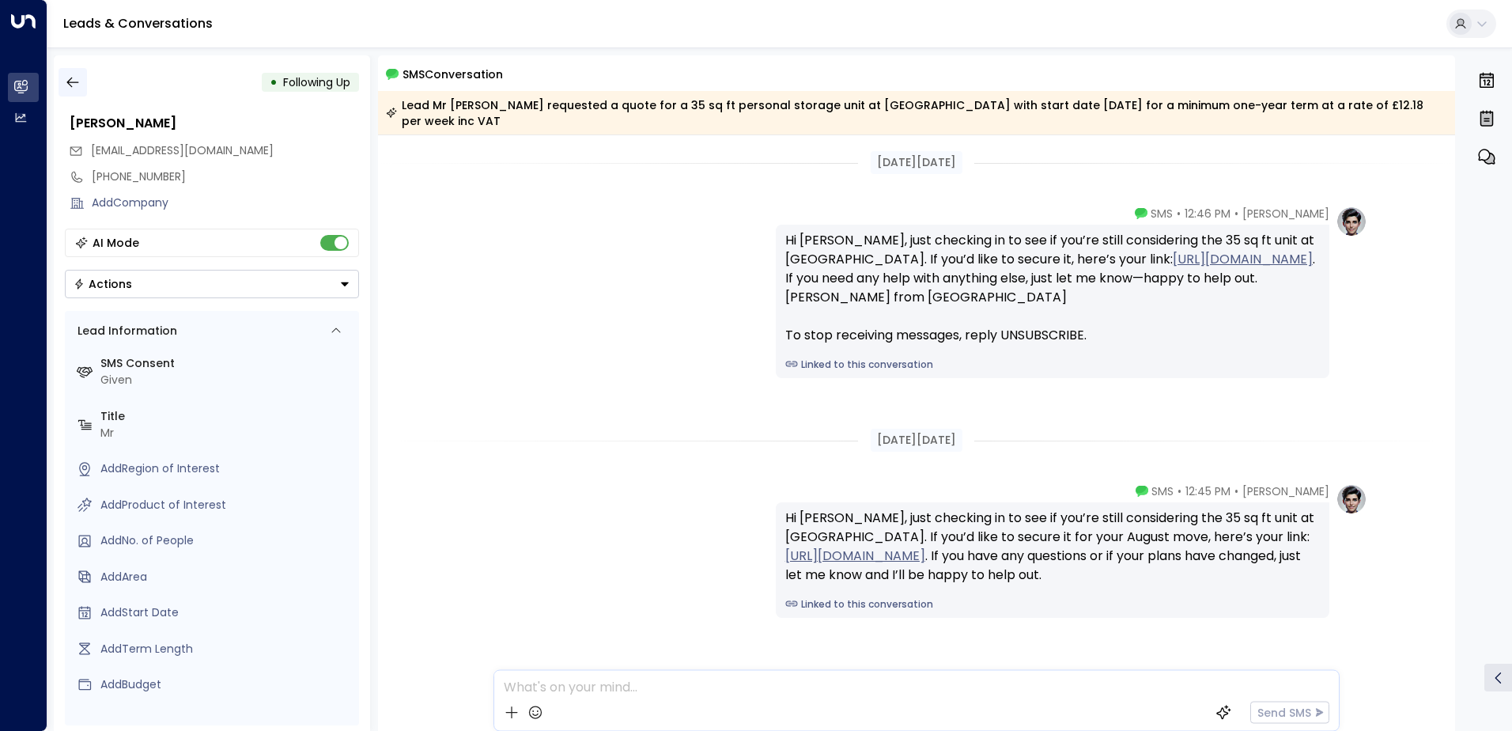
click at [70, 78] on icon "button" at bounding box center [73, 82] width 16 height 16
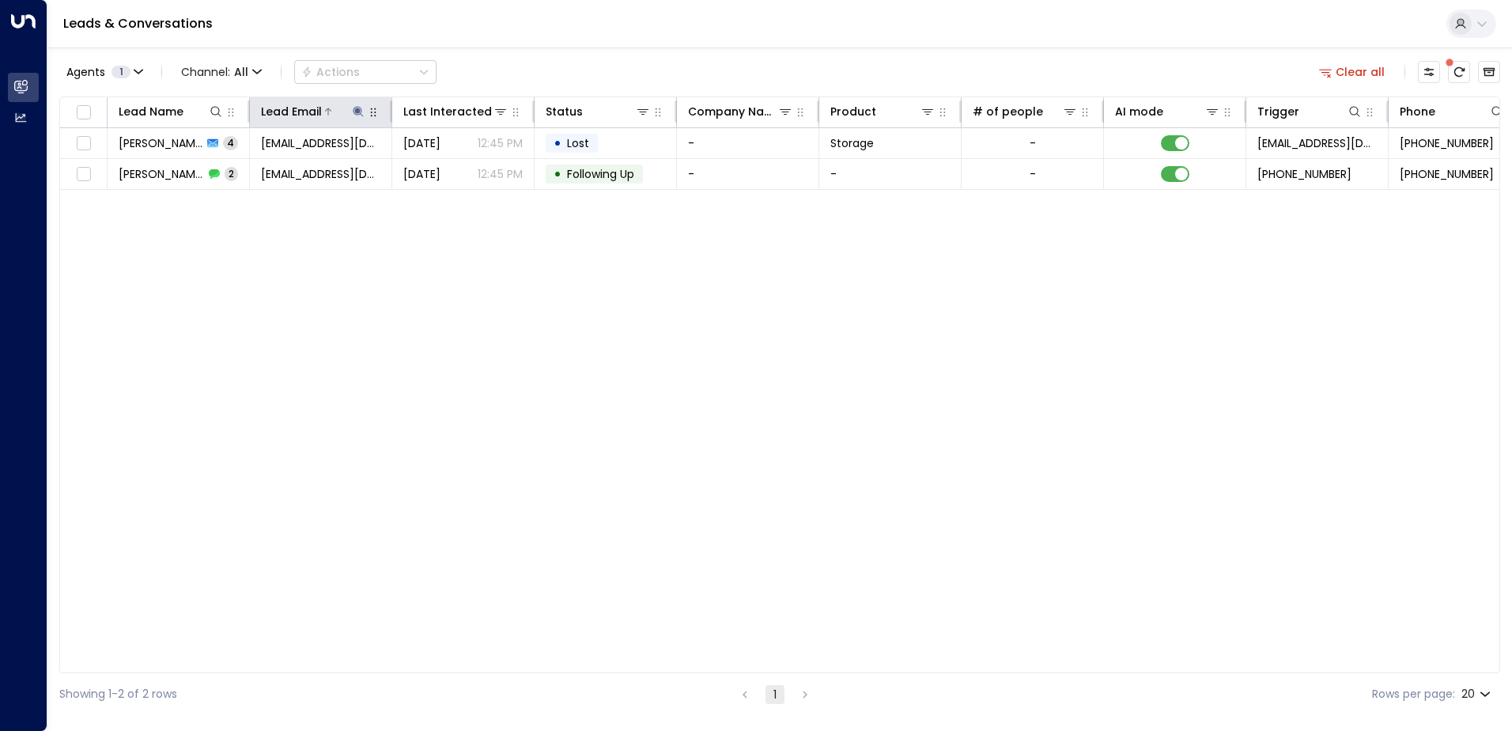
click at [364, 110] on icon at bounding box center [358, 111] width 13 height 13
click at [459, 168] on icon "button" at bounding box center [457, 169] width 10 height 10
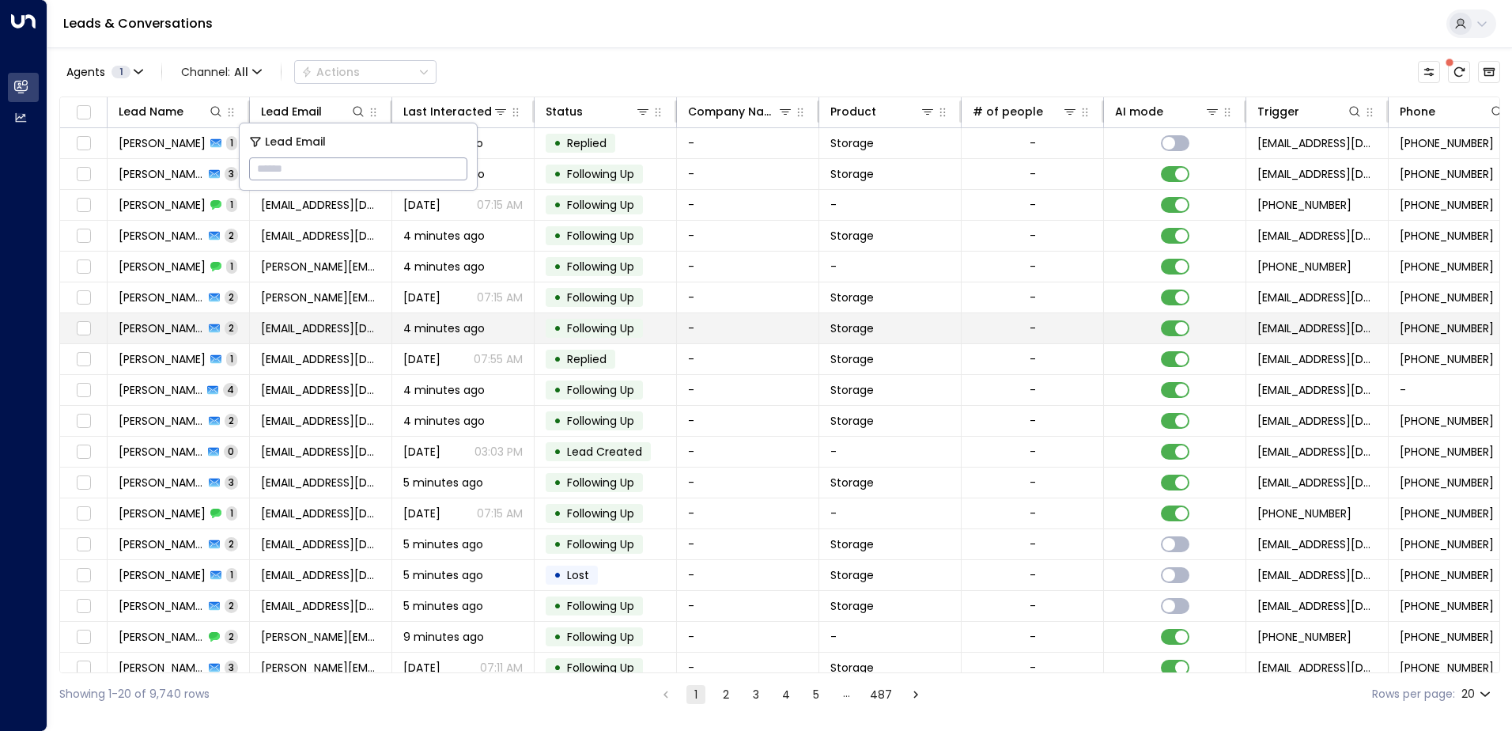
type input "**********"
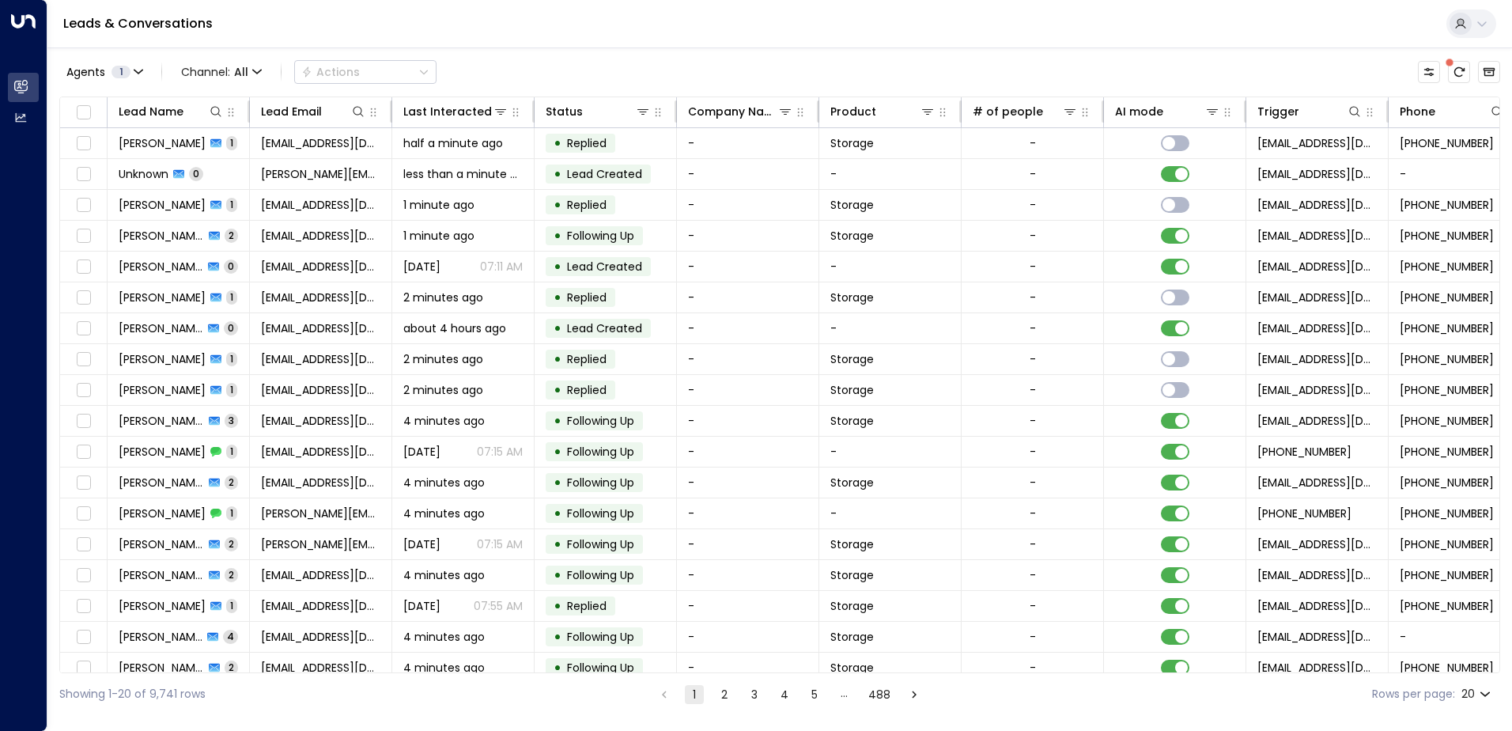
click at [509, 35] on div "Leads & Conversations" at bounding box center [779, 24] width 1465 height 48
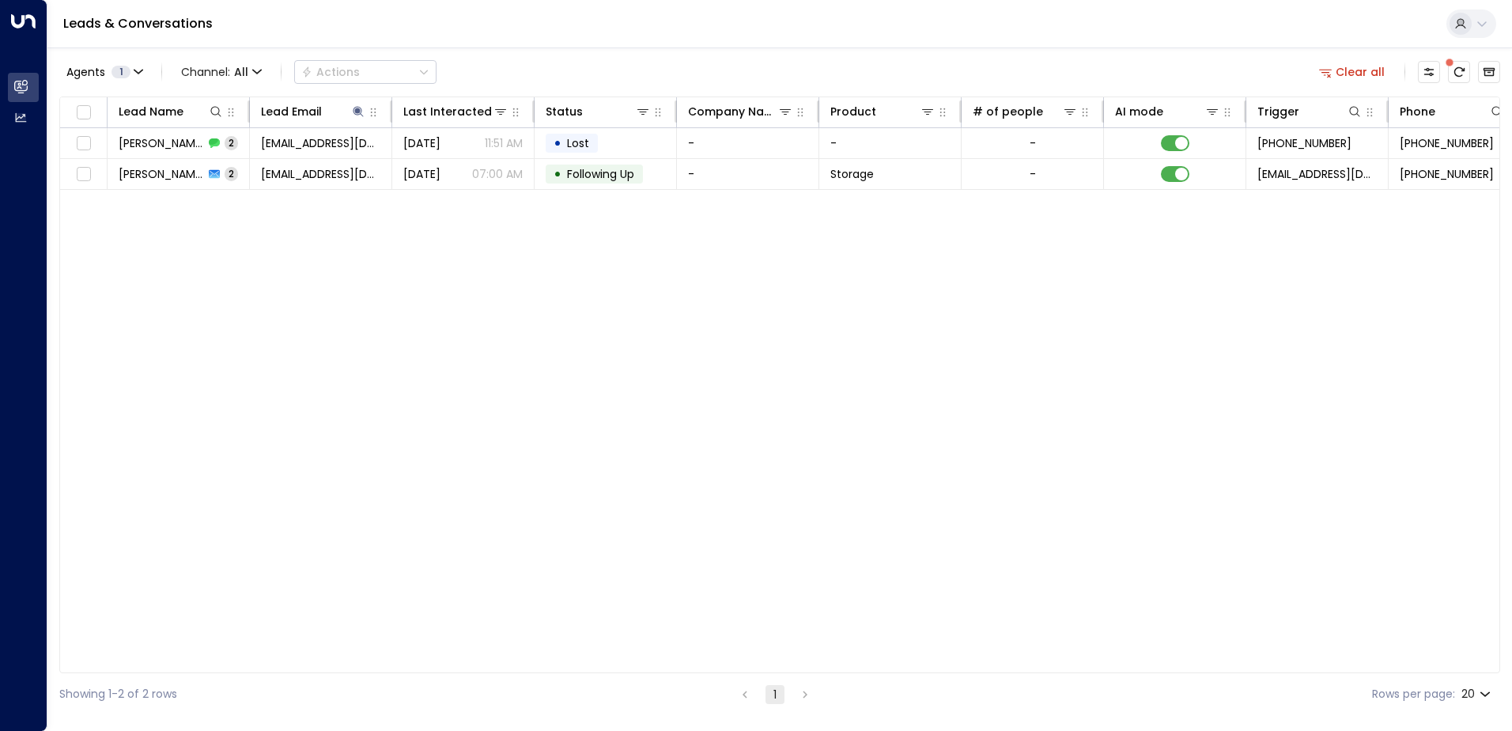
click at [180, 145] on span "[PERSON_NAME]" at bounding box center [161, 143] width 85 height 16
